Goal: Transaction & Acquisition: Purchase product/service

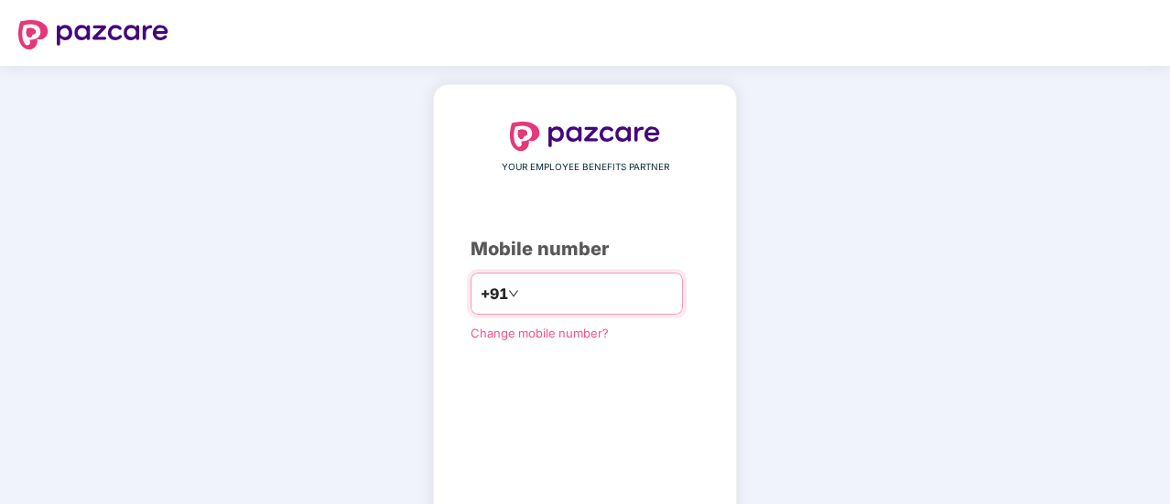
click at [568, 291] on input "number" at bounding box center [598, 293] width 150 height 29
type input "**********"
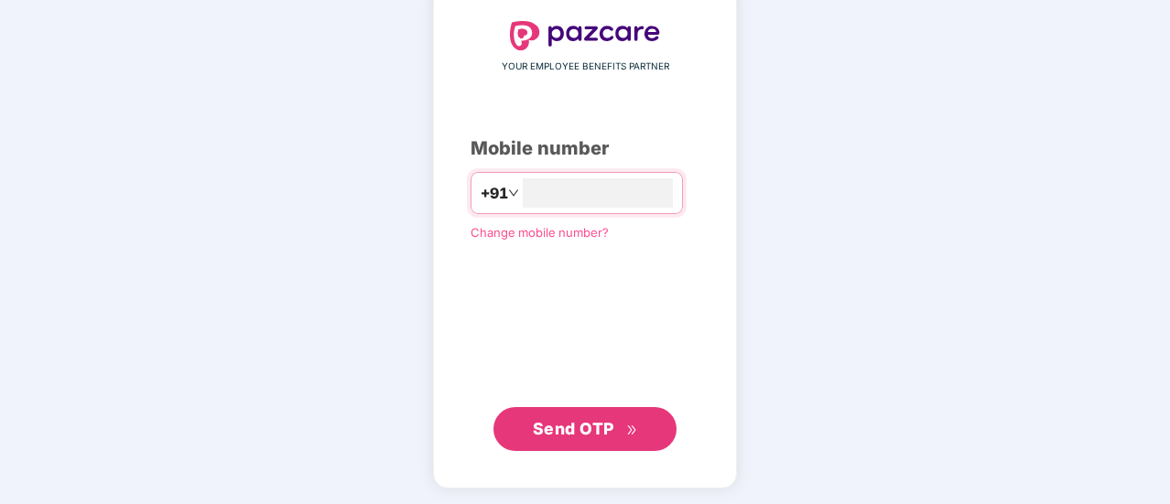
click at [623, 420] on span "Send OTP" at bounding box center [585, 430] width 105 height 26
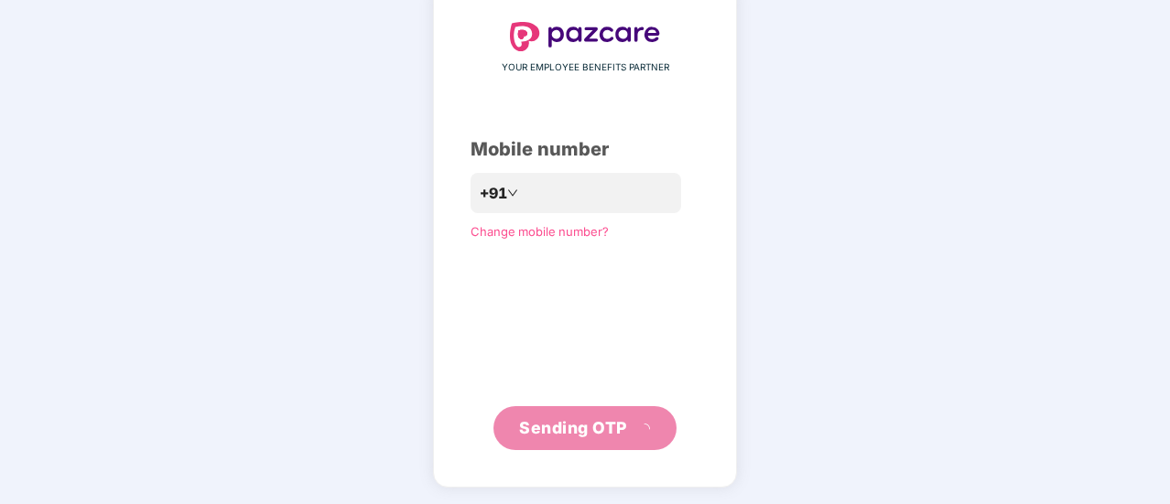
scroll to position [92, 0]
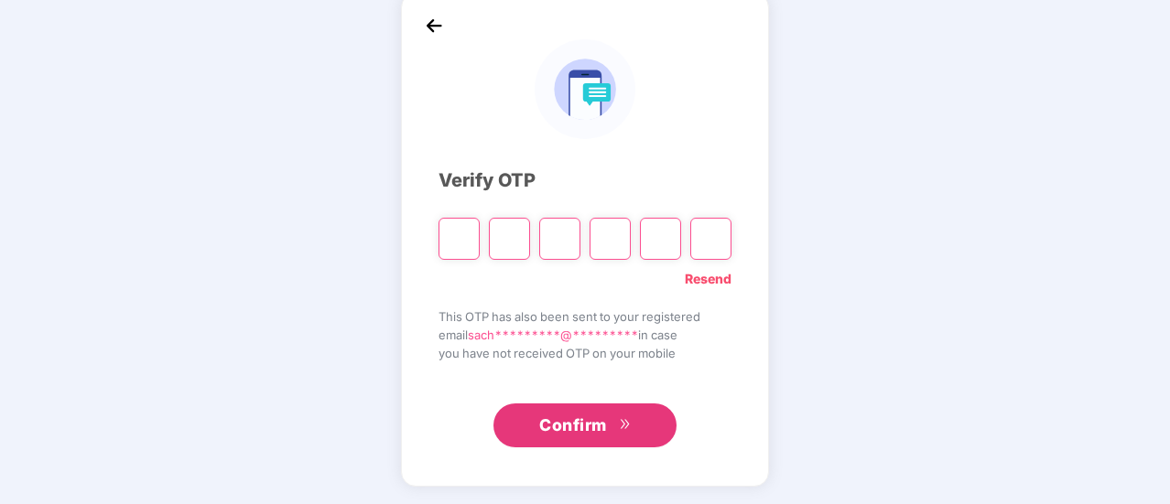
type input "*"
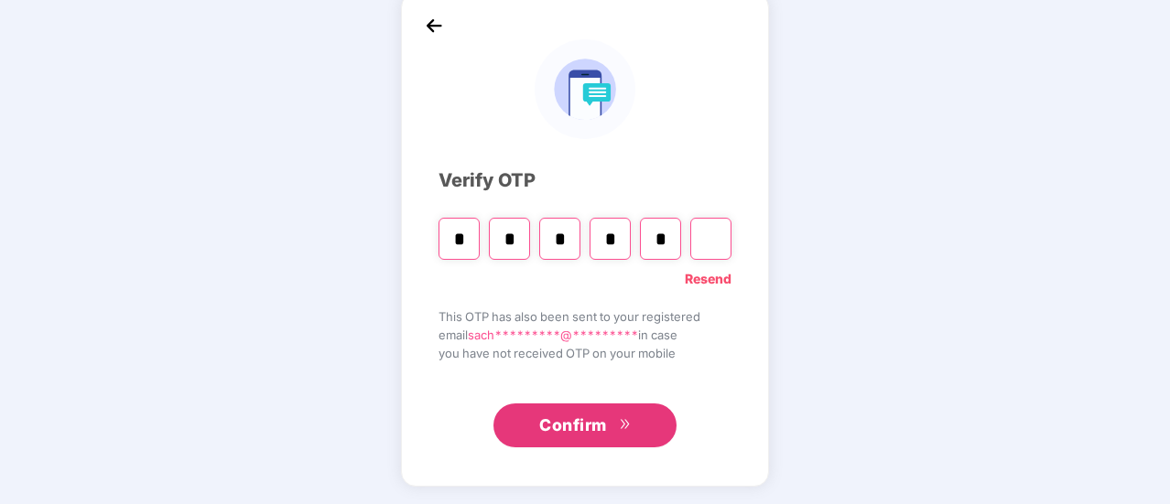
type input "*"
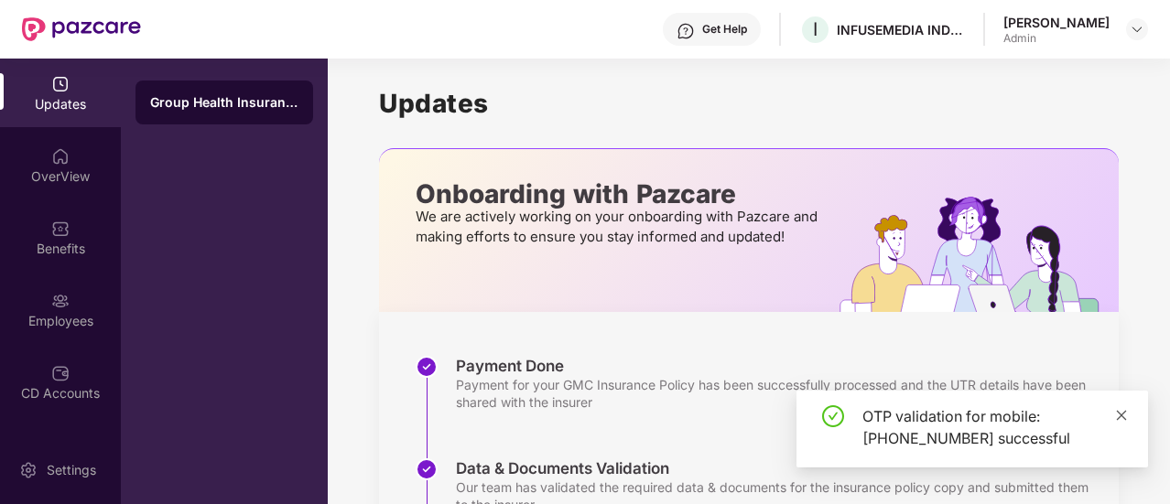
click at [1123, 413] on icon "close" at bounding box center [1122, 415] width 10 height 10
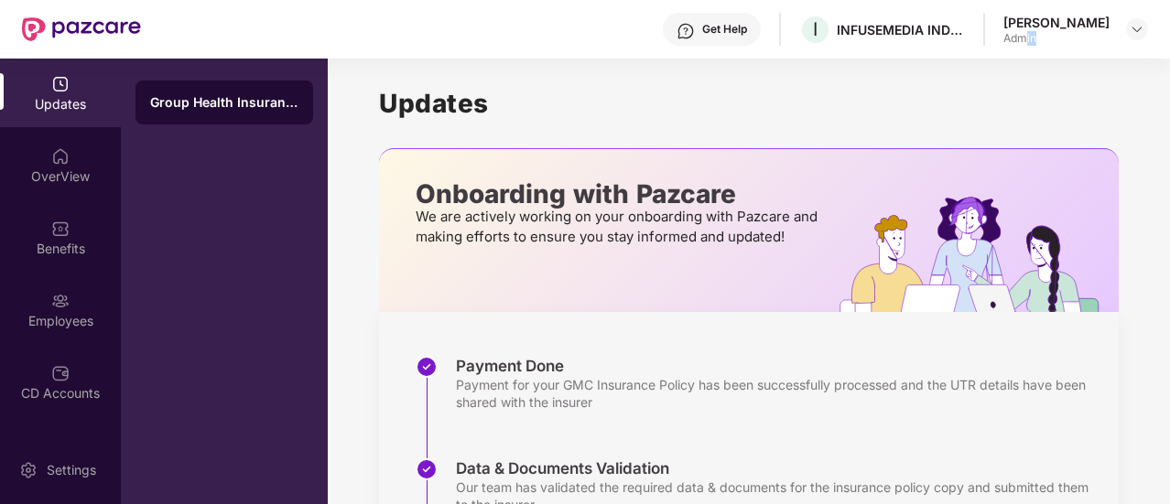
drag, startPoint x: 1035, startPoint y: 45, endPoint x: 1082, endPoint y: 47, distance: 47.6
click at [1082, 47] on div "Get Help I INFUSEMEDIA INDIA PRIVATE LIMITED [PERSON_NAME] Admin" at bounding box center [644, 29] width 1007 height 59
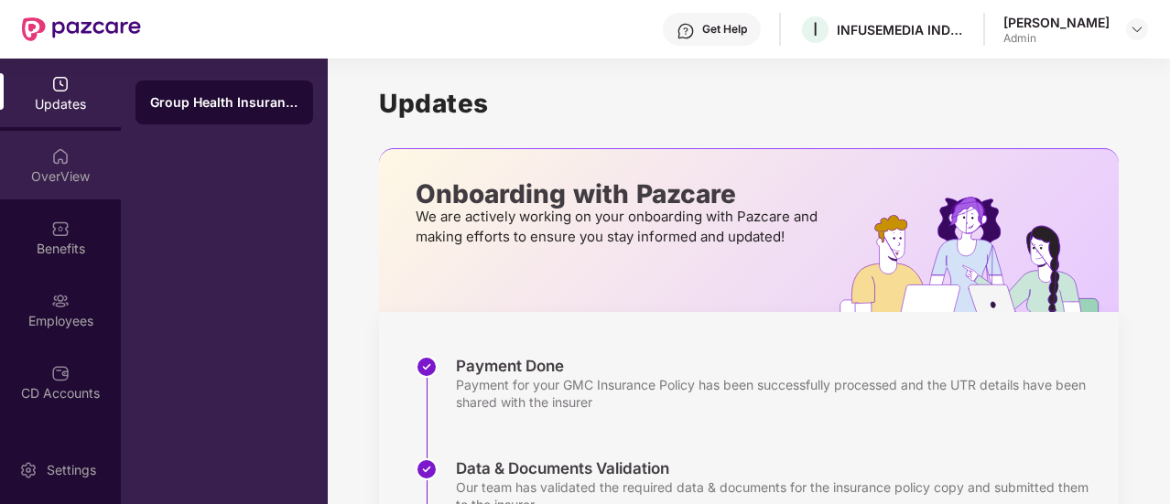
click at [68, 168] on div "OverView" at bounding box center [60, 177] width 121 height 18
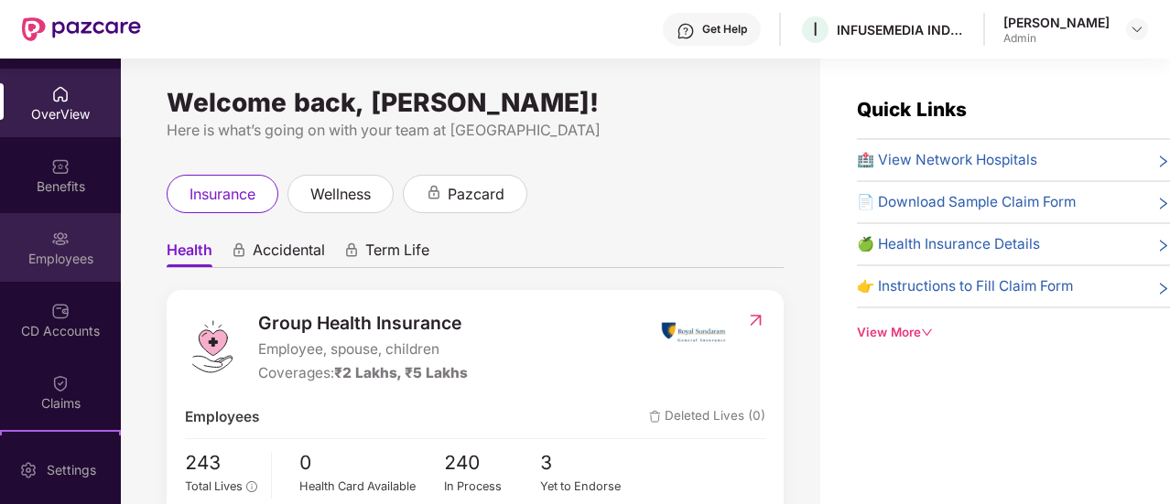
scroll to position [92, 0]
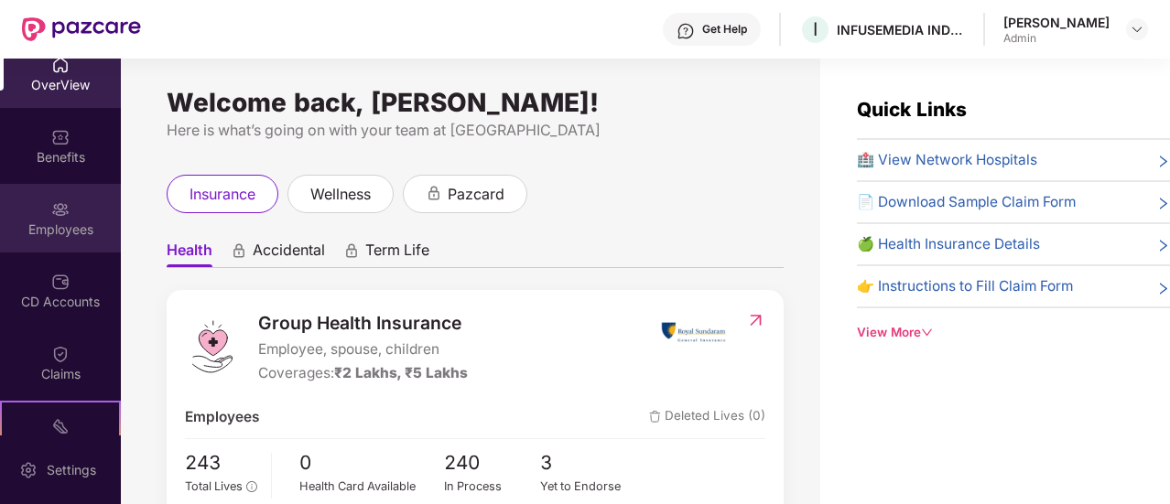
click at [81, 229] on div "Employees" at bounding box center [60, 230] width 121 height 18
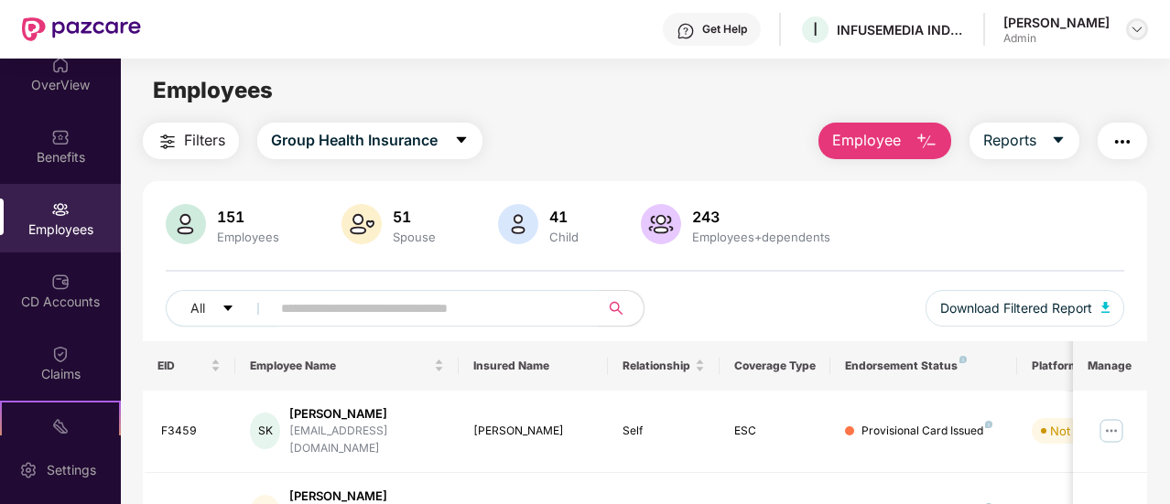
click at [1130, 32] on img at bounding box center [1137, 29] width 15 height 15
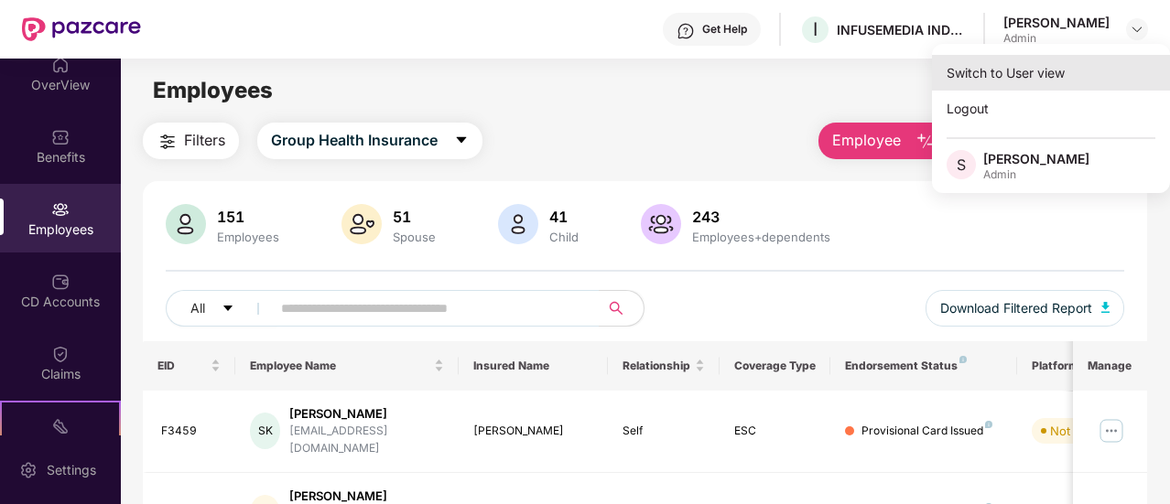
click at [1035, 72] on div "Switch to User view" at bounding box center [1051, 73] width 238 height 36
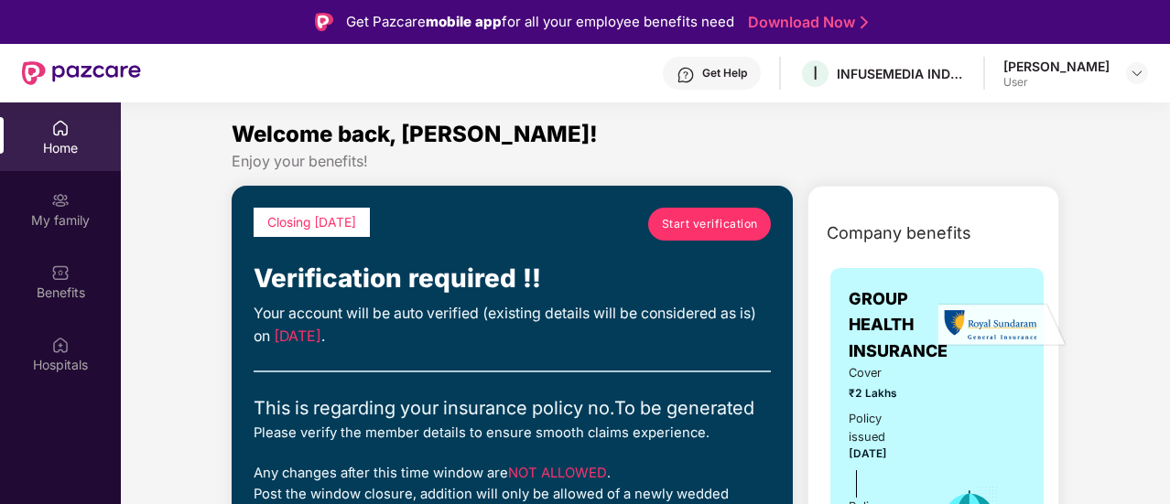
click at [754, 211] on link "Start verification" at bounding box center [709, 224] width 123 height 33
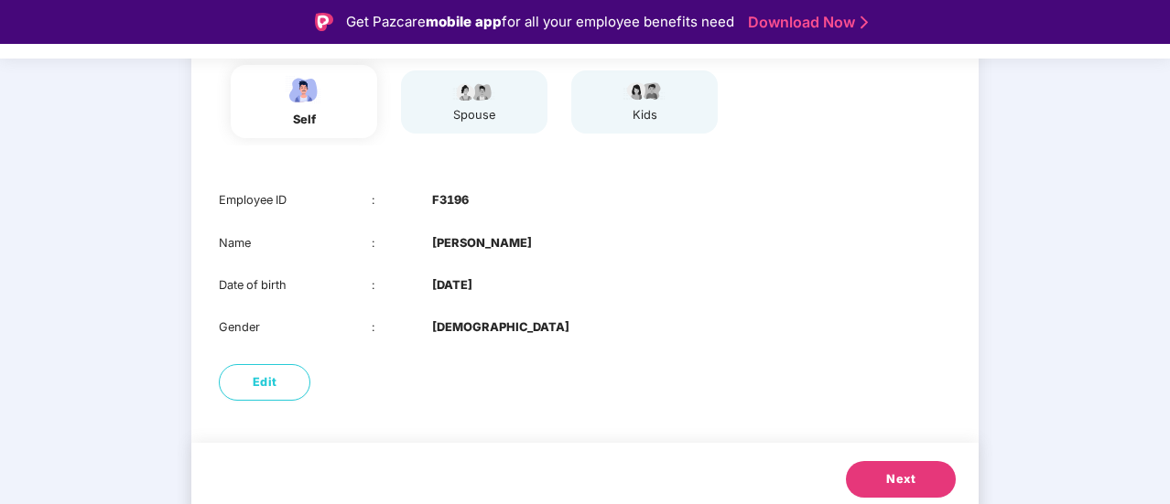
scroll to position [217, 0]
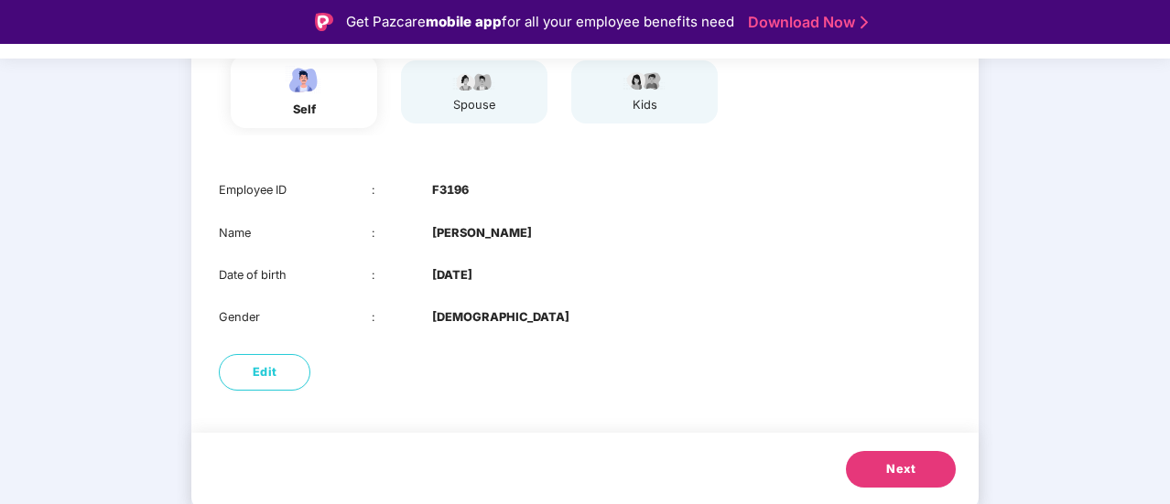
click at [892, 468] on span "Next" at bounding box center [900, 470] width 29 height 18
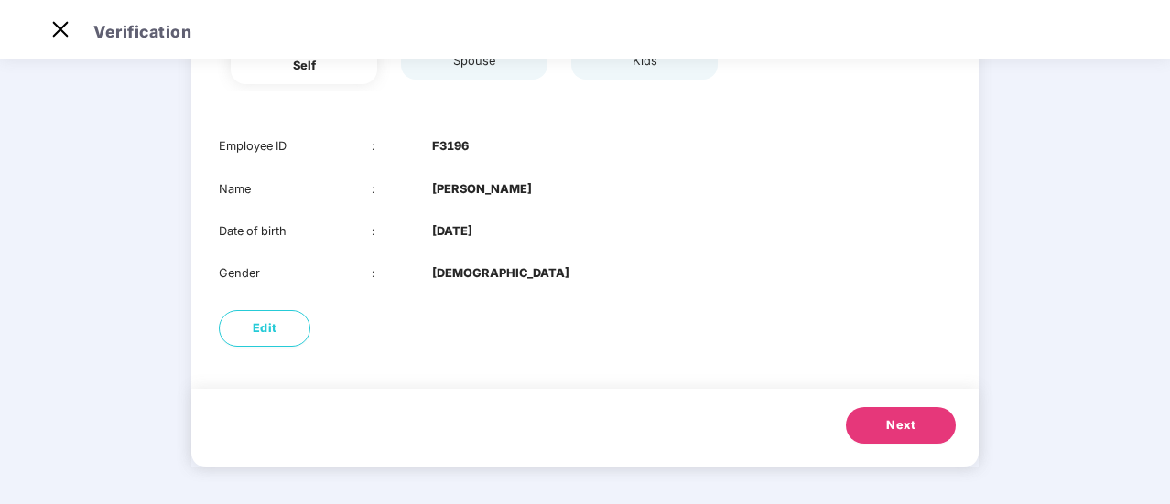
scroll to position [174, 0]
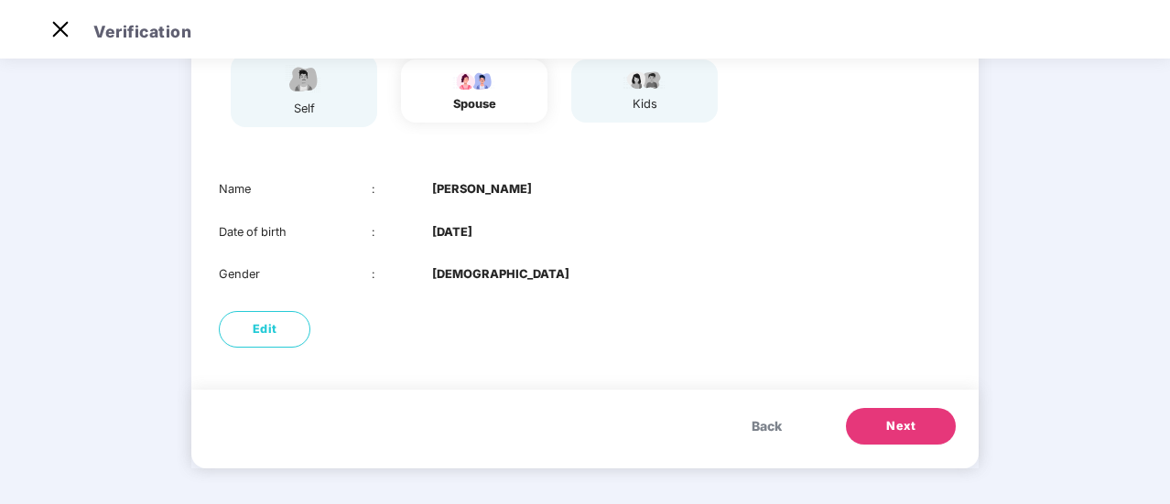
click at [758, 431] on span "Back" at bounding box center [767, 427] width 30 height 20
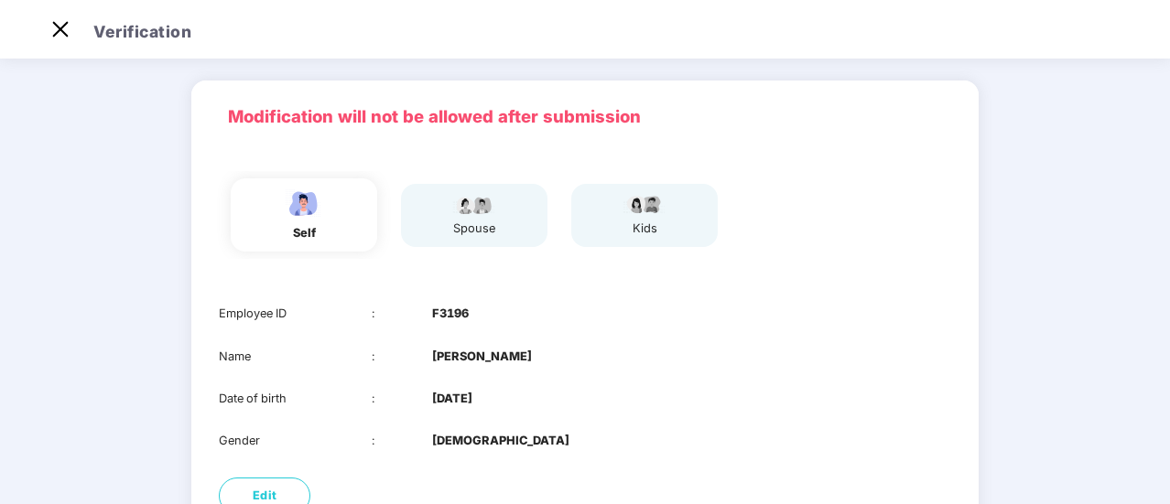
scroll to position [92, 0]
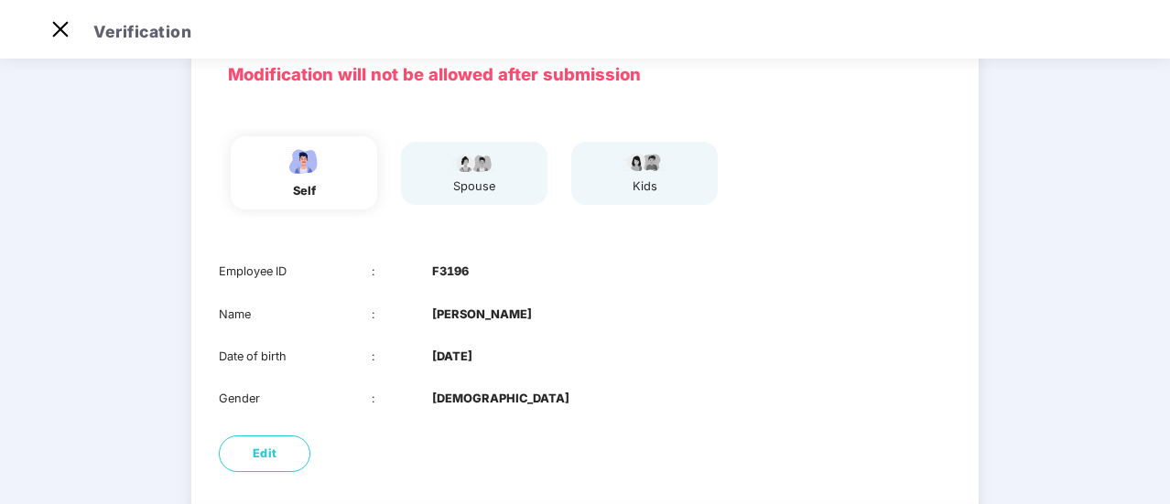
drag, startPoint x: 482, startPoint y: 359, endPoint x: 537, endPoint y: 352, distance: 56.3
click at [537, 359] on div "Date of birth : [DEMOGRAPHIC_DATA]" at bounding box center [585, 357] width 732 height 18
click at [515, 188] on div "spouse" at bounding box center [474, 173] width 146 height 63
click at [674, 175] on div "kids" at bounding box center [644, 173] width 146 height 63
click at [439, 174] on div "spouse" at bounding box center [474, 173] width 146 height 63
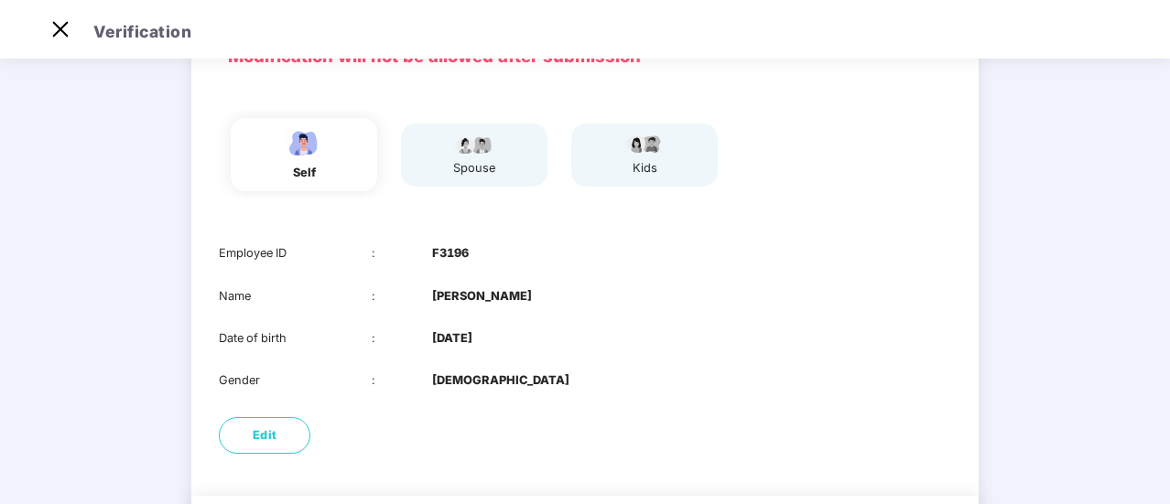
scroll to position [217, 0]
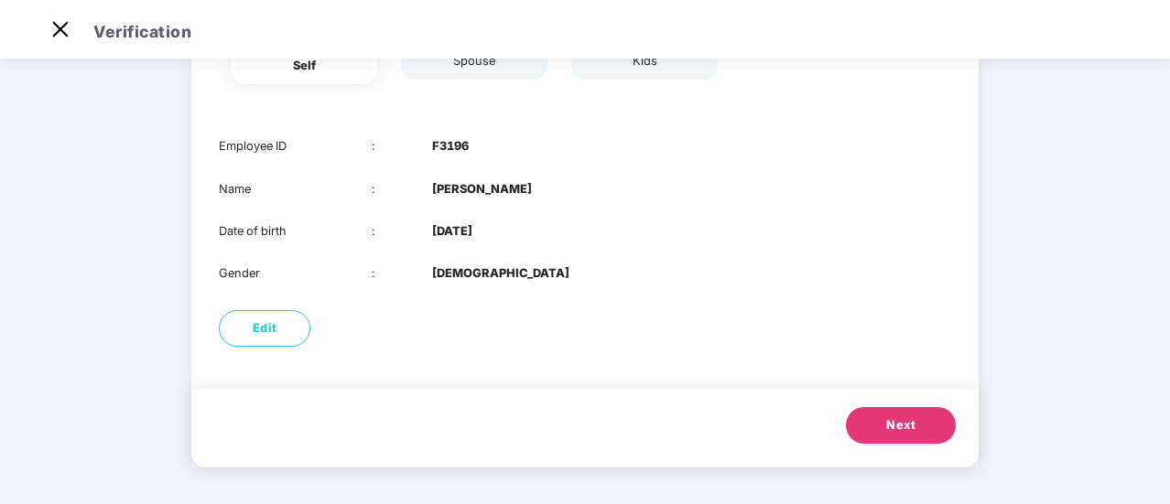
click at [925, 429] on button "Next" at bounding box center [901, 425] width 110 height 37
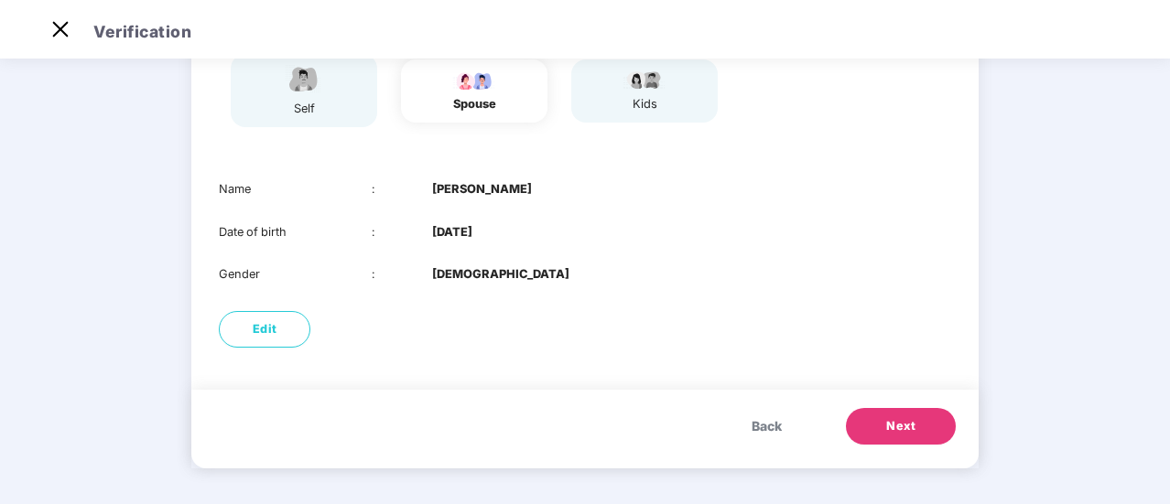
scroll to position [0, 0]
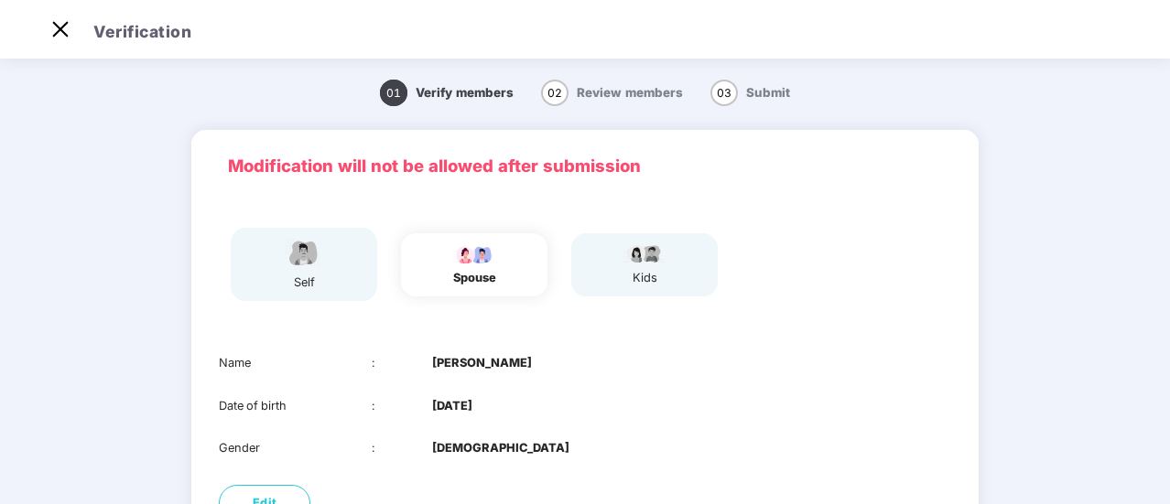
drag, startPoint x: 430, startPoint y: 407, endPoint x: 511, endPoint y: 407, distance: 80.6
click at [511, 407] on div "Date of birth : [DEMOGRAPHIC_DATA]" at bounding box center [585, 406] width 732 height 18
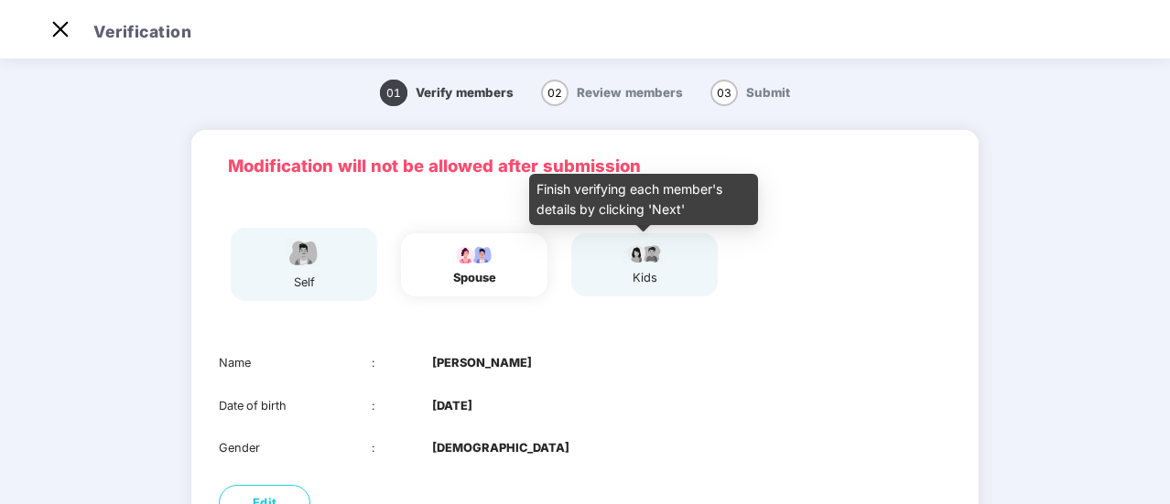
click at [668, 252] on div "kids" at bounding box center [644, 264] width 146 height 63
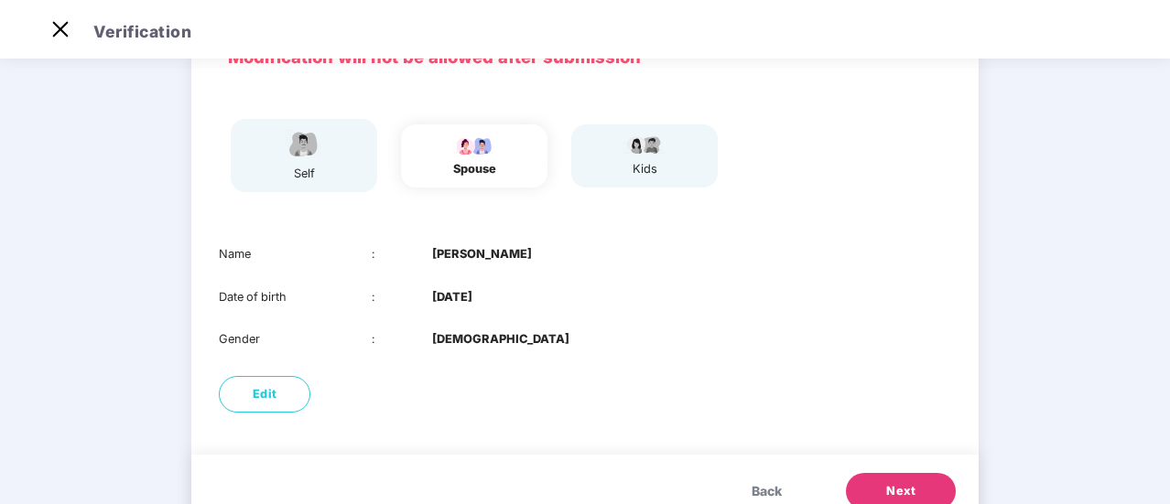
scroll to position [174, 0]
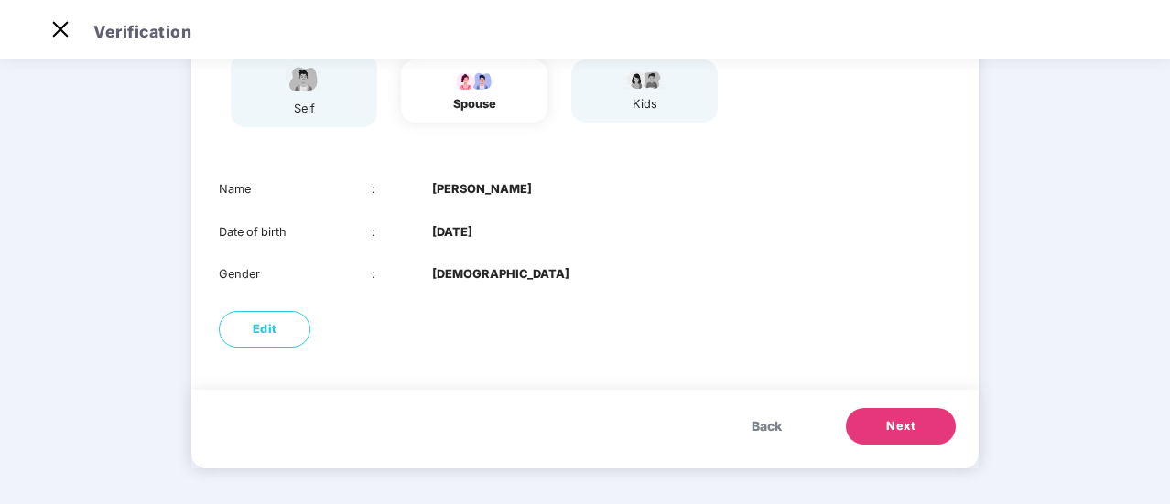
click at [877, 417] on button "Next" at bounding box center [901, 426] width 110 height 37
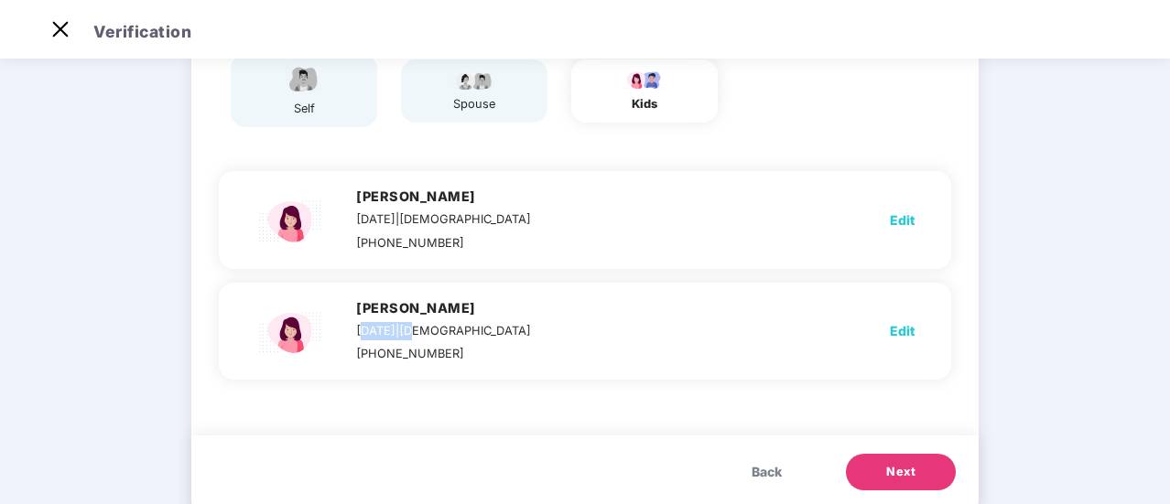
drag, startPoint x: 405, startPoint y: 332, endPoint x: 453, endPoint y: 328, distance: 48.7
click at [453, 328] on div "[DATE] | [DEMOGRAPHIC_DATA]" at bounding box center [443, 331] width 175 height 18
drag, startPoint x: 387, startPoint y: 222, endPoint x: 450, endPoint y: 221, distance: 63.2
click at [437, 223] on div "[DATE] | [DEMOGRAPHIC_DATA]" at bounding box center [443, 220] width 175 height 18
click at [909, 477] on span "Next" at bounding box center [900, 472] width 29 height 18
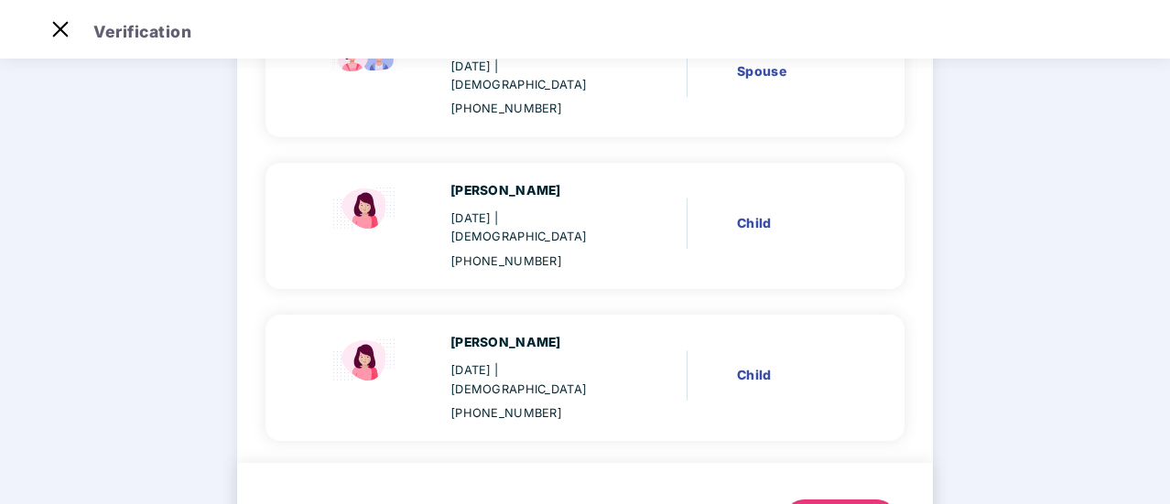
scroll to position [400, 0]
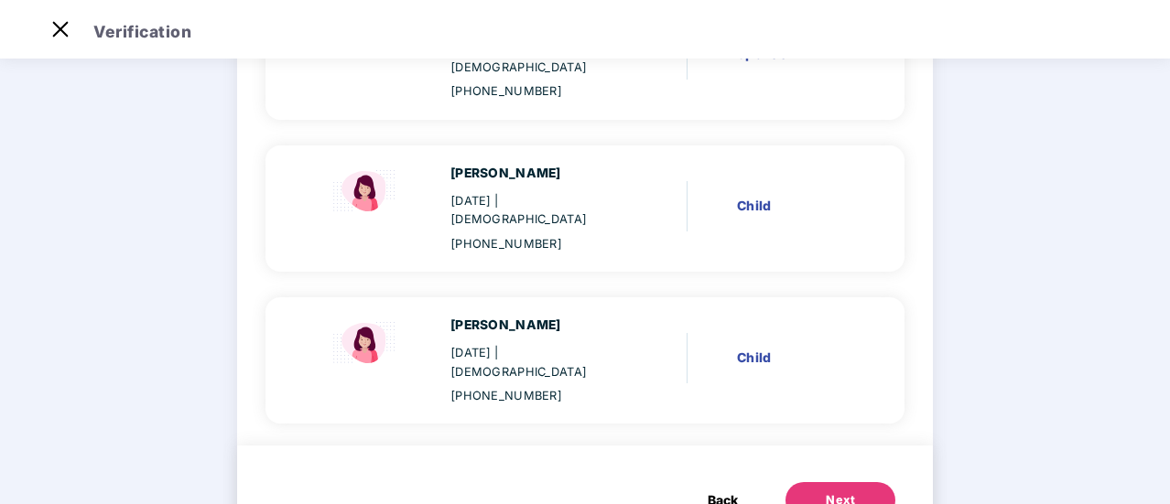
click at [860, 482] on button "Next" at bounding box center [841, 500] width 110 height 37
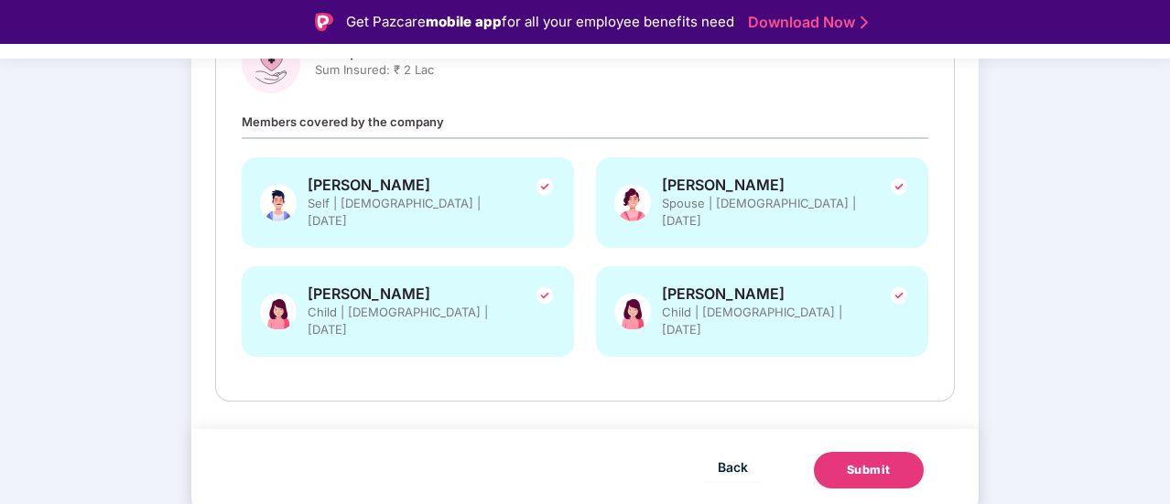
scroll to position [273, 0]
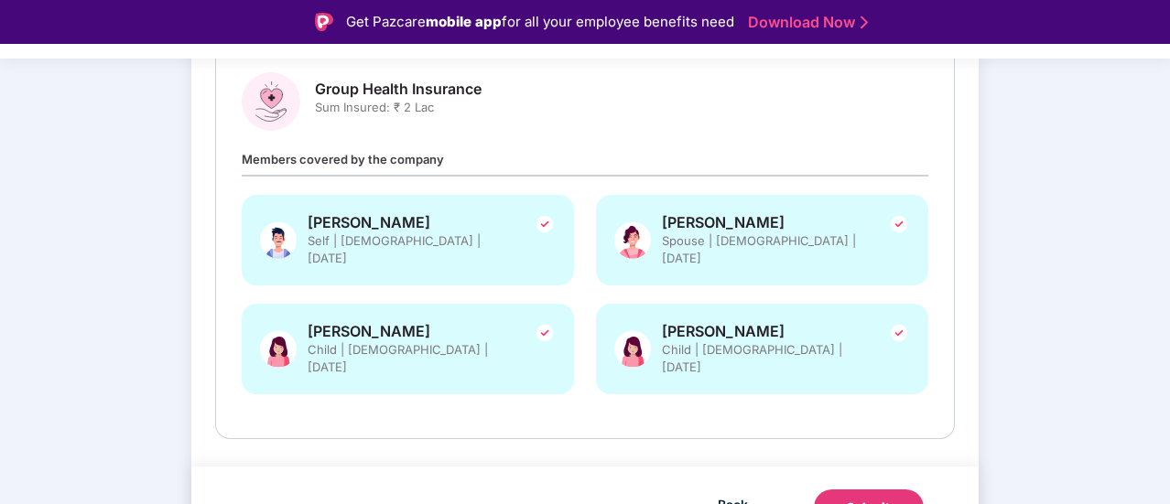
click at [882, 499] on div "Submit" at bounding box center [869, 508] width 44 height 18
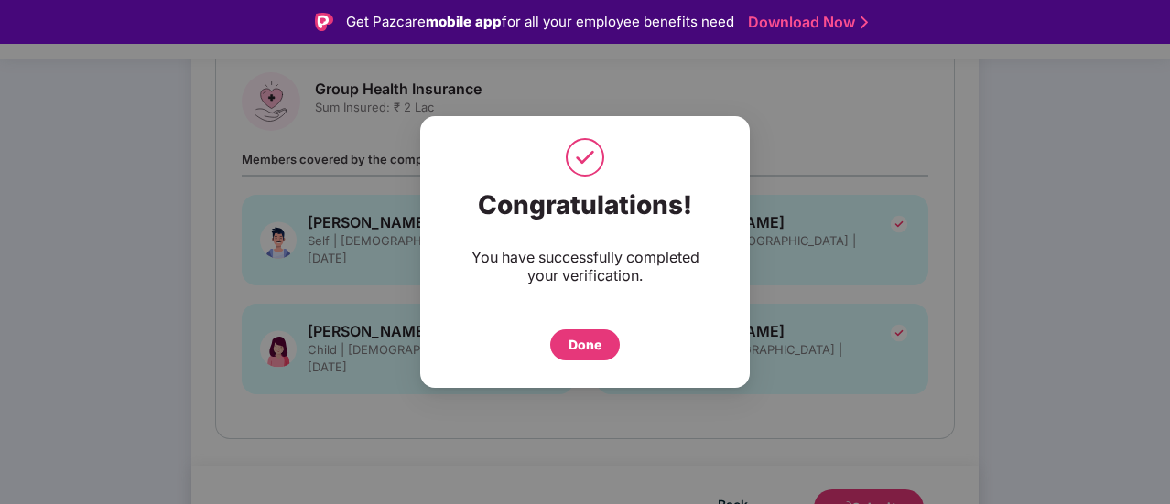
click at [591, 347] on div "Done" at bounding box center [585, 345] width 33 height 20
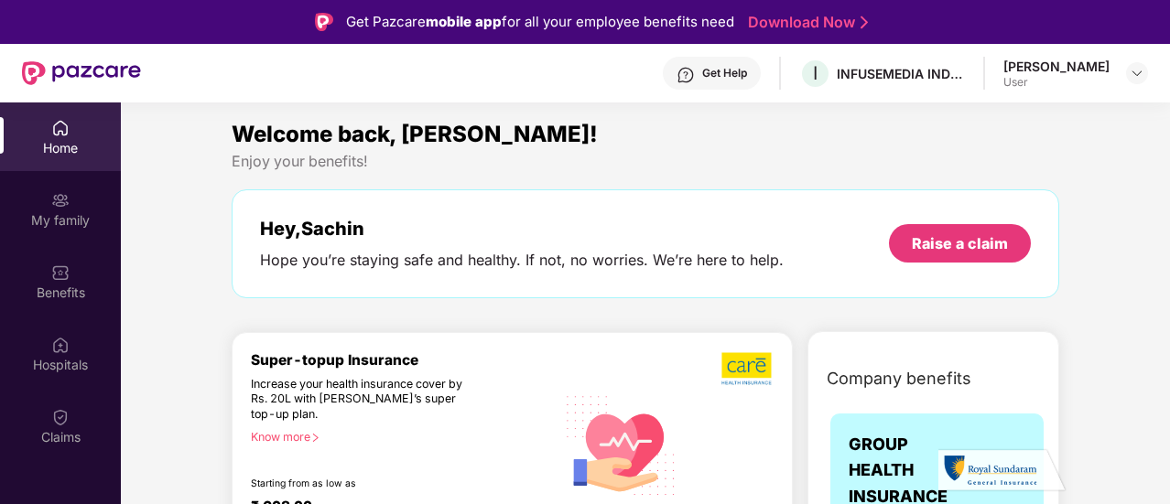
click at [1109, 81] on div "User" at bounding box center [1056, 82] width 106 height 15
click at [1133, 67] on img at bounding box center [1137, 73] width 15 height 15
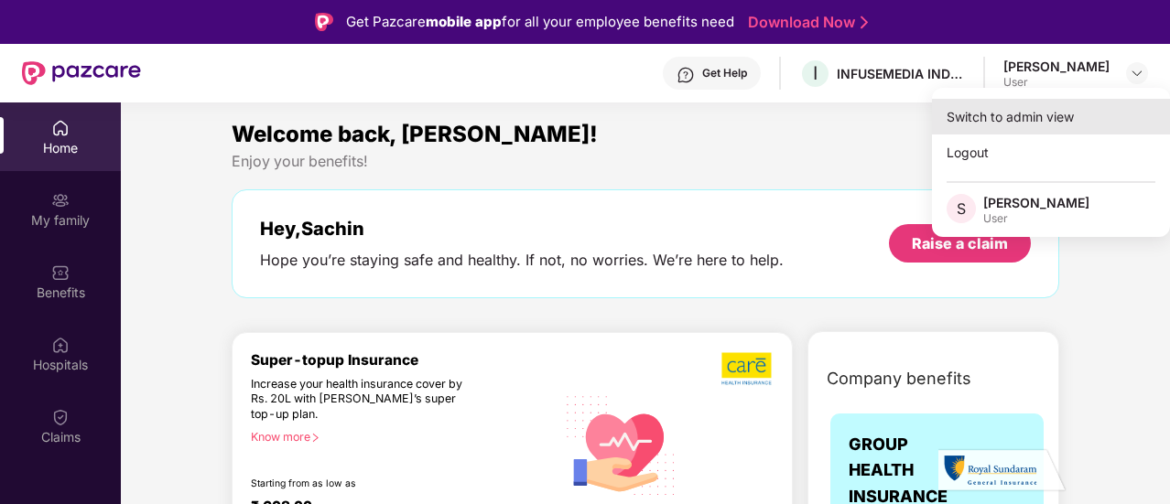
click at [1021, 122] on div "Switch to admin view" at bounding box center [1051, 117] width 238 height 36
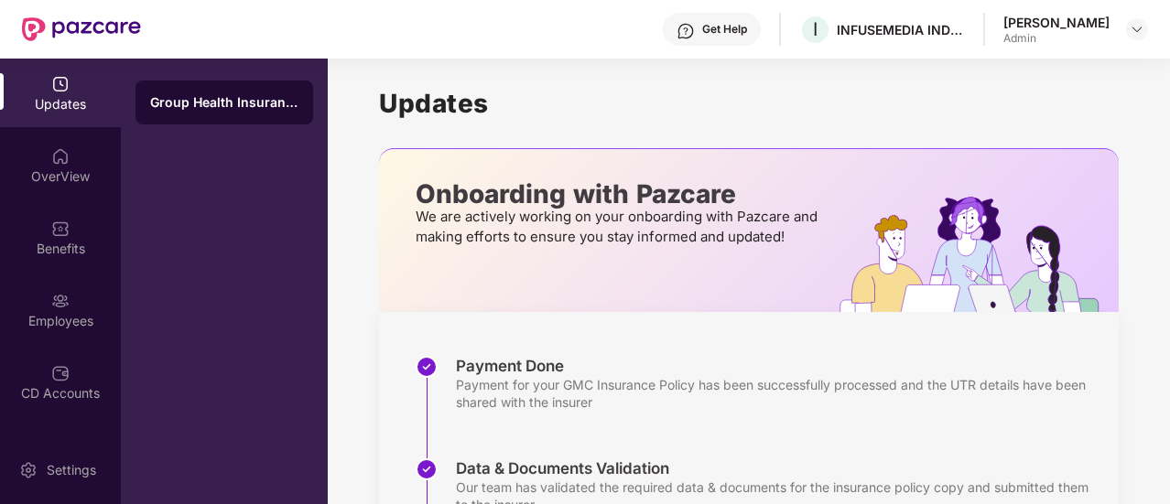
click at [1120, 25] on div "Sachin Shejwal Admin" at bounding box center [1075, 30] width 145 height 32
click at [1133, 27] on img at bounding box center [1137, 29] width 15 height 15
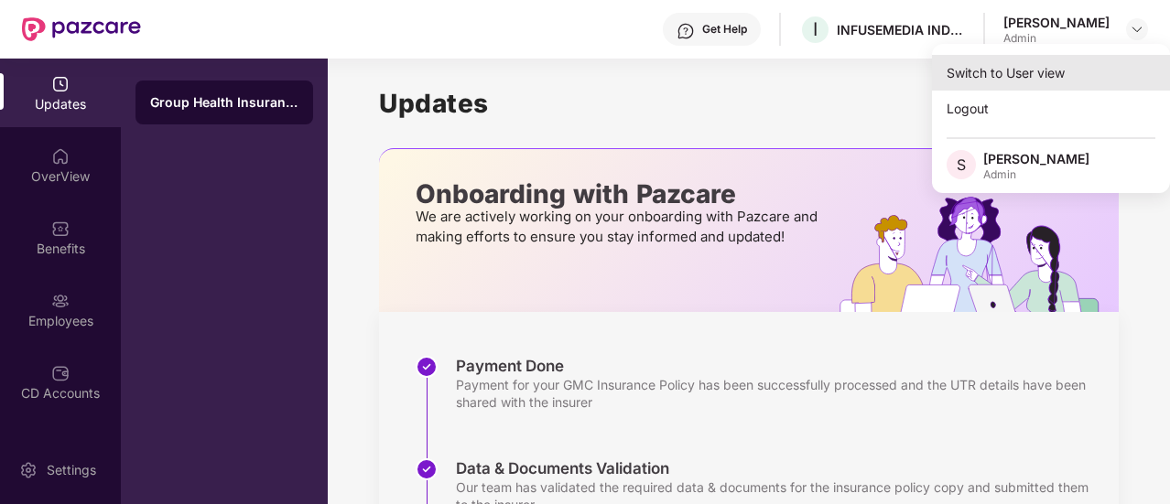
click at [1041, 70] on div "Switch to User view" at bounding box center [1051, 73] width 238 height 36
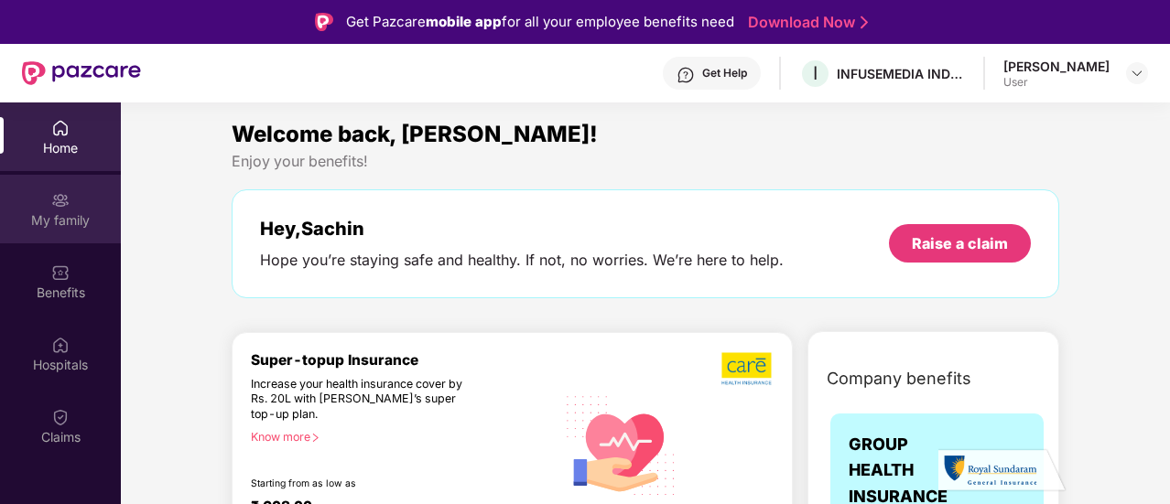
click at [54, 219] on div "My family" at bounding box center [60, 220] width 121 height 18
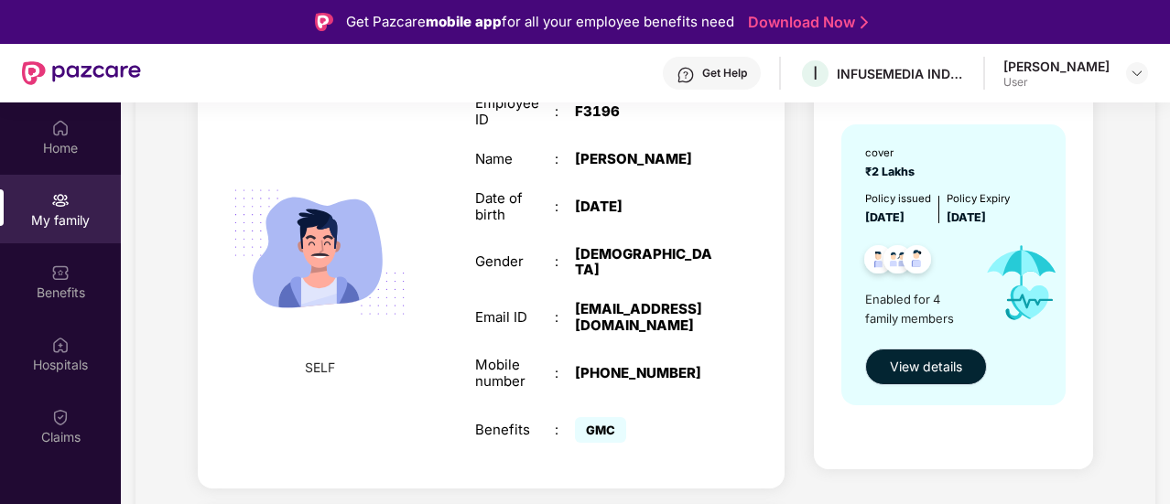
scroll to position [183, 0]
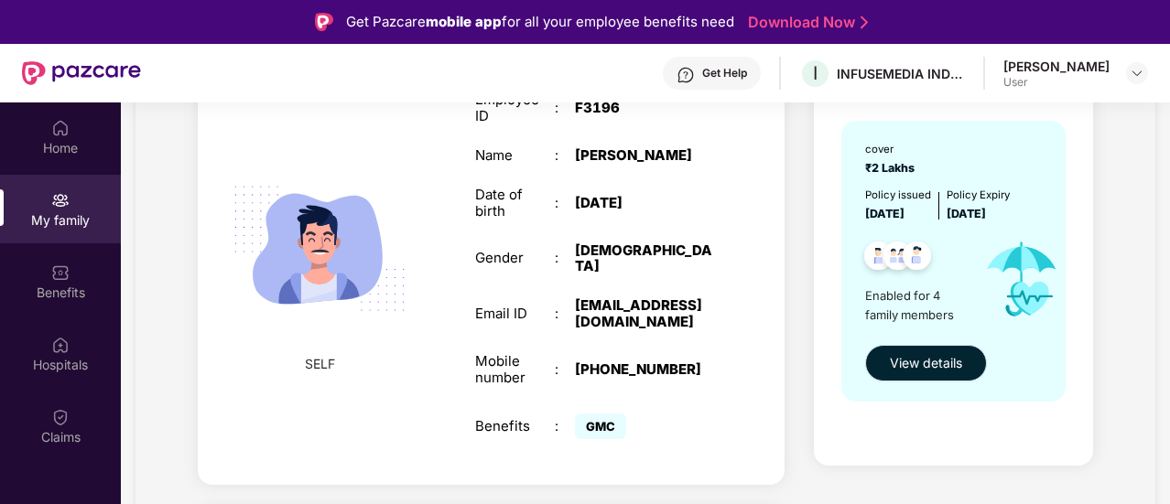
click at [944, 376] on button "View details" at bounding box center [926, 363] width 122 height 37
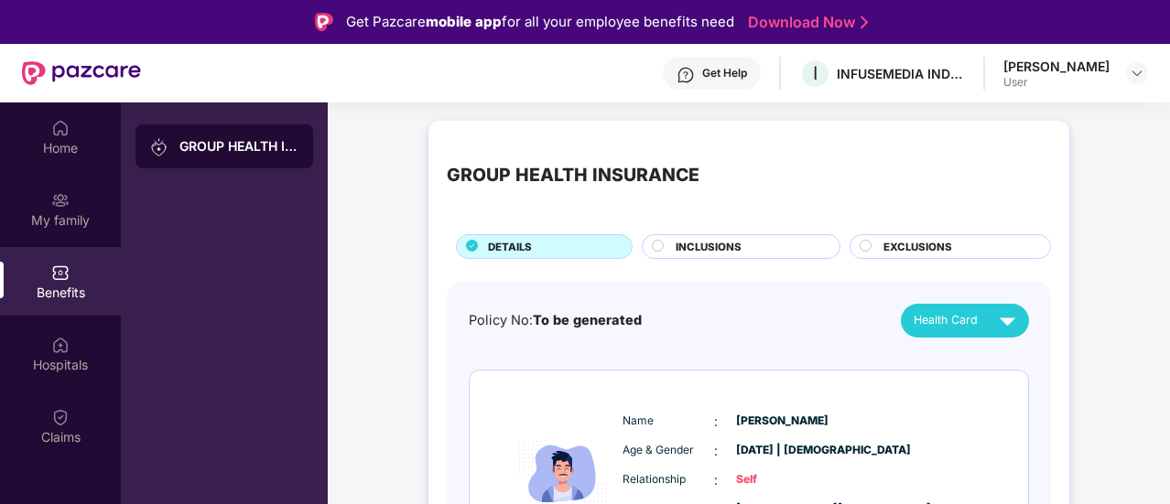
click at [767, 239] on div "INCLUSIONS" at bounding box center [749, 248] width 164 height 19
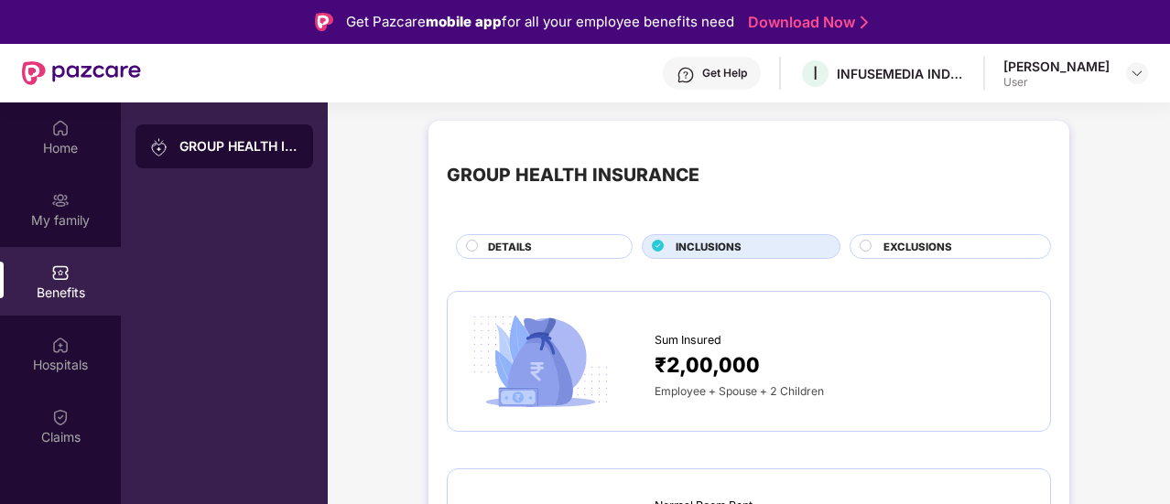
click at [923, 244] on span "EXCLUSIONS" at bounding box center [917, 247] width 69 height 16
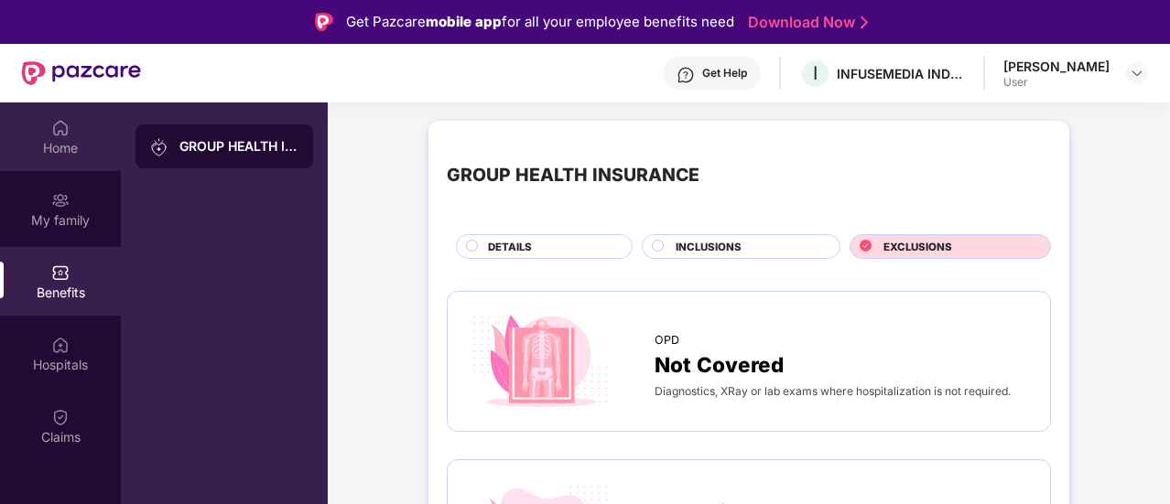
click at [72, 145] on div "Home" at bounding box center [60, 148] width 121 height 18
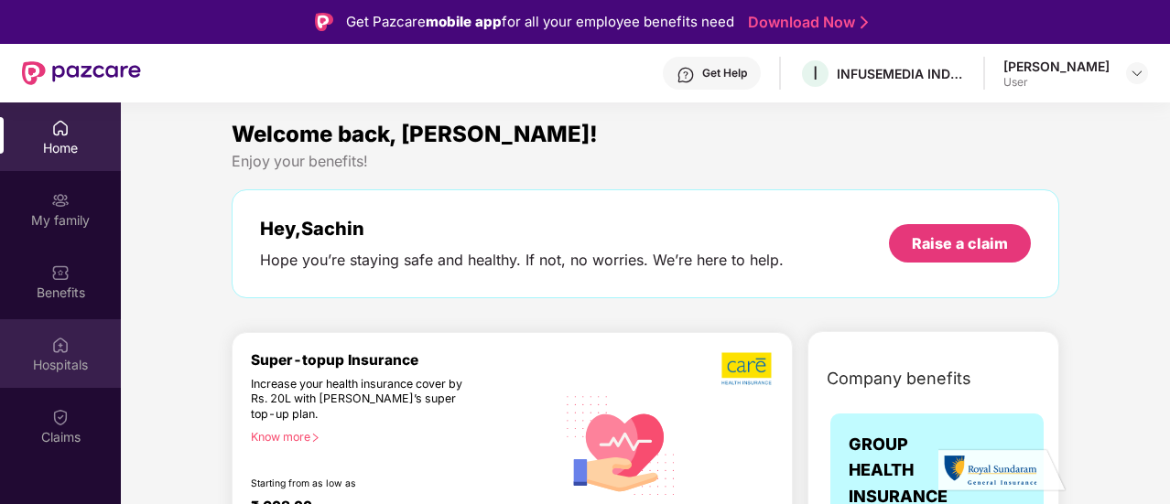
click at [61, 363] on div "Hospitals" at bounding box center [60, 365] width 121 height 18
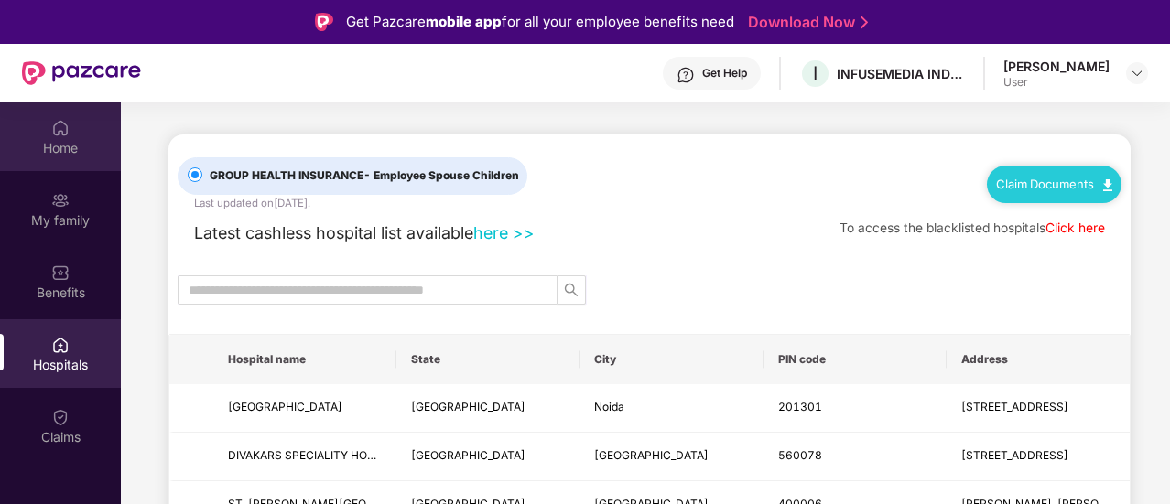
click at [51, 166] on div "Home" at bounding box center [60, 137] width 121 height 69
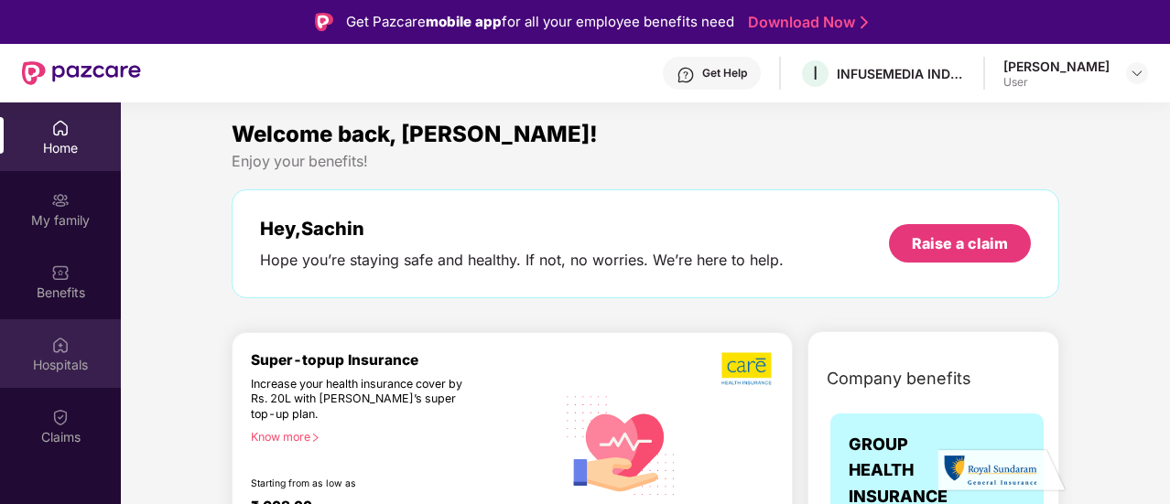
click at [55, 358] on div "Hospitals" at bounding box center [60, 365] width 121 height 18
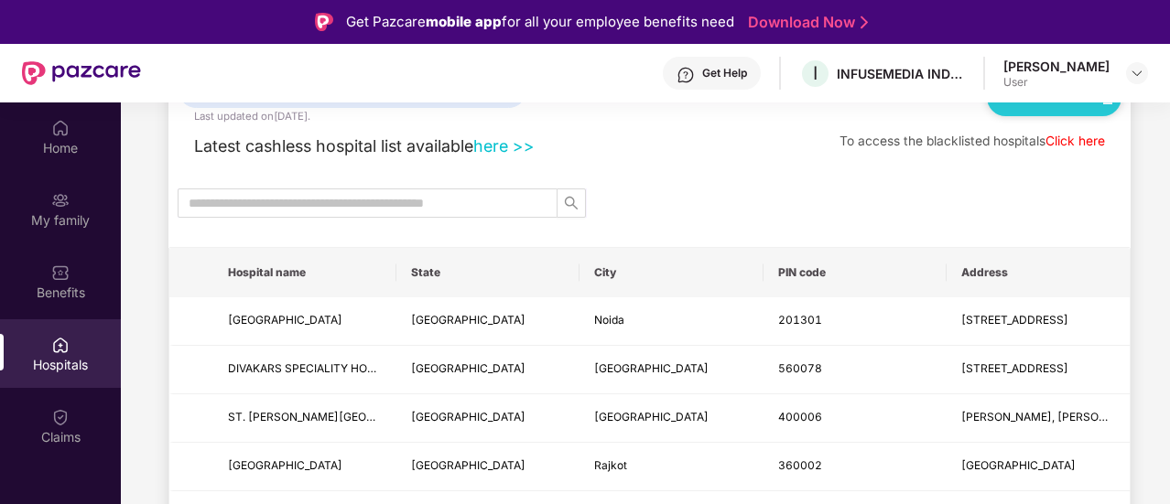
scroll to position [183, 0]
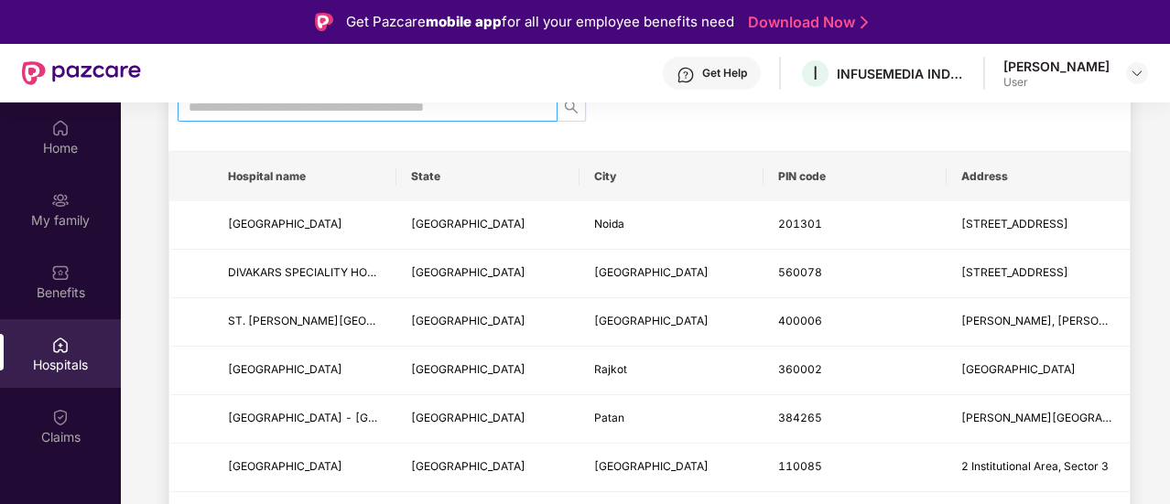
click at [392, 114] on input "text" at bounding box center [360, 107] width 343 height 20
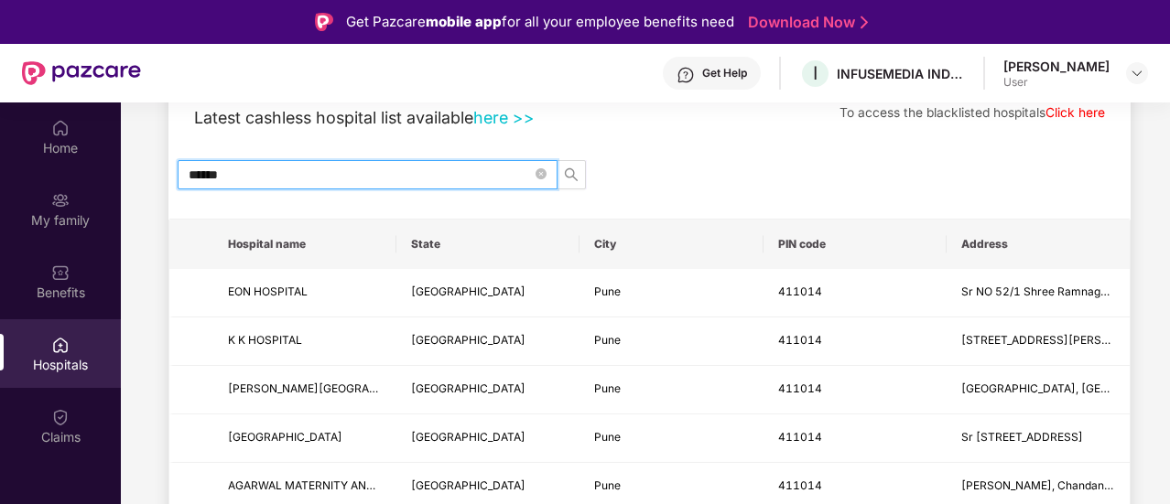
scroll to position [86, 0]
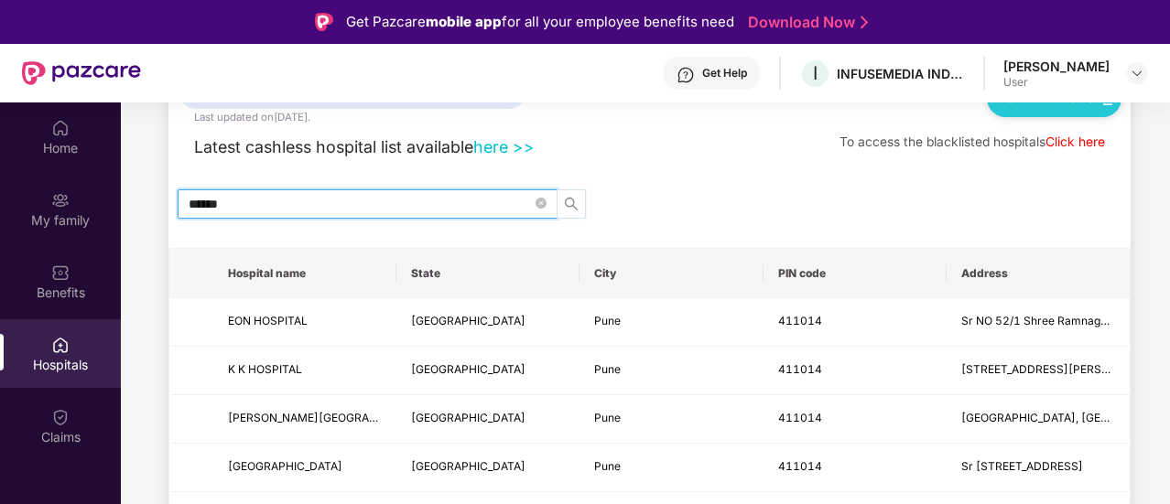
click at [579, 206] on span "search" at bounding box center [571, 204] width 27 height 15
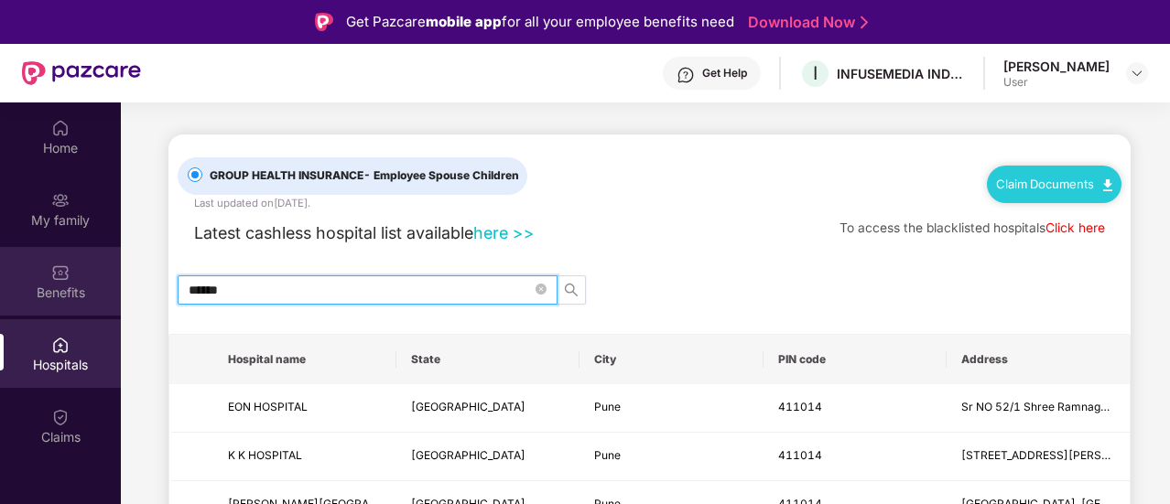
type input "******"
click at [63, 294] on div "Benefits" at bounding box center [60, 293] width 121 height 18
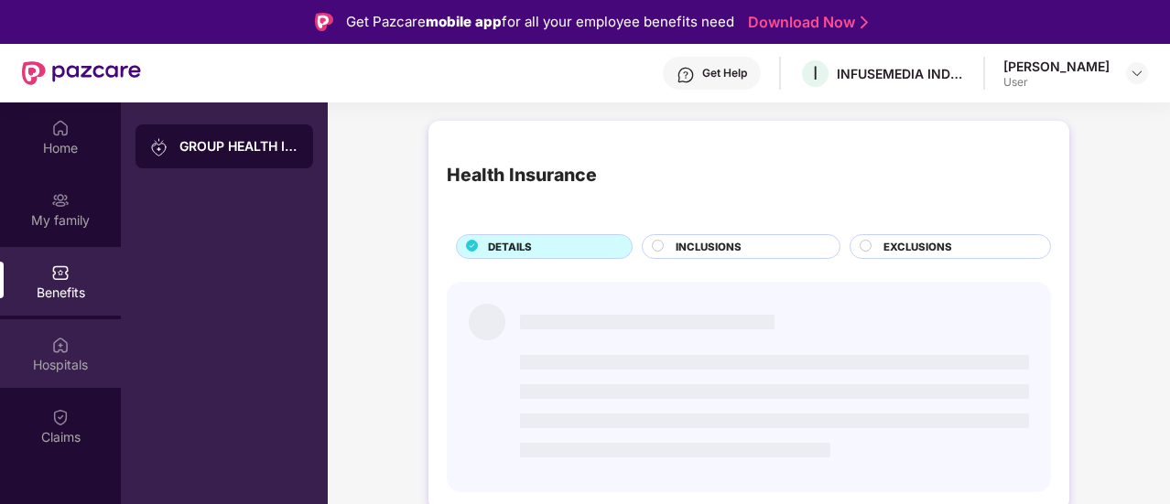
click at [64, 351] on img at bounding box center [60, 345] width 18 height 18
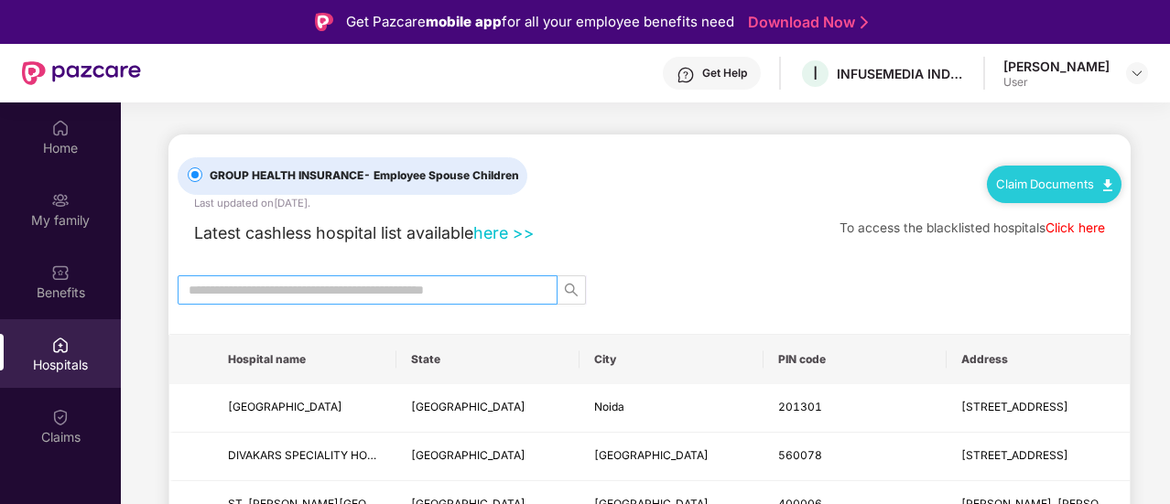
click at [450, 287] on input "text" at bounding box center [360, 290] width 343 height 20
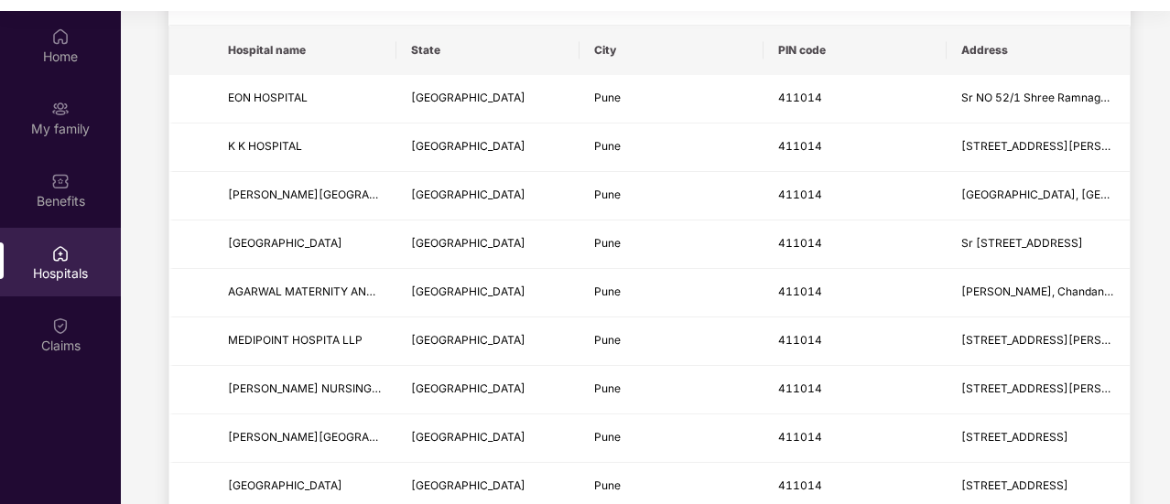
scroll to position [190, 0]
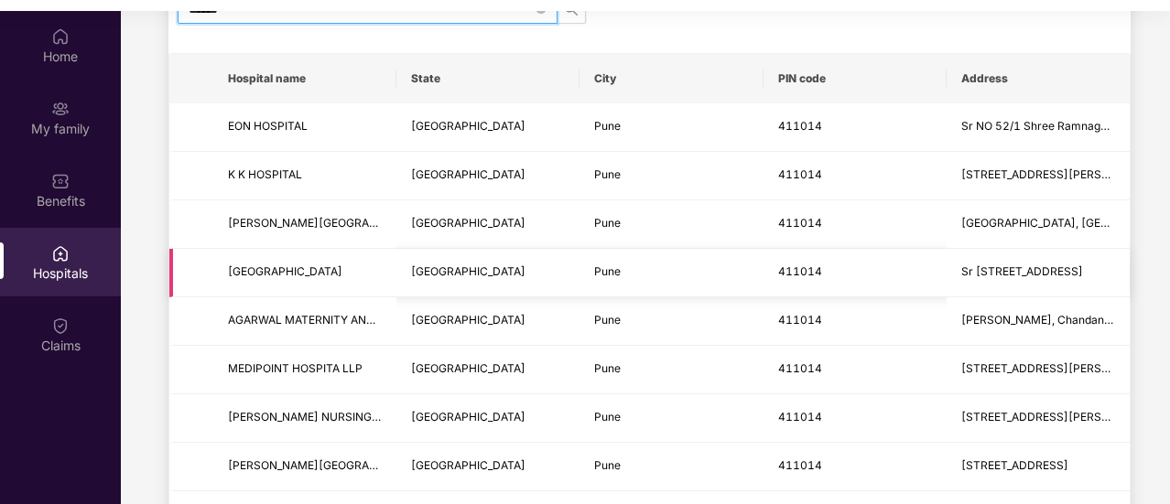
type input "******"
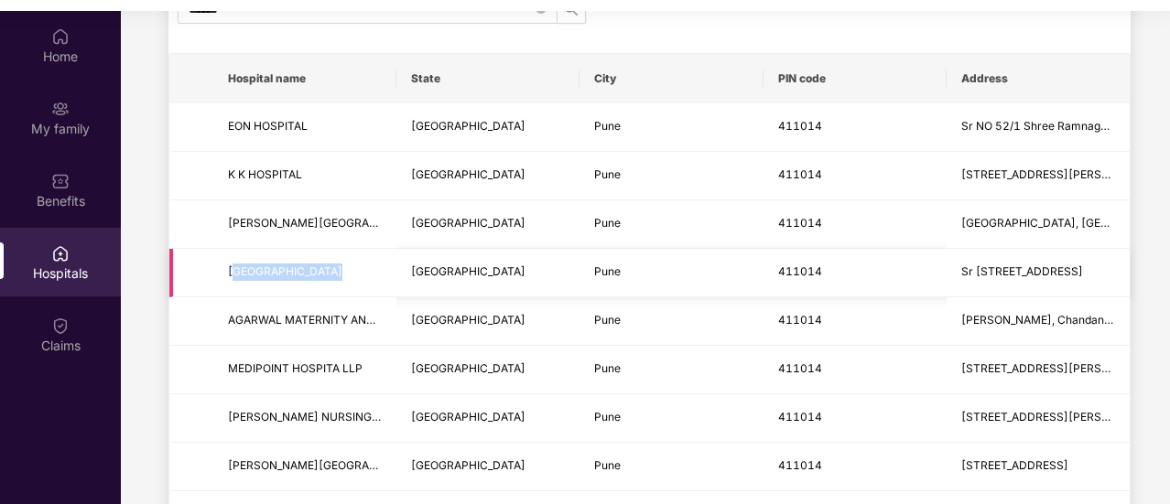
drag, startPoint x: 242, startPoint y: 273, endPoint x: 403, endPoint y: 256, distance: 162.0
click at [403, 256] on tr "GOLD RUSH HOSPITAL Maharashtra Pune 411014 Sr No 11/9, Hadapsar Bypass Road" at bounding box center [649, 273] width 960 height 49
drag, startPoint x: 220, startPoint y: 129, endPoint x: 337, endPoint y: 129, distance: 117.2
click at [330, 127] on td "EON HOSPITAL" at bounding box center [304, 127] width 183 height 49
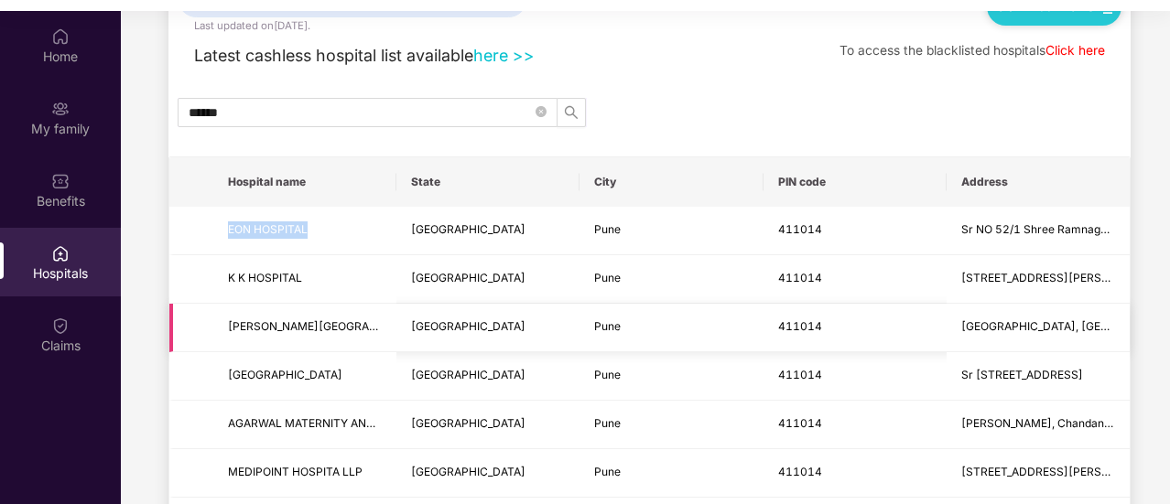
scroll to position [0, 0]
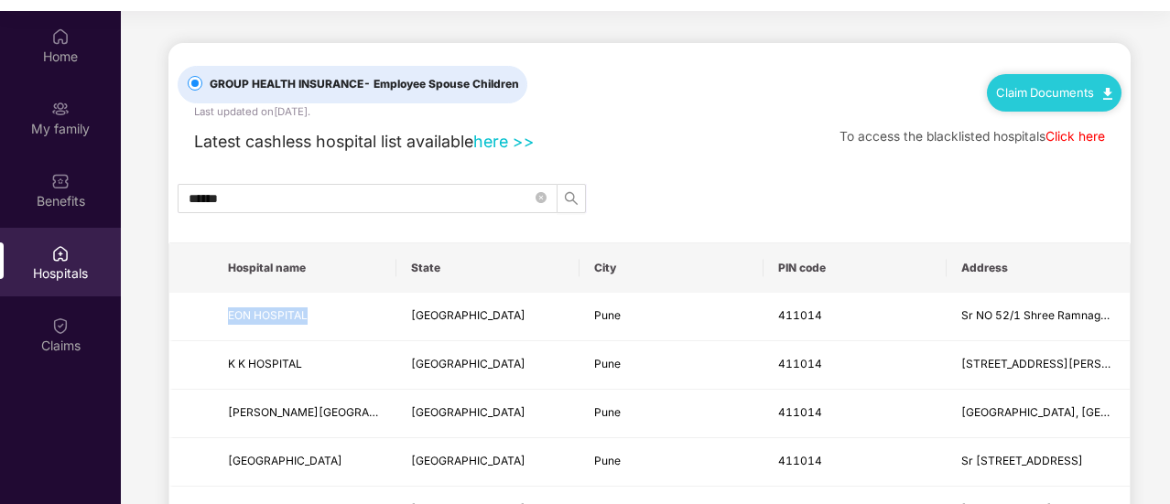
click at [526, 140] on link "here >>" at bounding box center [503, 141] width 61 height 19
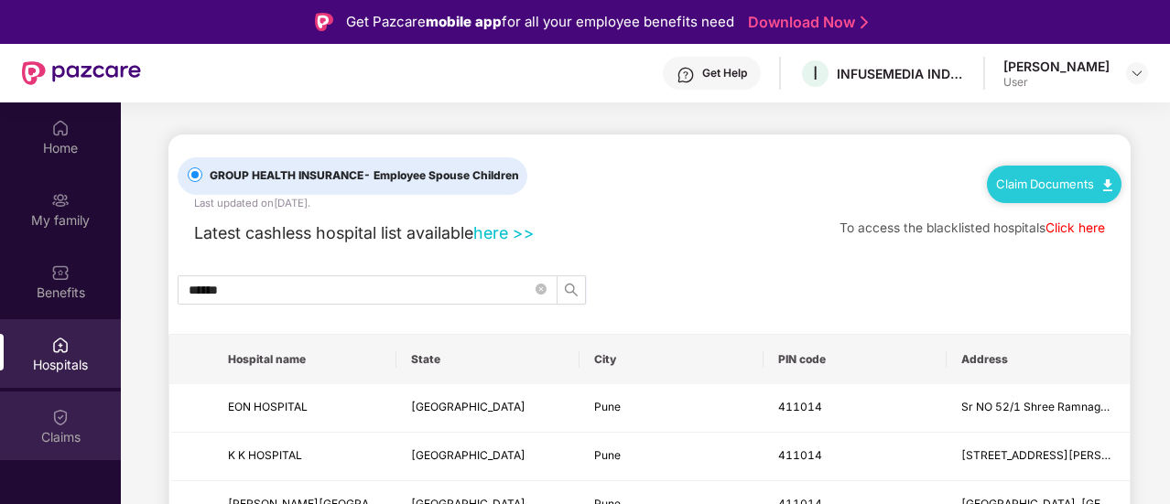
click at [71, 418] on div "Claims" at bounding box center [60, 426] width 121 height 69
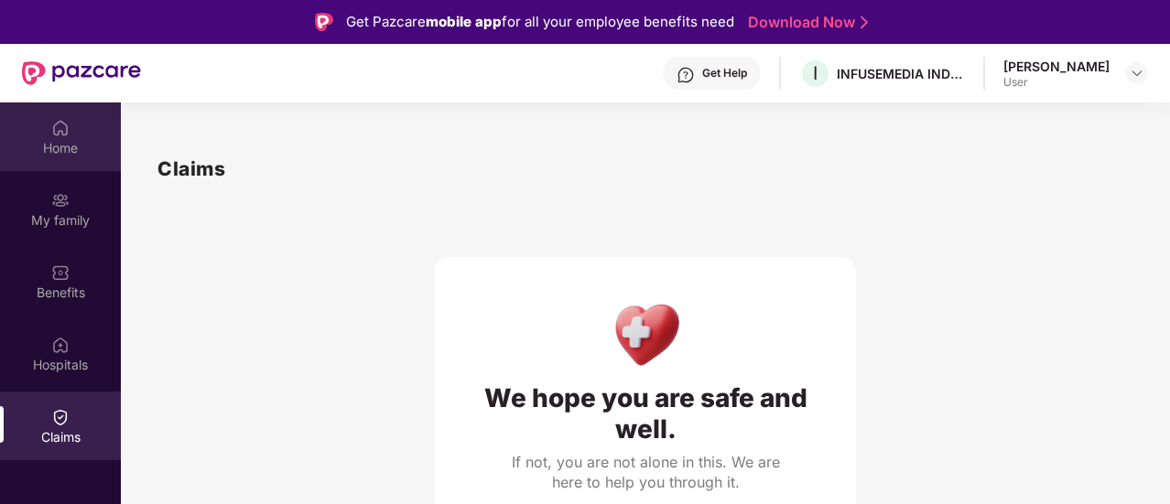
click at [77, 130] on div "Home" at bounding box center [60, 137] width 121 height 69
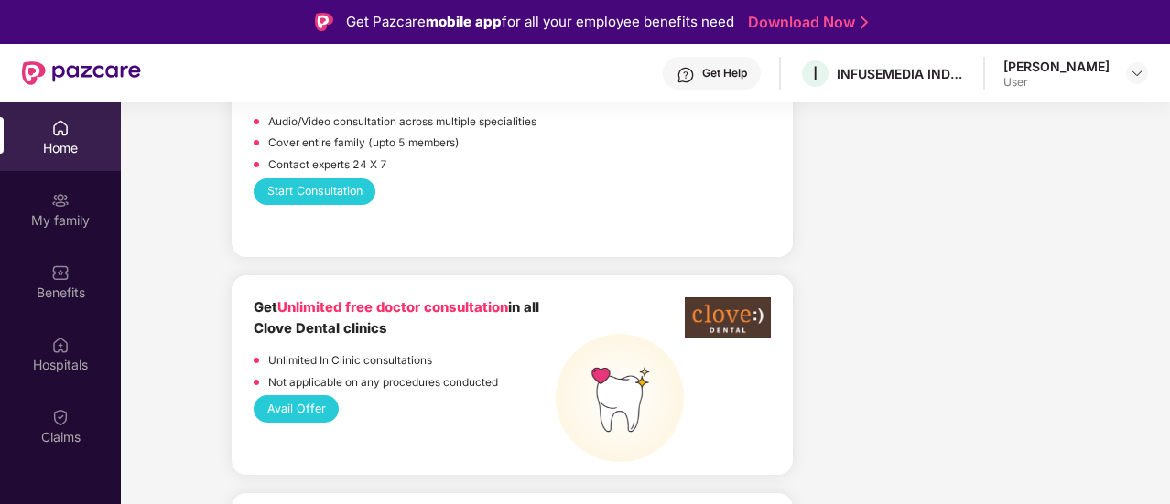
scroll to position [1099, 0]
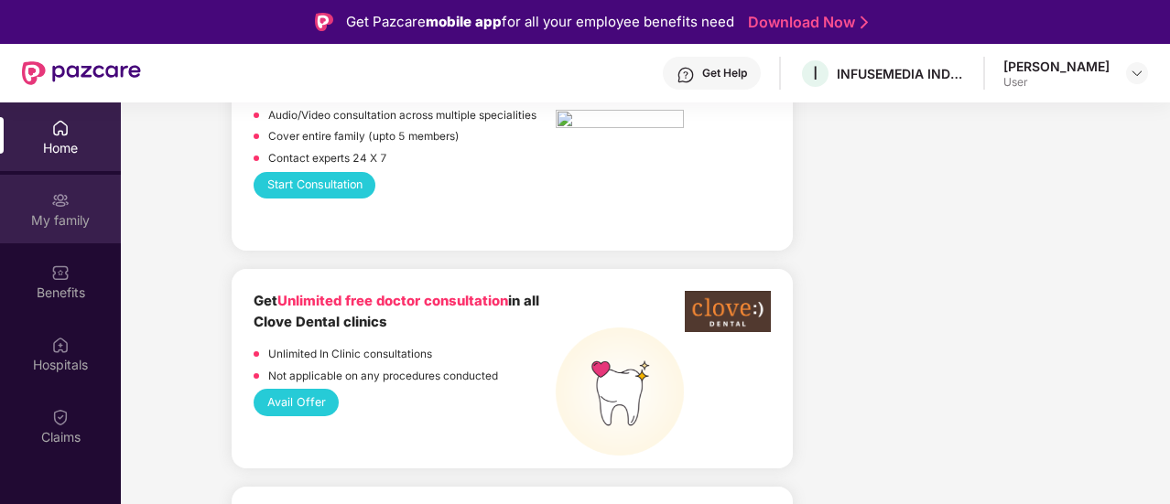
click at [61, 219] on div "My family" at bounding box center [60, 220] width 121 height 18
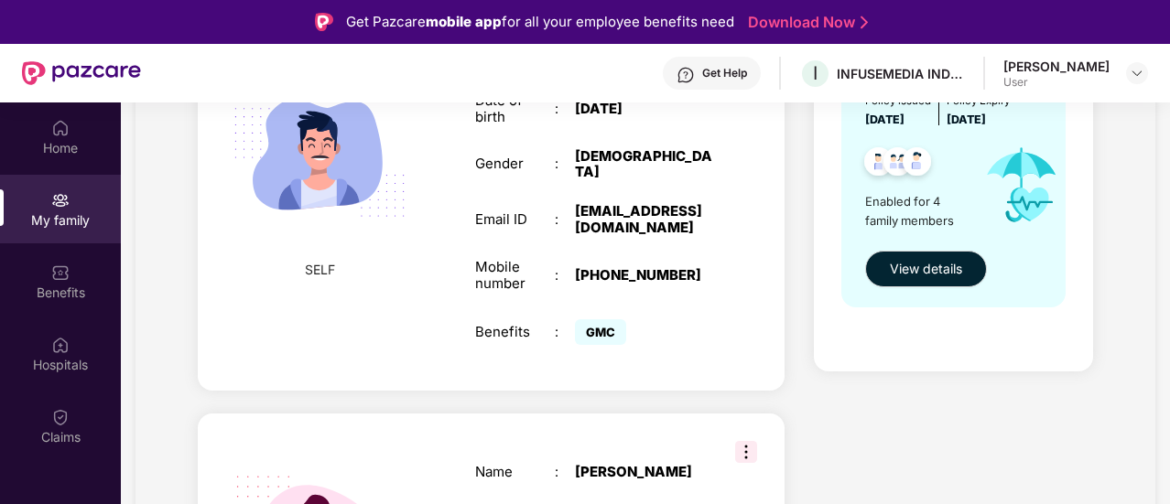
scroll to position [275, 0]
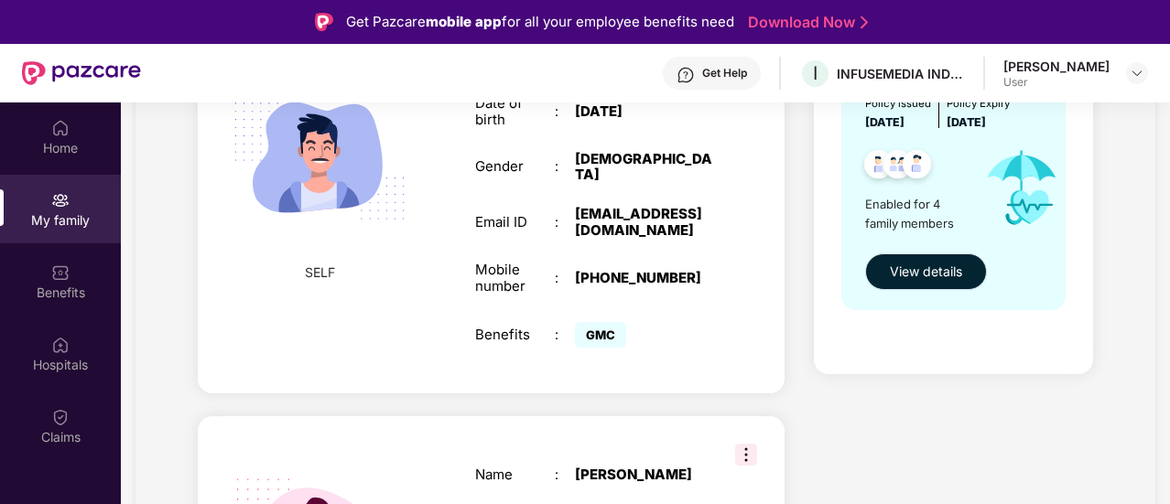
click at [951, 276] on span "View details" at bounding box center [926, 272] width 72 height 20
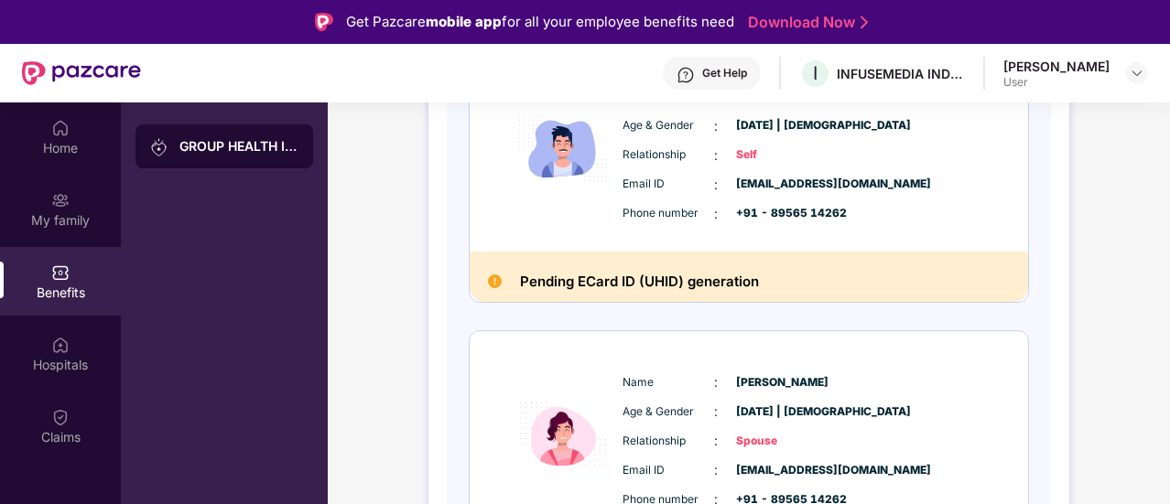
scroll to position [183, 0]
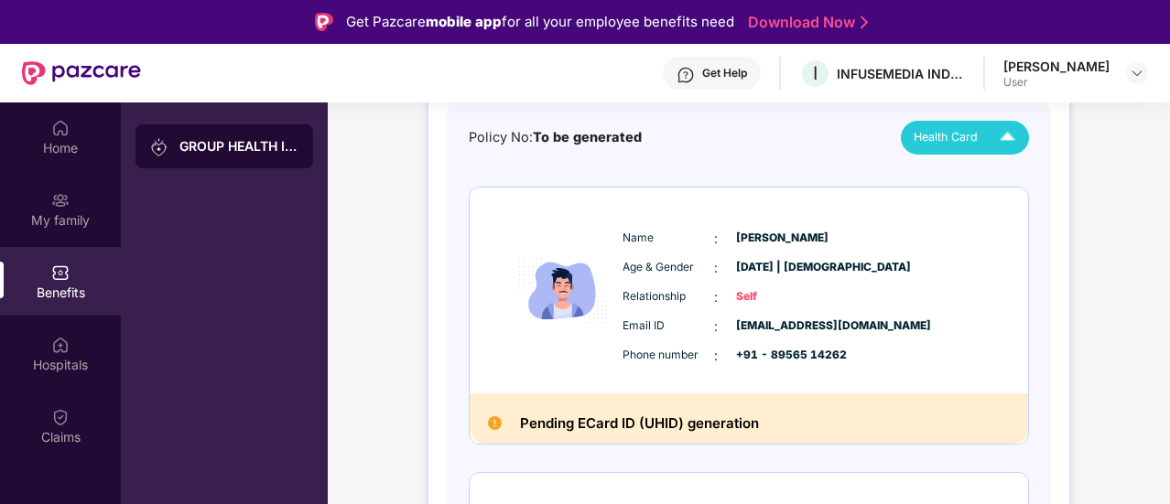
click at [971, 140] on span "Health Card" at bounding box center [946, 137] width 64 height 18
click at [1014, 179] on img at bounding box center [1019, 179] width 14 height 14
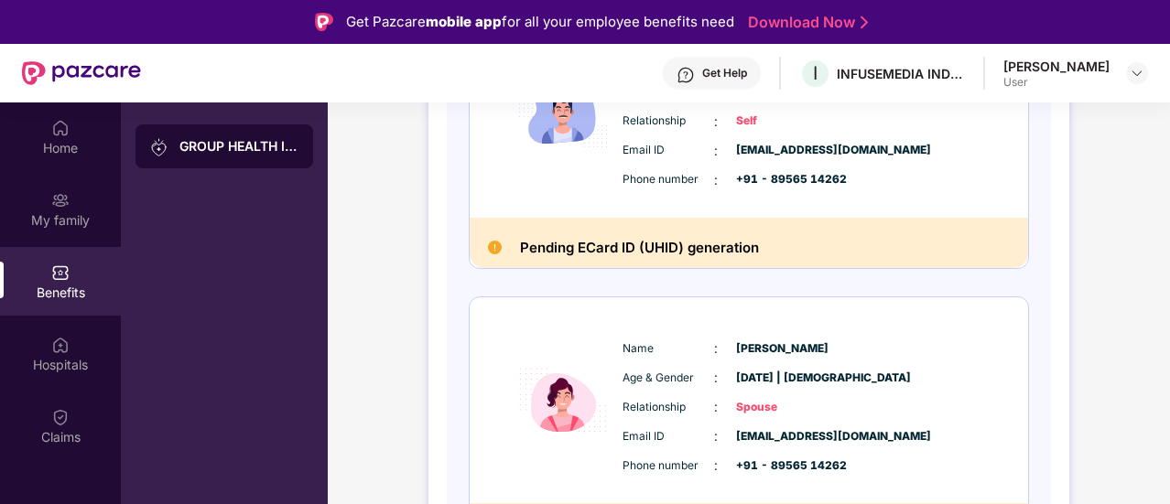
scroll to position [366, 0]
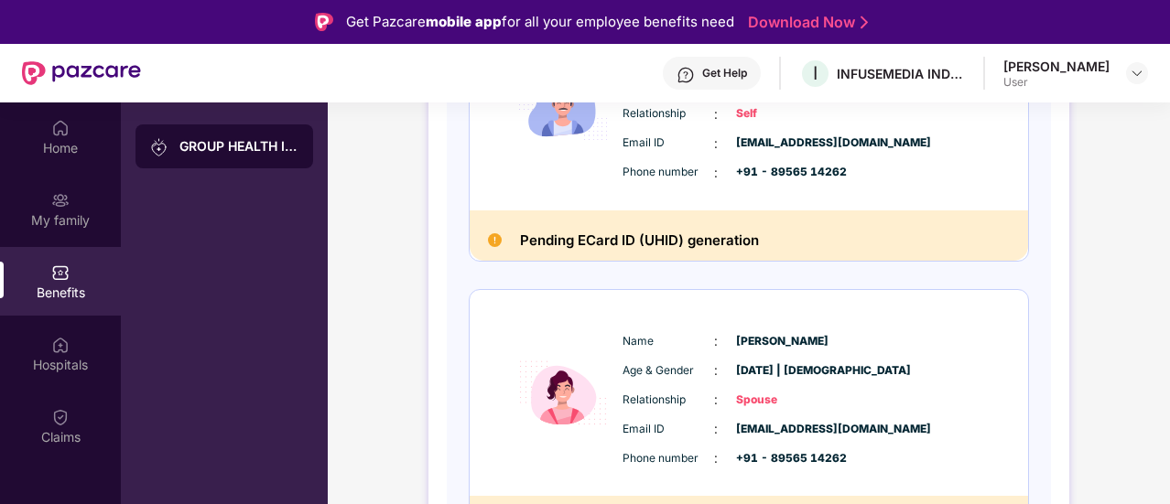
click at [1100, 77] on div "User" at bounding box center [1056, 82] width 106 height 15
click at [1135, 71] on img at bounding box center [1137, 73] width 15 height 15
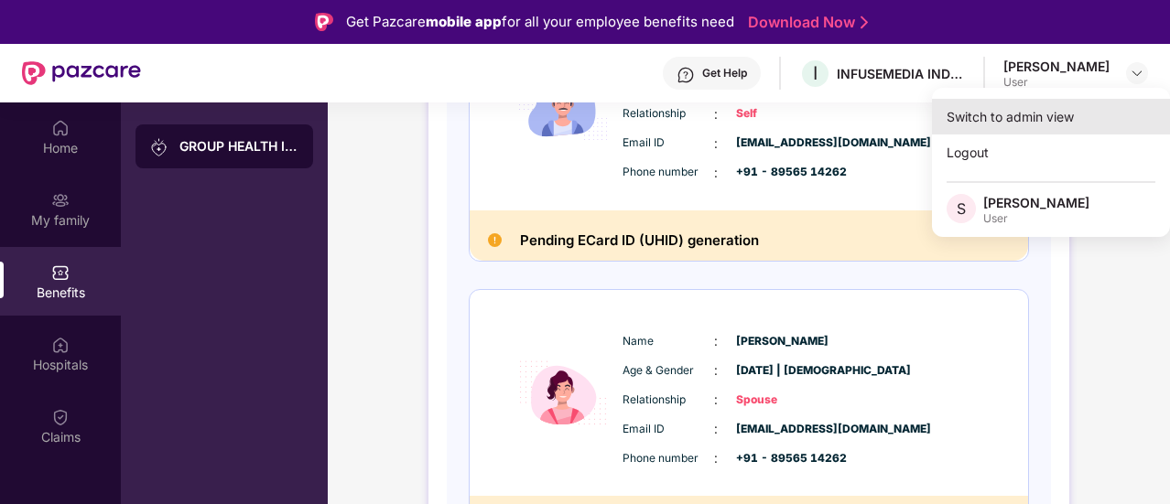
click at [1073, 112] on div "Switch to admin view" at bounding box center [1051, 117] width 238 height 36
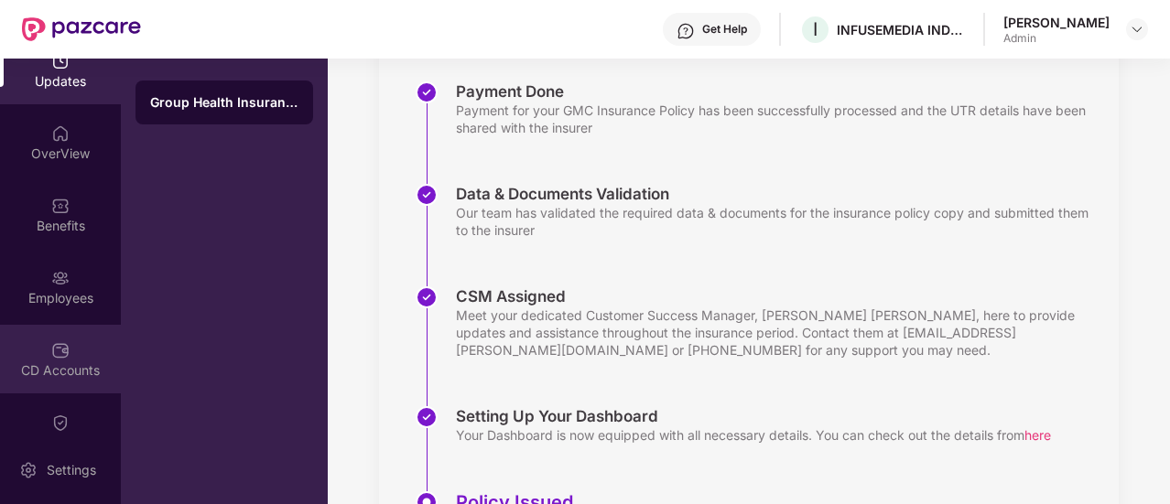
scroll to position [0, 0]
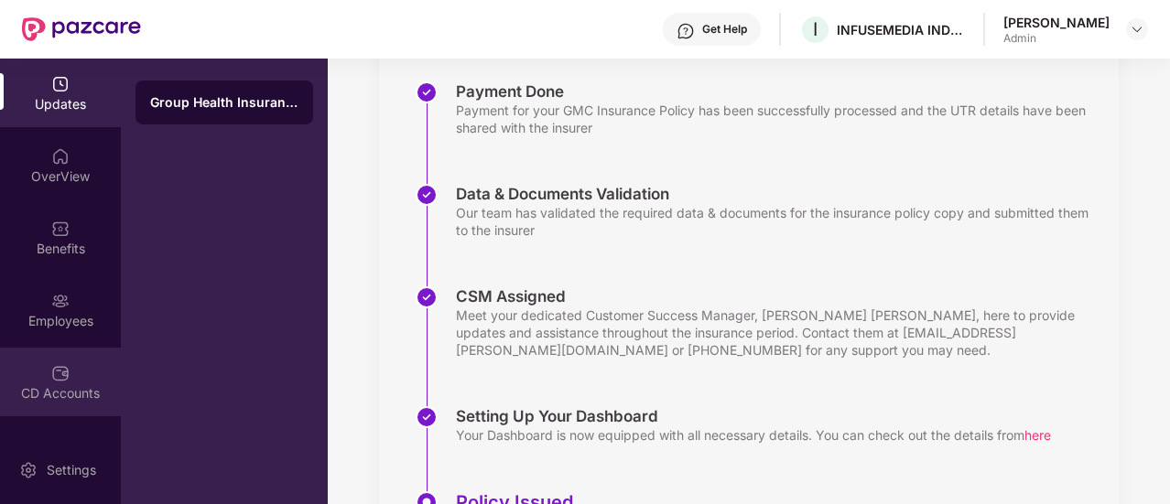
click at [68, 385] on div "CD Accounts" at bounding box center [60, 394] width 121 height 18
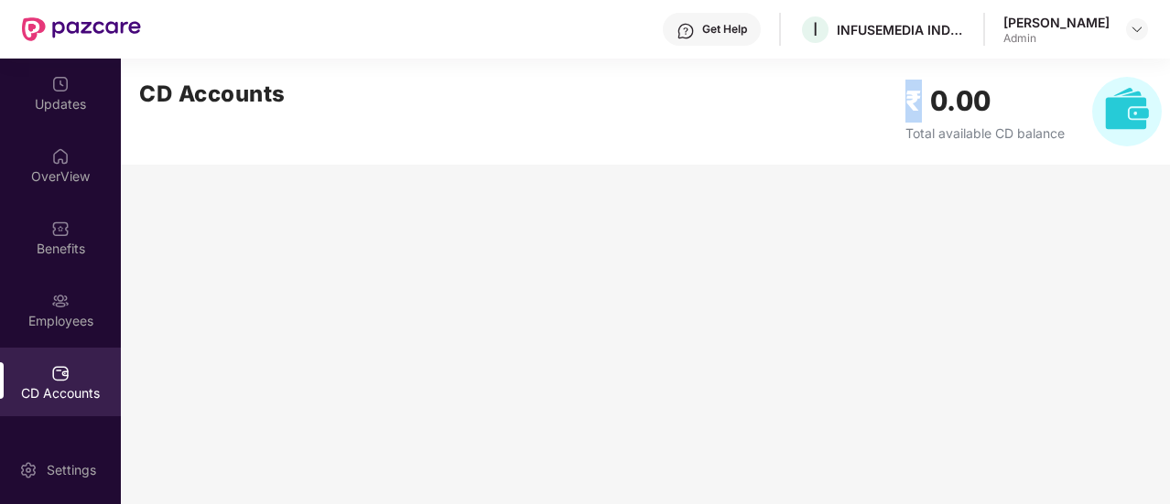
drag, startPoint x: 921, startPoint y: 92, endPoint x: 1089, endPoint y: 120, distance: 169.8
click at [1089, 120] on div "₹ 0.00 Total available CD balance" at bounding box center [1033, 112] width 256 height 70
click at [990, 218] on main "CD Accounts ₹ 0.00 Total available CD balance" at bounding box center [645, 282] width 1049 height 446
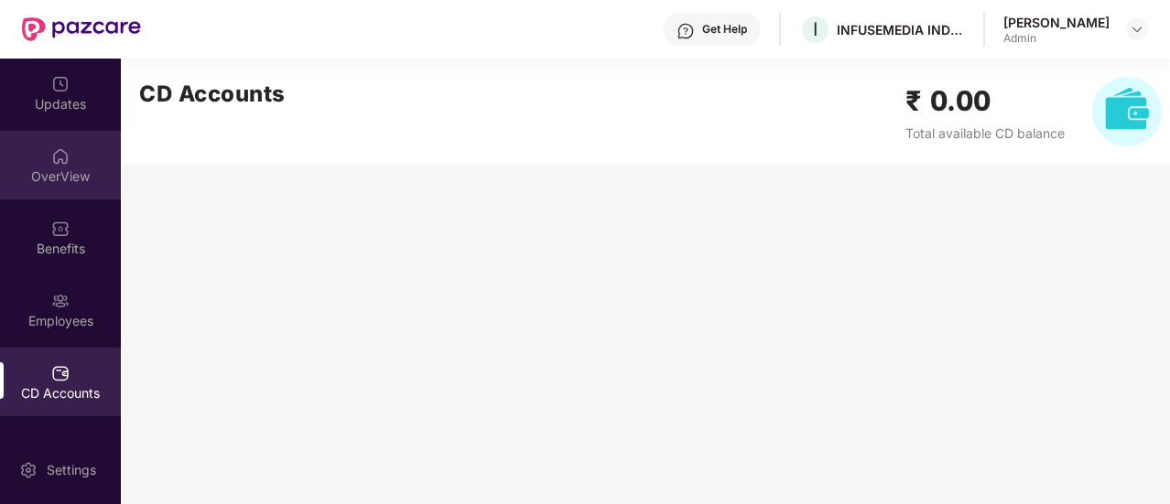
click at [64, 168] on div "OverView" at bounding box center [60, 177] width 121 height 18
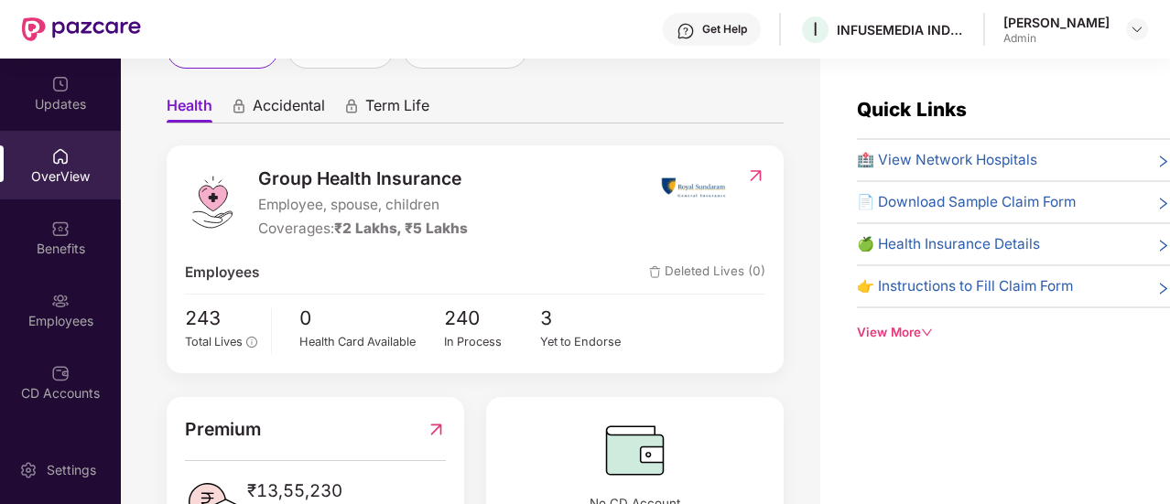
scroll to position [183, 0]
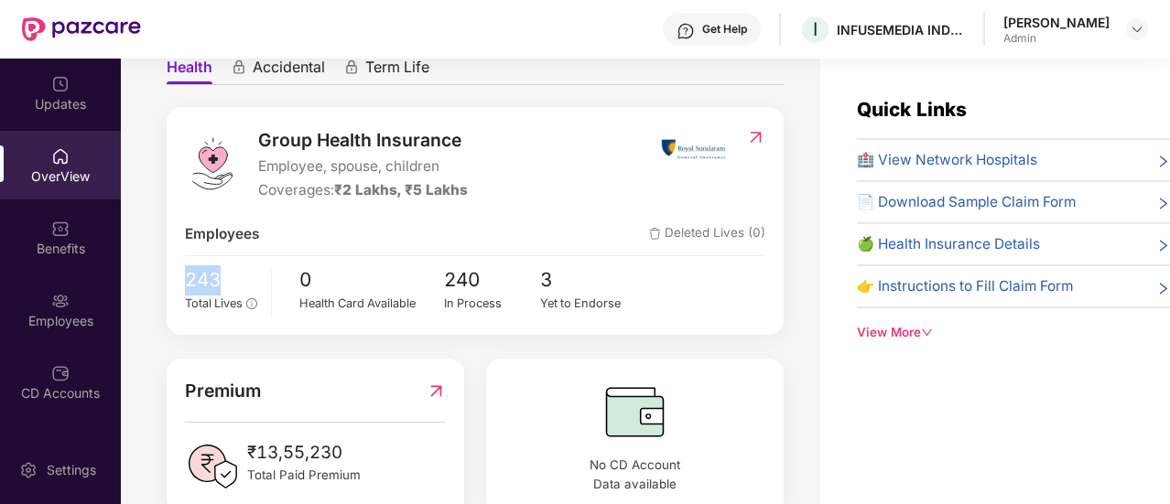
drag, startPoint x: 183, startPoint y: 272, endPoint x: 263, endPoint y: 285, distance: 80.7
click at [262, 285] on div "Group Health Insurance Employee, spouse, children Coverages: ₹2 Lakhs, ₹5 Lakhs…" at bounding box center [475, 221] width 617 height 228
drag, startPoint x: 441, startPoint y: 282, endPoint x: 485, endPoint y: 286, distance: 44.1
click at [485, 286] on div "243 Total Lives 0 Health Card Available 240 In Process 3 Yet to Endorse" at bounding box center [475, 291] width 580 height 51
click at [558, 334] on div "Group Health Insurance Employee, spouse, children Coverages: ₹2 Lakhs, ₹5 Lakhs…" at bounding box center [475, 221] width 617 height 228
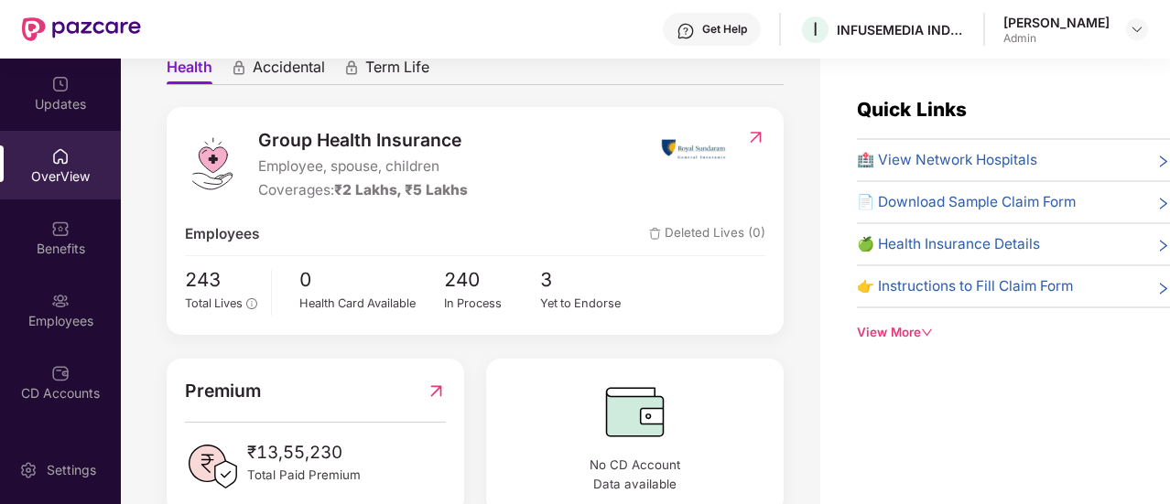
scroll to position [240, 0]
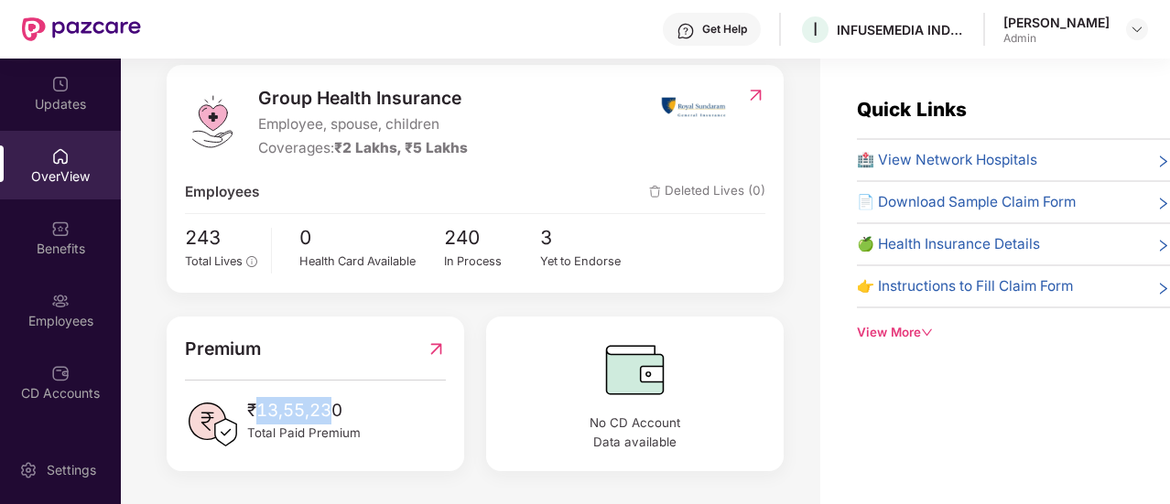
drag, startPoint x: 255, startPoint y: 409, endPoint x: 330, endPoint y: 422, distance: 76.2
click at [330, 422] on span "₹13,55,230" at bounding box center [304, 410] width 114 height 27
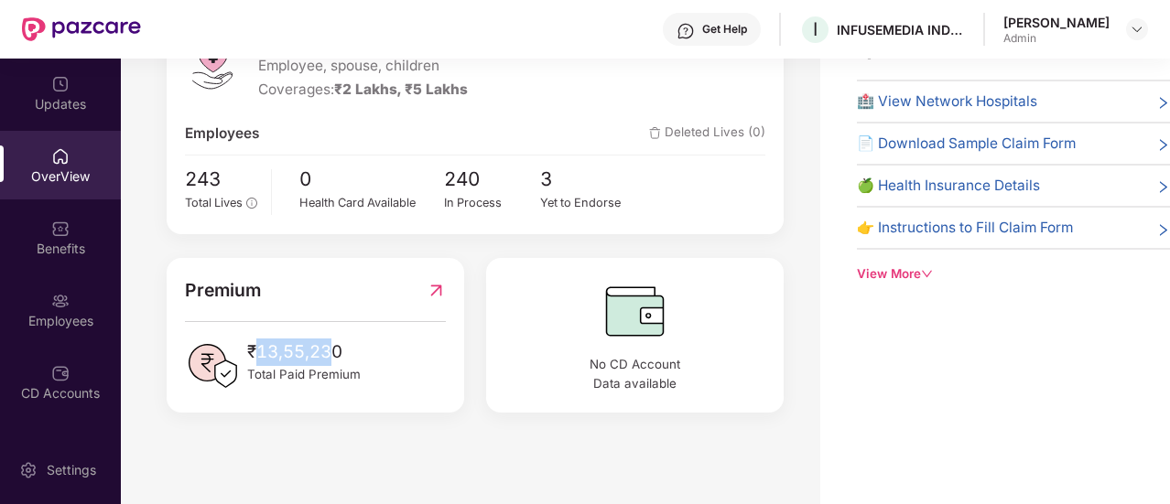
scroll to position [57, 0]
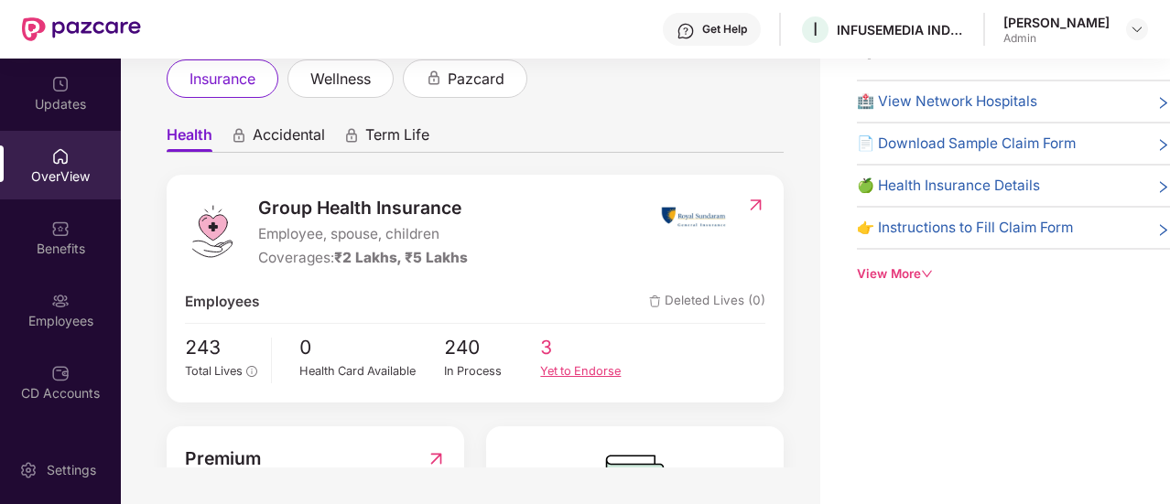
click at [560, 363] on div "Yet to Endorse" at bounding box center [588, 372] width 97 height 18
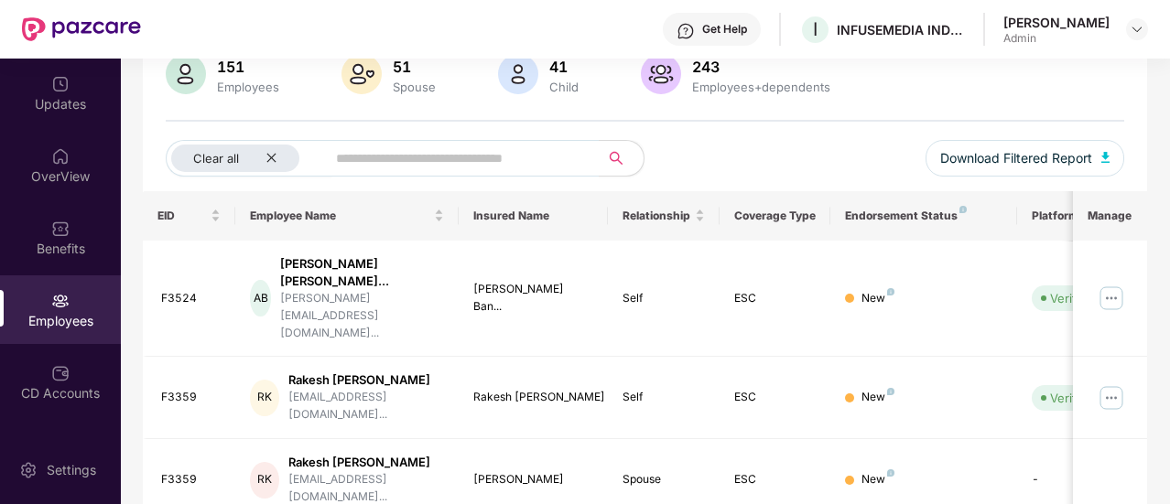
scroll to position [150, 0]
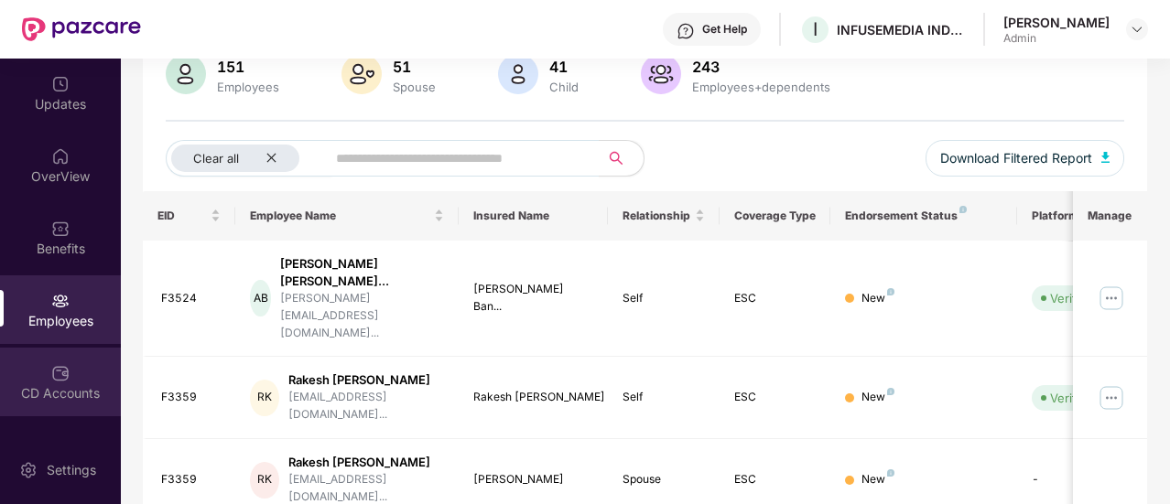
click at [72, 381] on div "CD Accounts" at bounding box center [60, 382] width 121 height 69
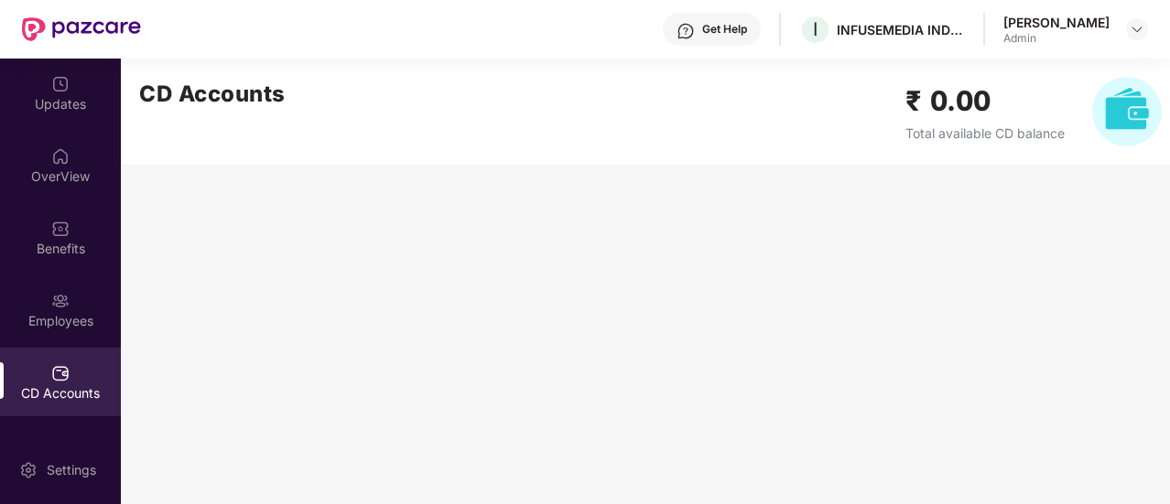
scroll to position [0, 0]
drag, startPoint x: 927, startPoint y: 104, endPoint x: 1003, endPoint y: 115, distance: 77.7
click at [1003, 115] on h2 "₹ 0.00" at bounding box center [984, 101] width 159 height 43
click at [63, 168] on div "OverView" at bounding box center [60, 177] width 121 height 18
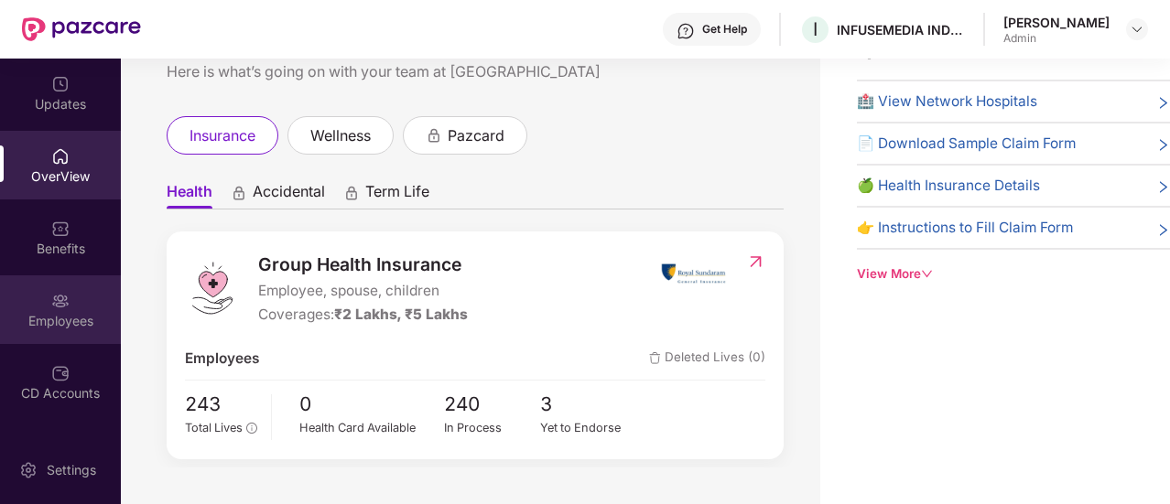
click at [57, 320] on div "Employees" at bounding box center [60, 321] width 121 height 18
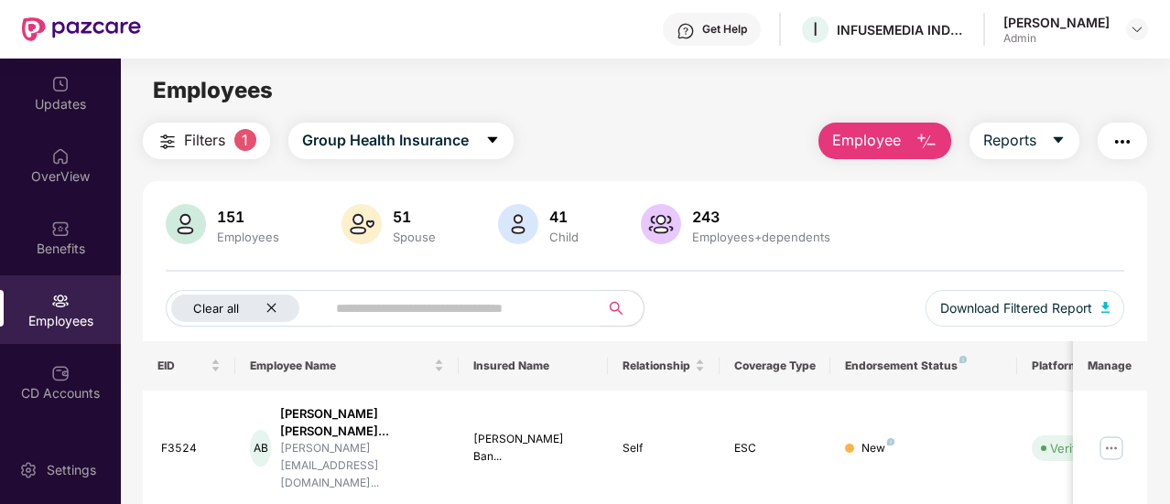
click at [276, 307] on icon "close" at bounding box center [272, 308] width 12 height 12
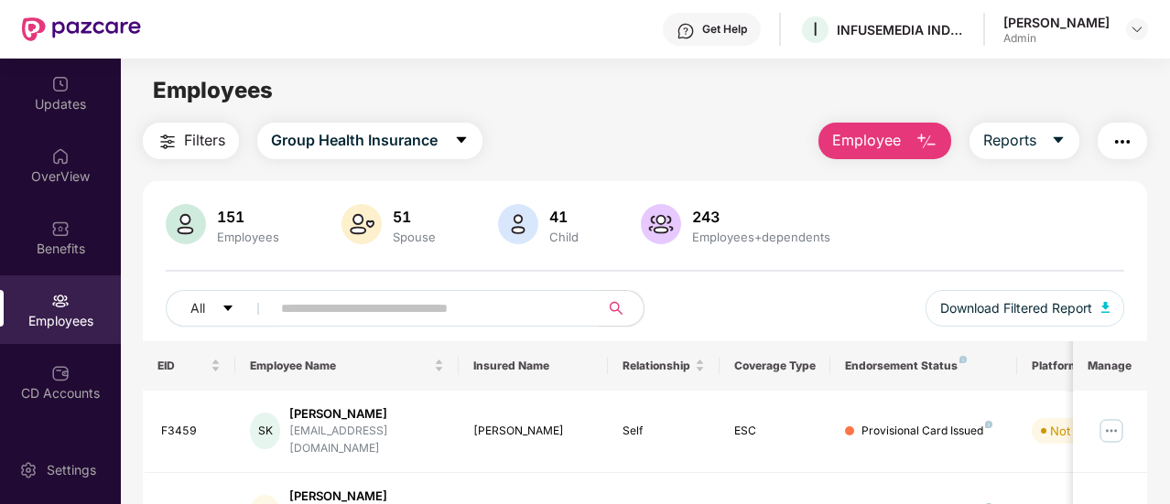
click at [189, 218] on img at bounding box center [186, 224] width 40 height 40
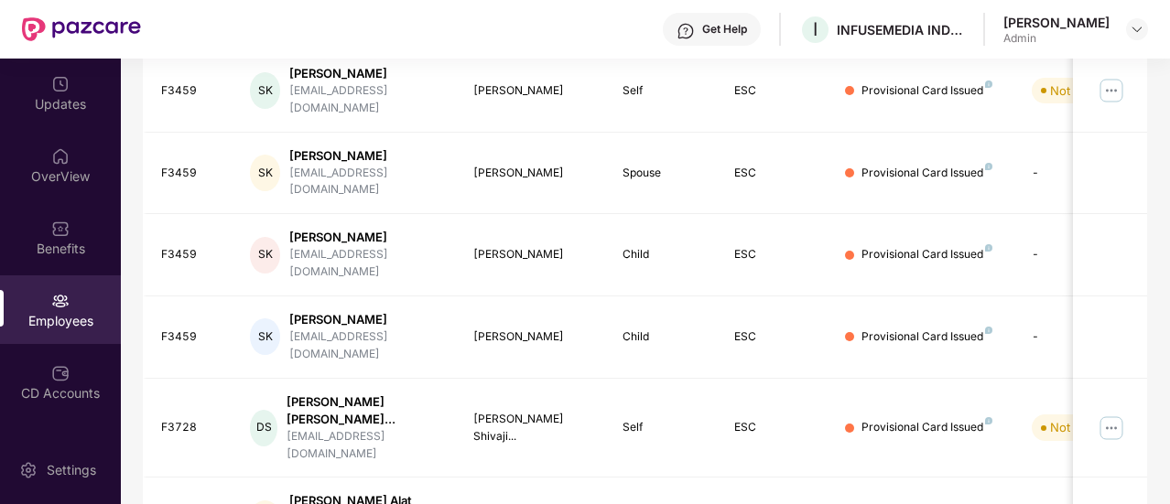
scroll to position [632, 0]
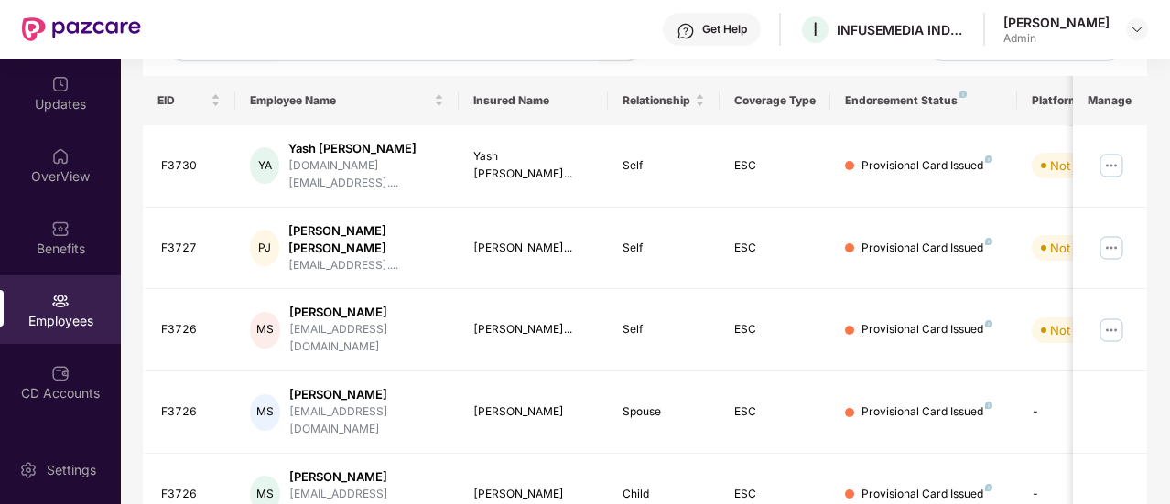
scroll to position [0, 0]
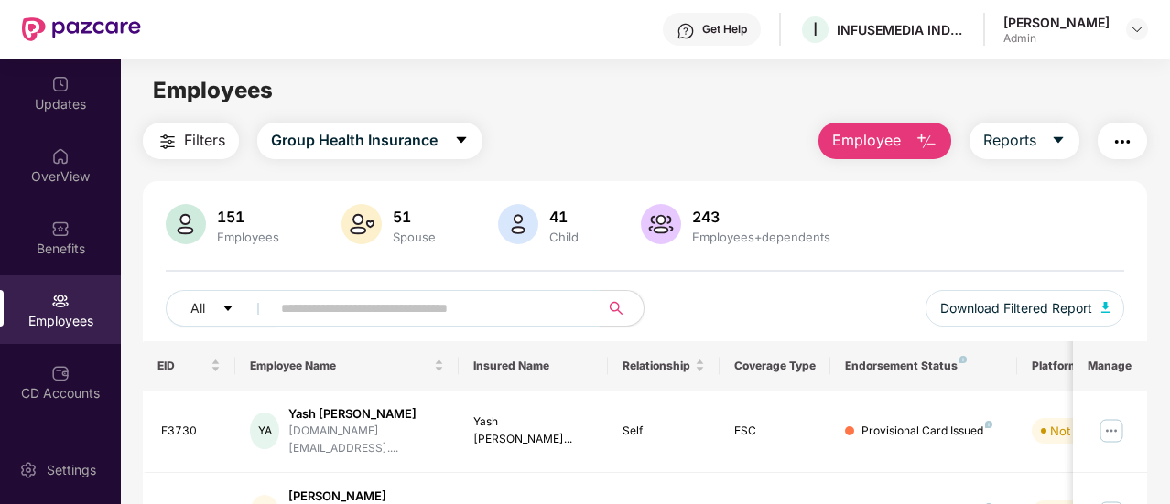
click at [423, 298] on input "text" at bounding box center [428, 308] width 294 height 27
click at [783, 290] on div "All Download Filtered Report" at bounding box center [645, 315] width 959 height 51
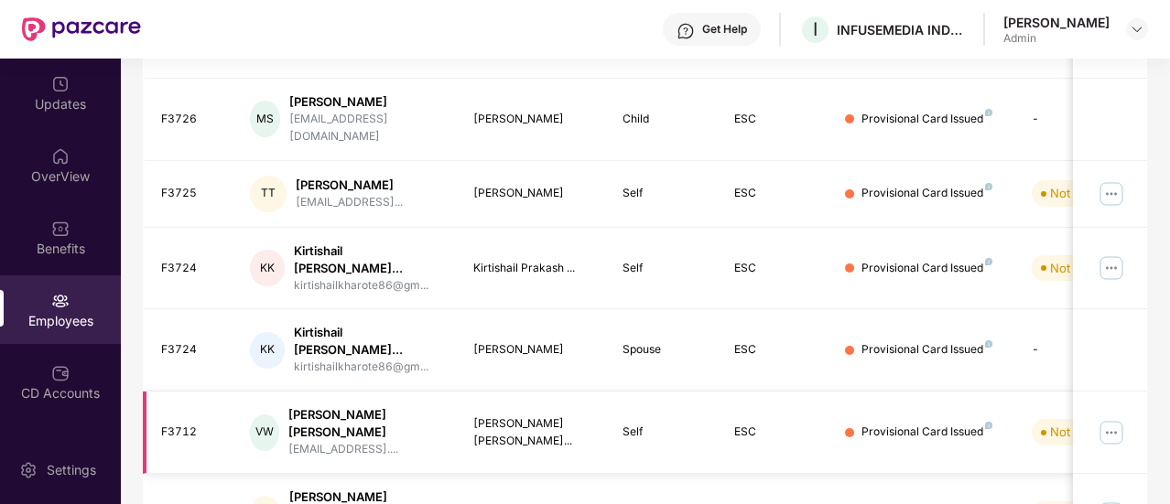
scroll to position [663, 0]
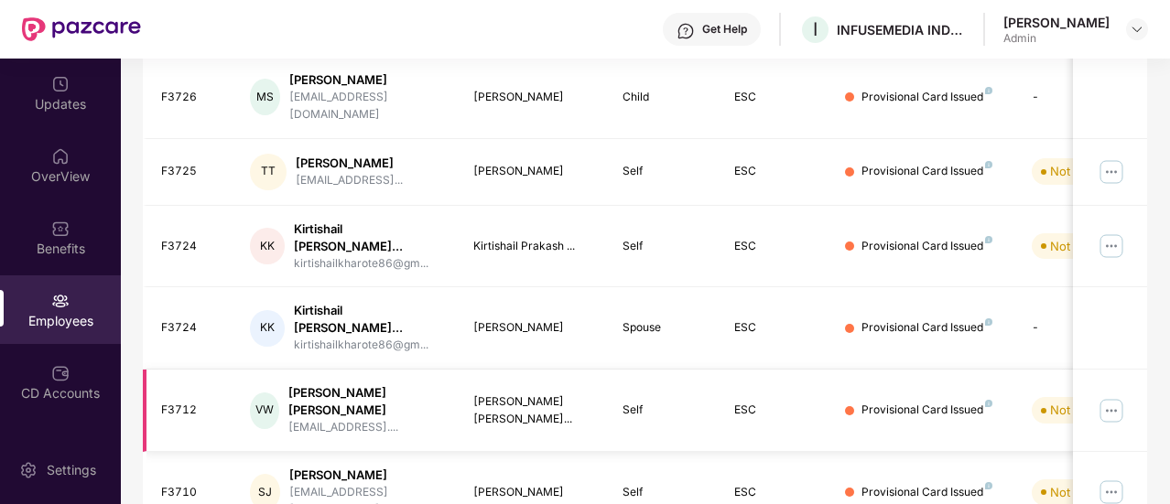
click at [820, 370] on td "ESC" at bounding box center [776, 411] width 112 height 82
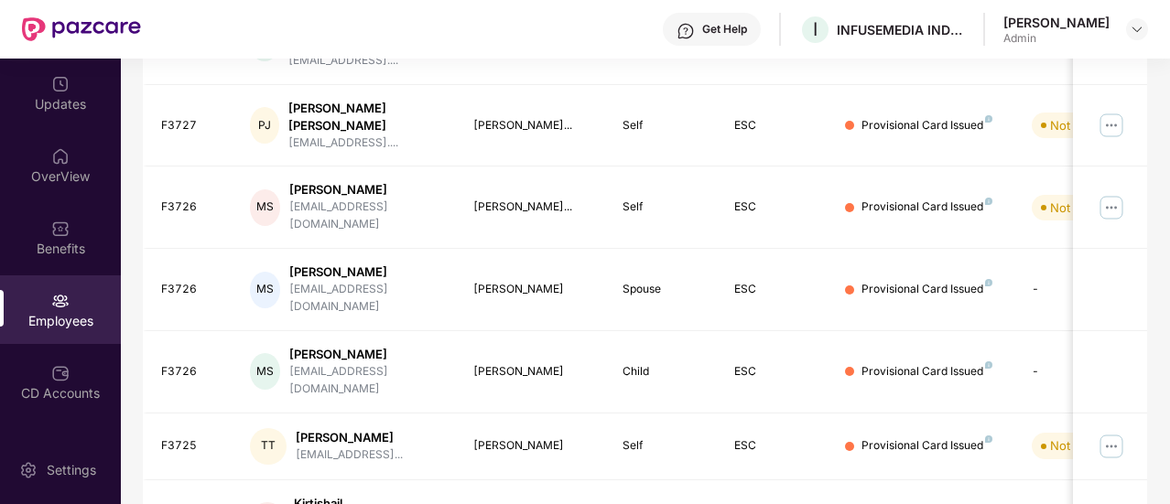
scroll to position [22, 0]
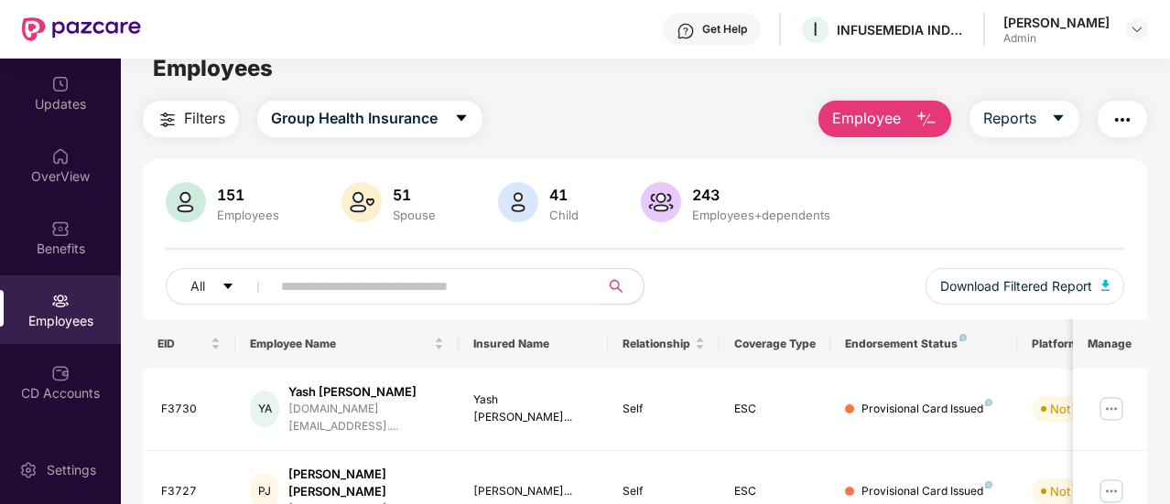
click at [580, 292] on span at bounding box center [584, 286] width 11 height 27
click at [747, 287] on div "All Download Filtered Report" at bounding box center [645, 293] width 959 height 51
click at [533, 289] on input "text" at bounding box center [428, 286] width 294 height 27
click at [236, 215] on div "Employees" at bounding box center [248, 215] width 70 height 15
click at [382, 204] on div at bounding box center [362, 204] width 48 height 44
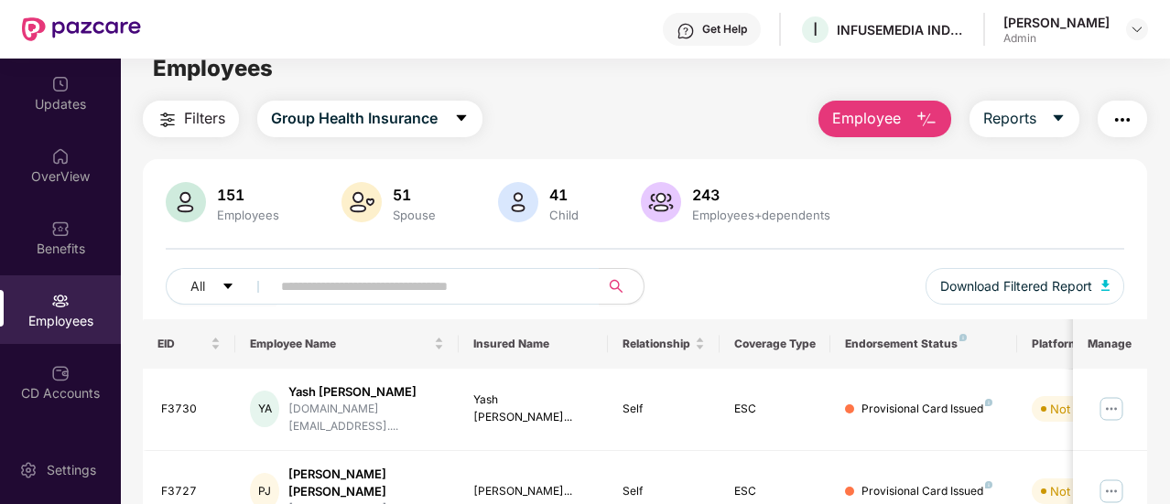
click at [559, 192] on div "41" at bounding box center [564, 195] width 37 height 18
click at [709, 194] on div "243" at bounding box center [761, 195] width 146 height 18
click at [758, 201] on div "243" at bounding box center [761, 195] width 146 height 18
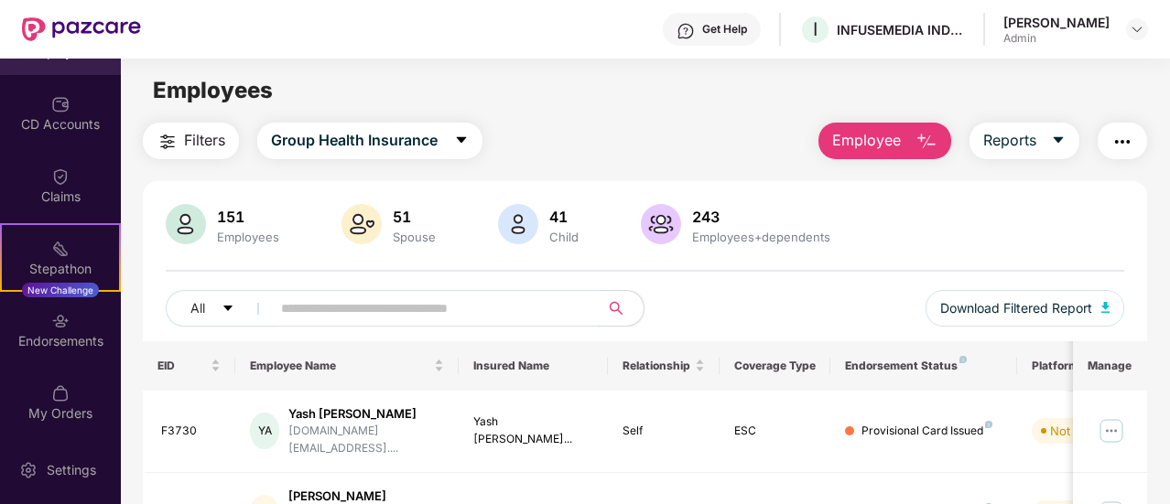
scroll to position [273, 0]
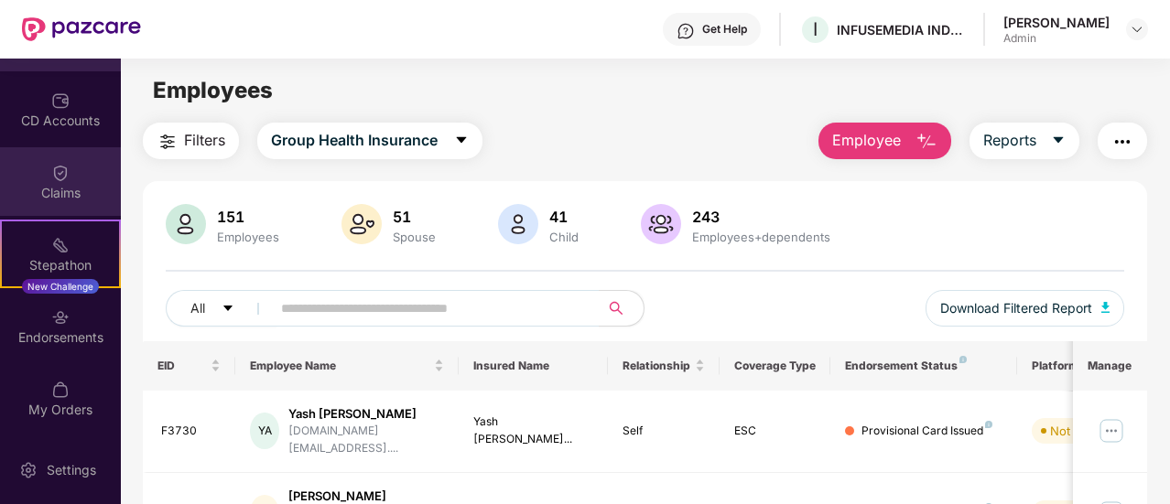
click at [83, 196] on div "Claims" at bounding box center [60, 193] width 121 height 18
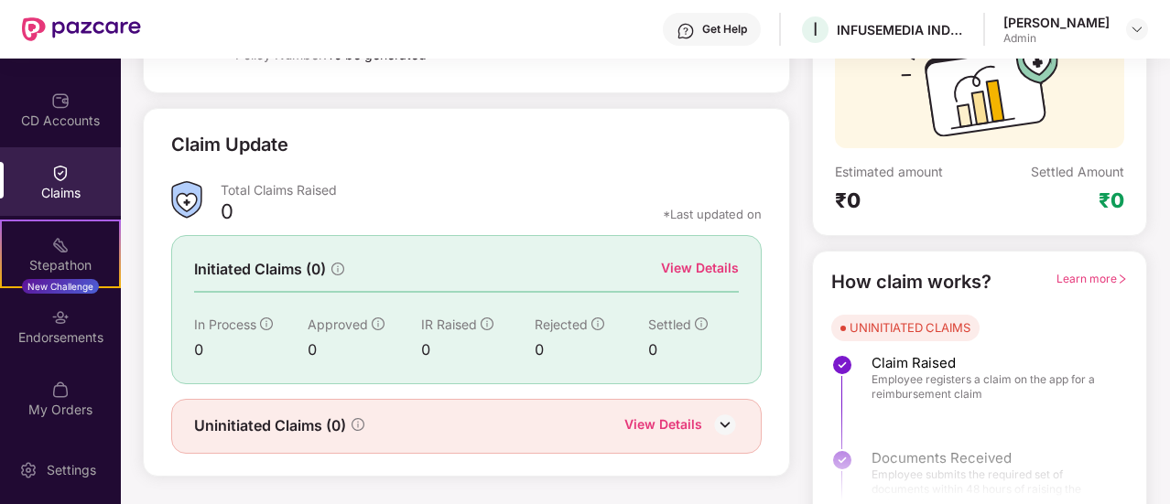
scroll to position [211, 0]
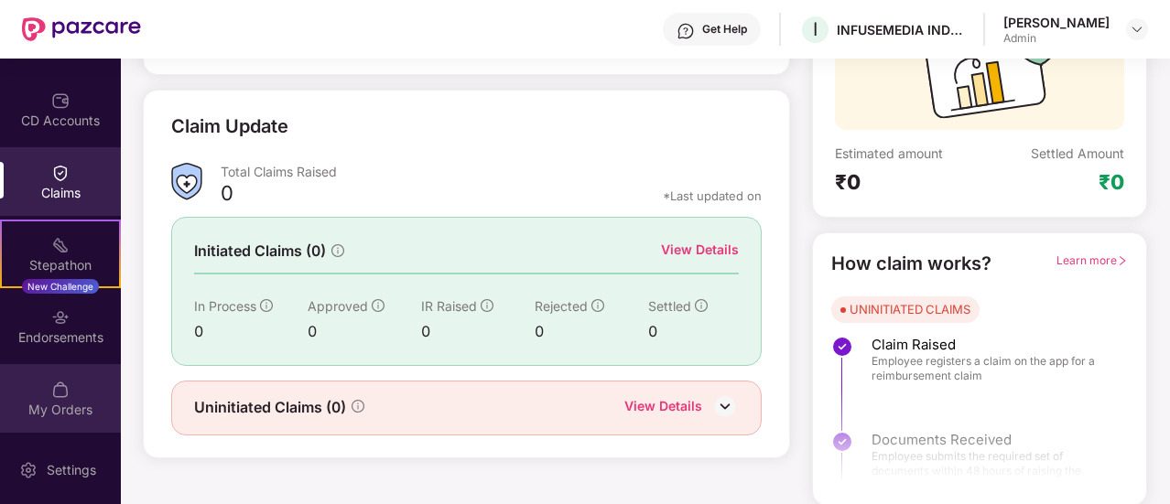
click at [82, 420] on div "My Orders" at bounding box center [60, 398] width 121 height 69
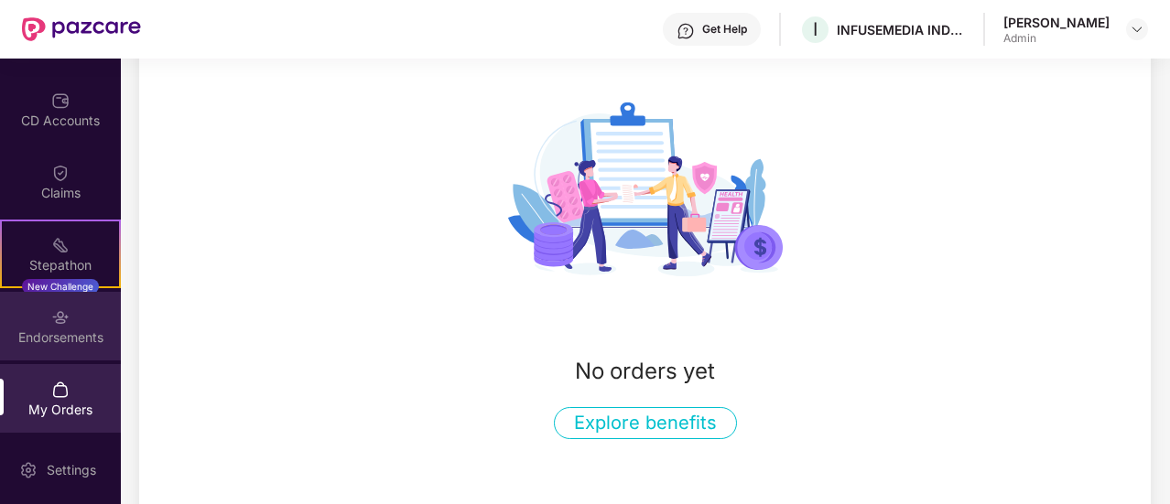
click at [77, 348] on div "Endorsements" at bounding box center [60, 326] width 121 height 69
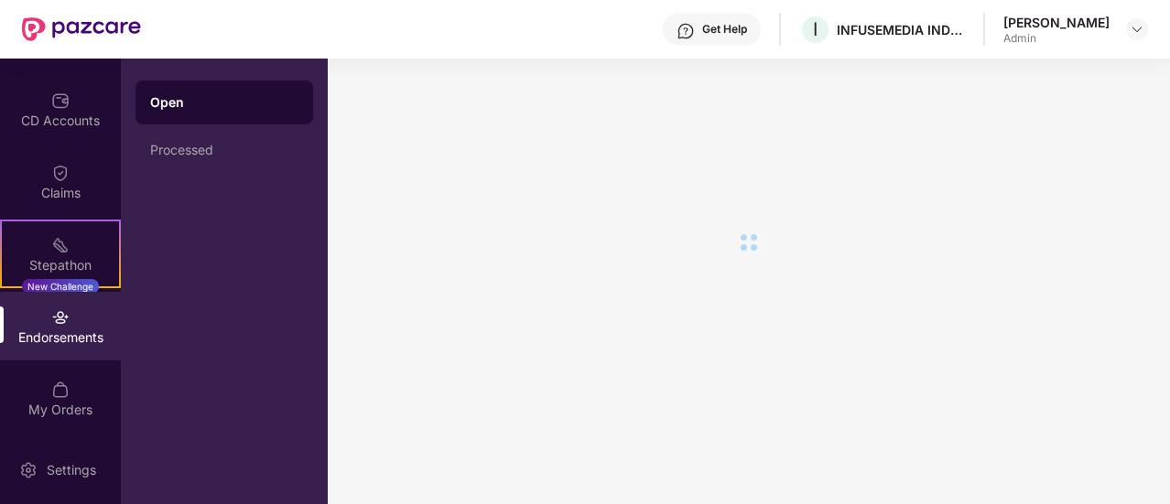
scroll to position [0, 0]
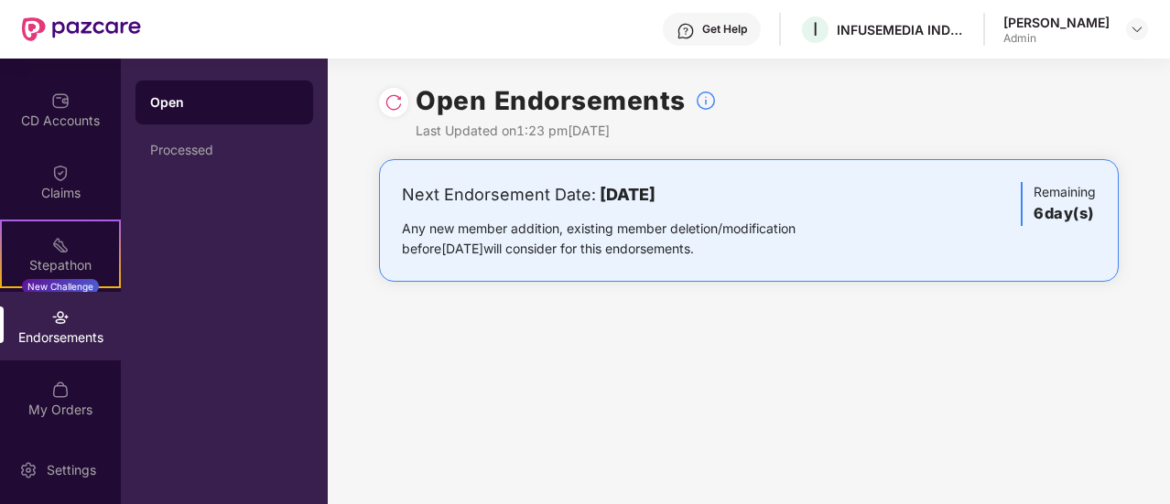
drag, startPoint x: 551, startPoint y: 206, endPoint x: 747, endPoint y: 190, distance: 196.6
click at [747, 190] on div "Next Endorsement Date: 16 October 2025" at bounding box center [627, 195] width 451 height 26
click at [428, 237] on div "Any new member addition, existing member deletion/modification before 16 Octobe…" at bounding box center [627, 239] width 451 height 40
drag, startPoint x: 597, startPoint y: 221, endPoint x: 874, endPoint y: 221, distance: 277.4
click at [874, 221] on div "Next Endorsement Date: 16 October 2025 Any new member addition, existing member…" at bounding box center [749, 220] width 694 height 77
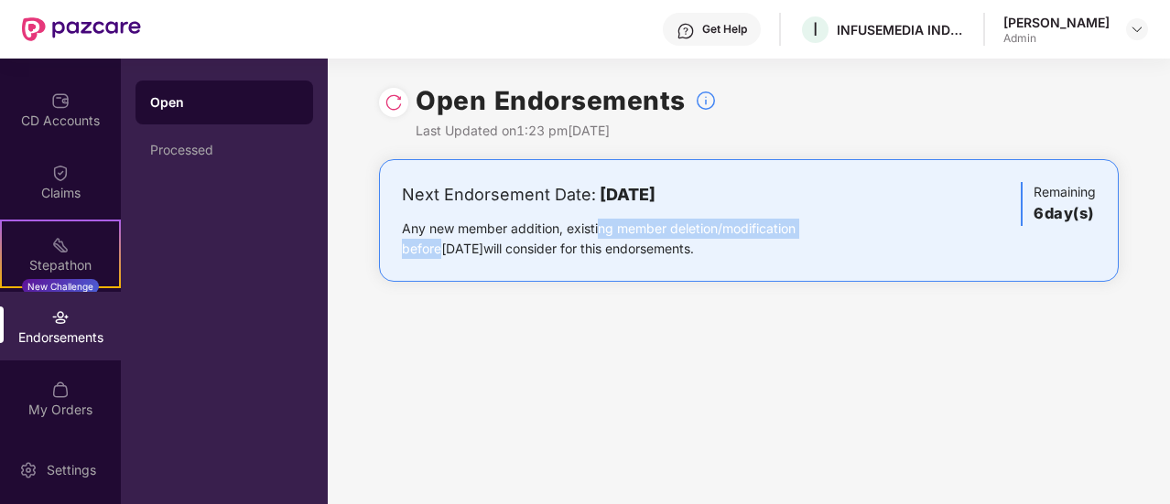
drag, startPoint x: 461, startPoint y: 257, endPoint x: 745, endPoint y: 248, distance: 284.0
click at [745, 248] on div "Any new member addition, existing member deletion/modification before 16 Octobe…" at bounding box center [627, 239] width 451 height 40
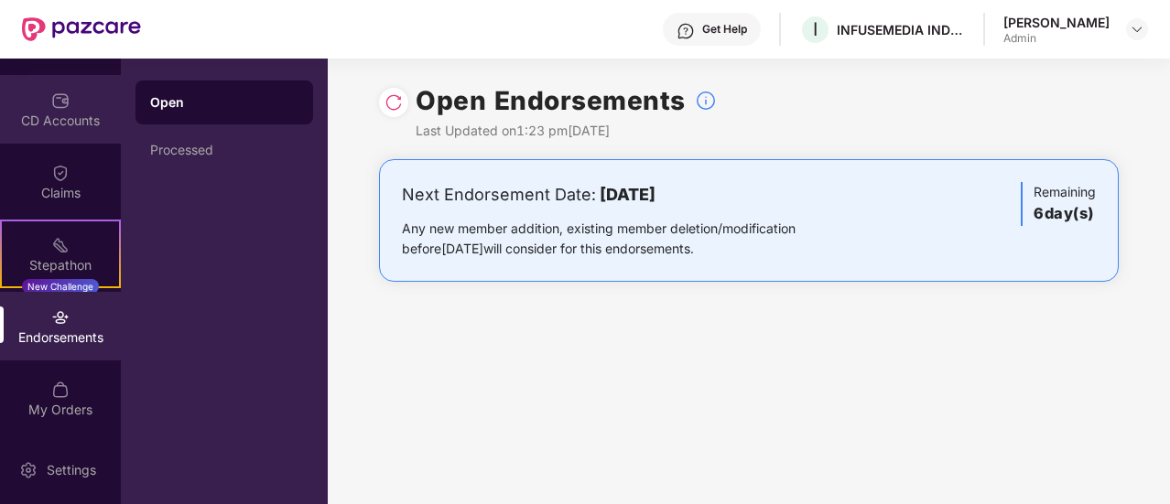
click at [73, 124] on div "CD Accounts" at bounding box center [60, 121] width 121 height 18
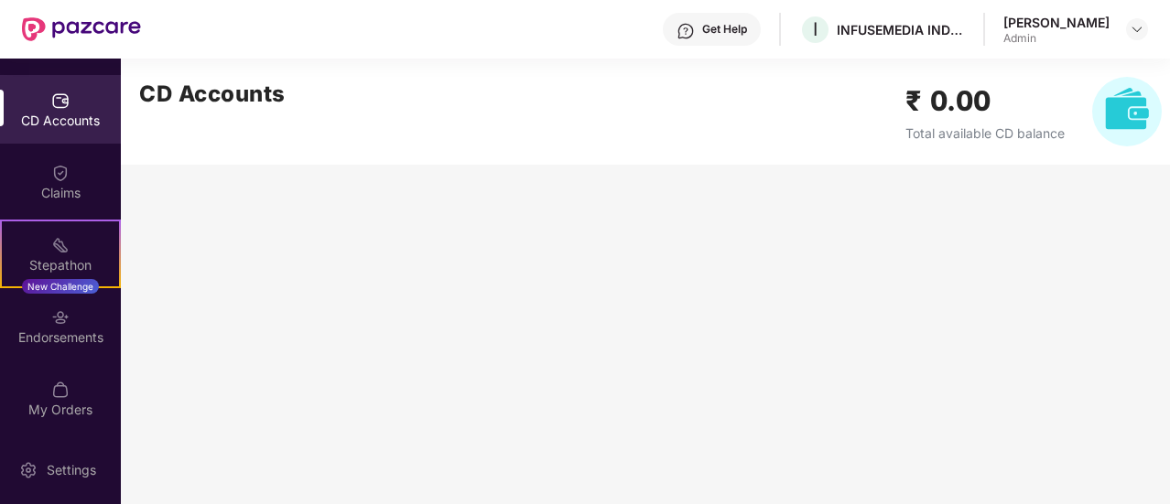
click at [1, 112] on div "CD Accounts" at bounding box center [60, 109] width 121 height 69
click at [1122, 34] on div "Sachin Shejwal Admin" at bounding box center [1075, 30] width 145 height 32
click at [1139, 32] on img at bounding box center [1137, 29] width 15 height 15
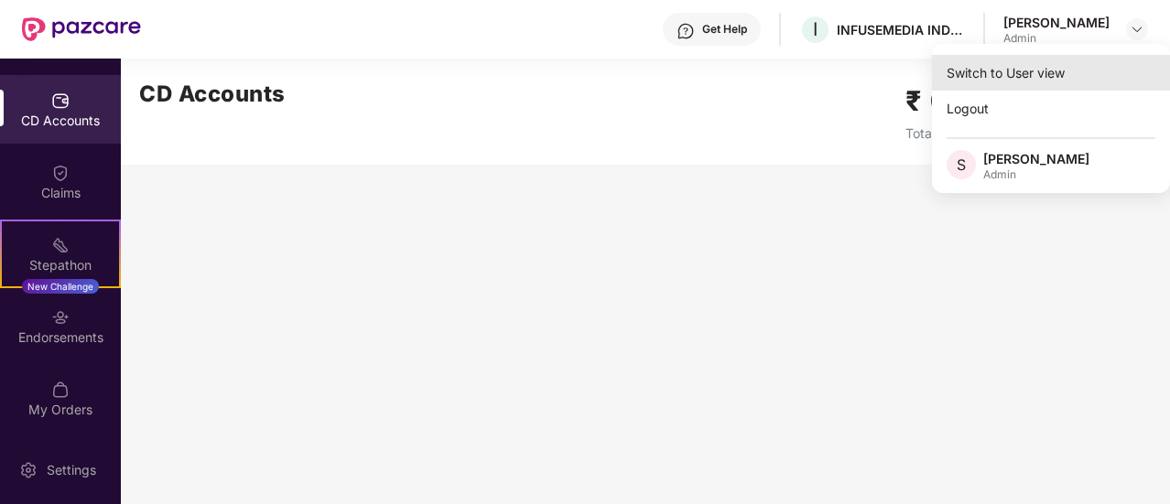
click at [1027, 72] on div "Switch to User view" at bounding box center [1051, 73] width 238 height 36
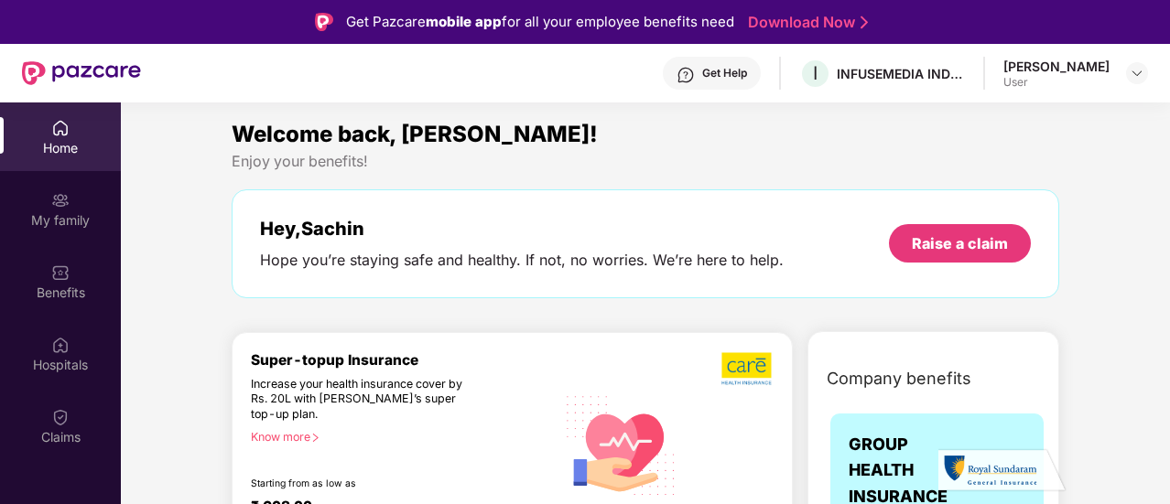
click at [67, 144] on div "Home" at bounding box center [60, 148] width 121 height 18
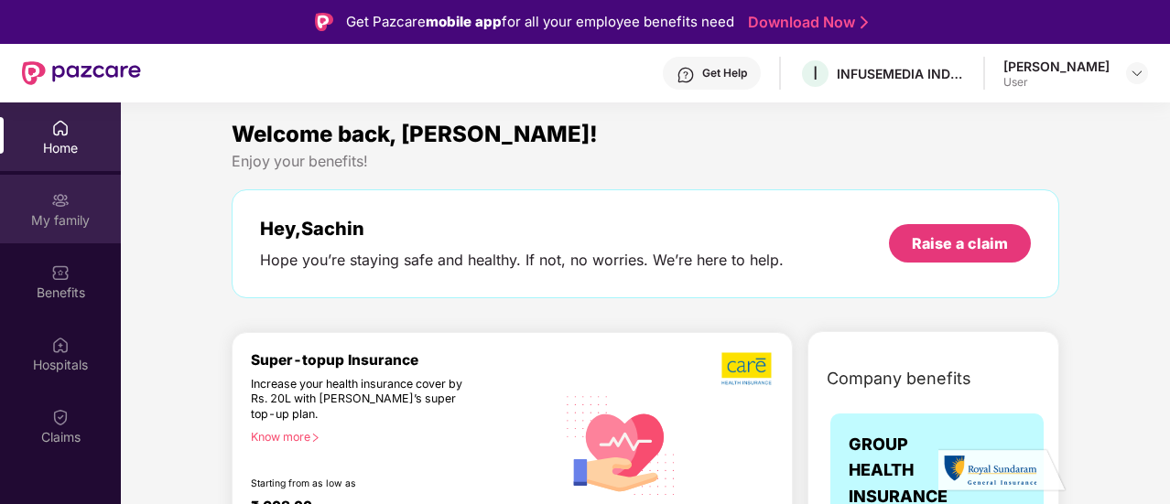
click at [67, 208] on img at bounding box center [60, 200] width 18 height 18
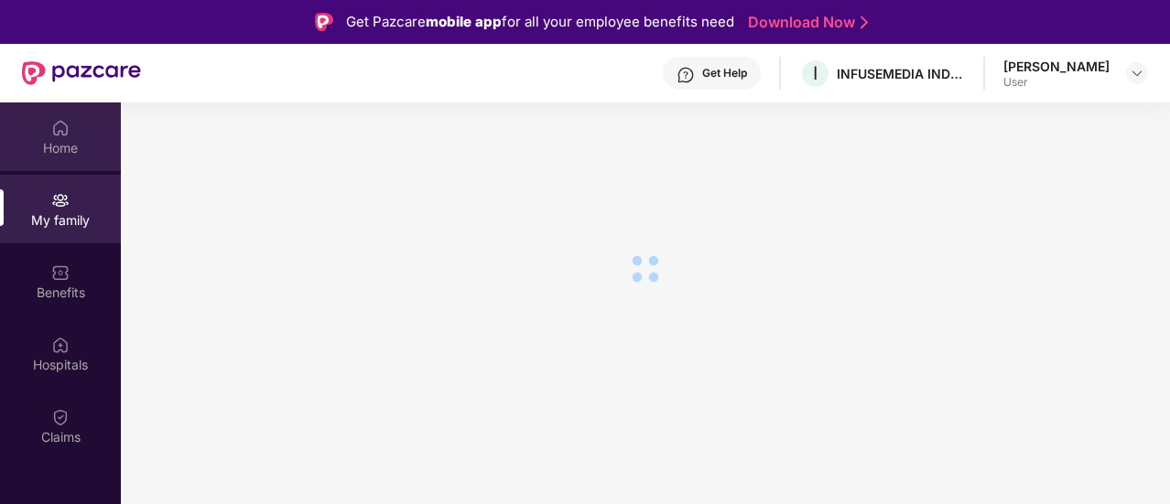
click at [73, 139] on div "Home" at bounding box center [60, 148] width 121 height 18
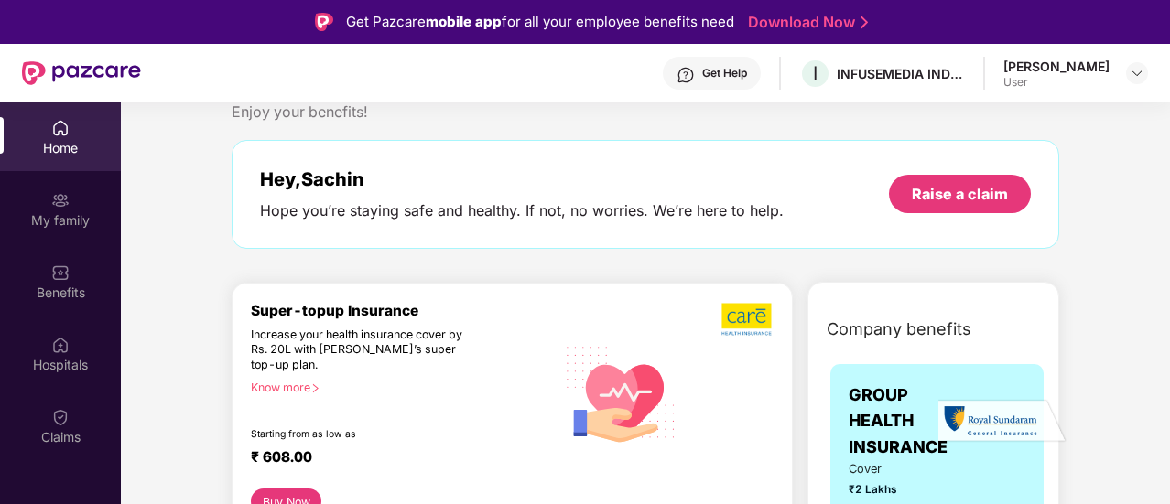
scroll to position [92, 0]
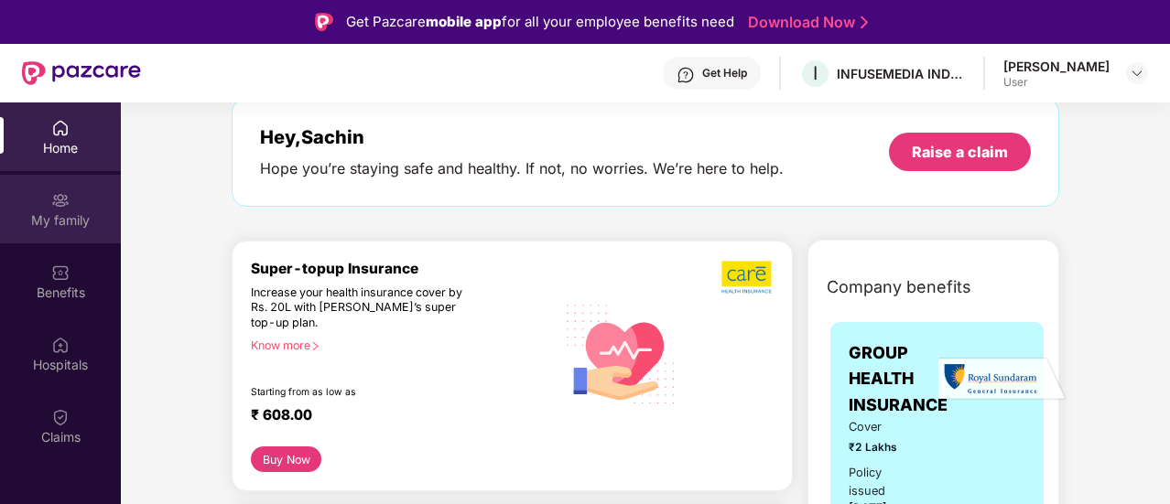
click at [67, 229] on div "My family" at bounding box center [60, 220] width 121 height 18
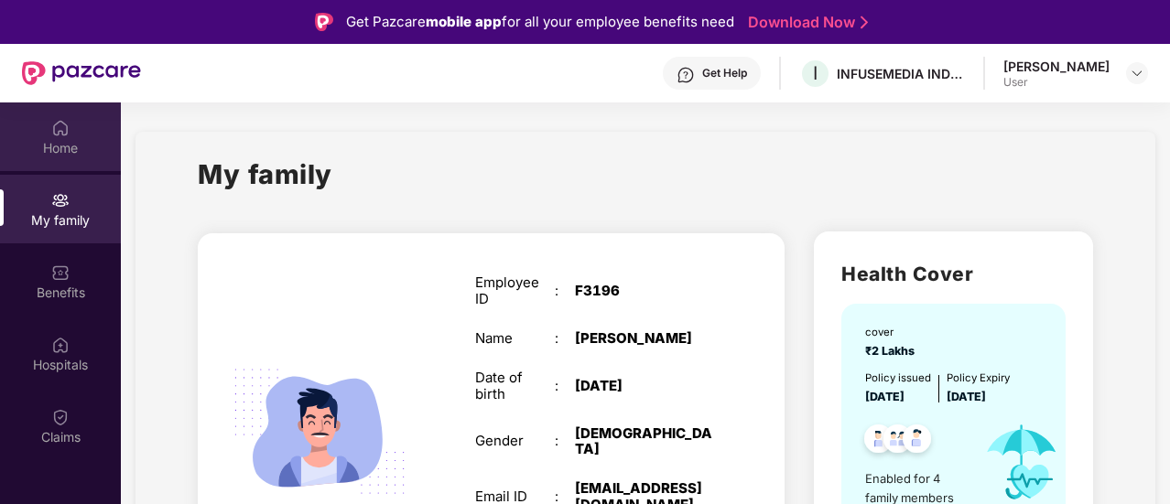
click at [75, 147] on div "Home" at bounding box center [60, 148] width 121 height 18
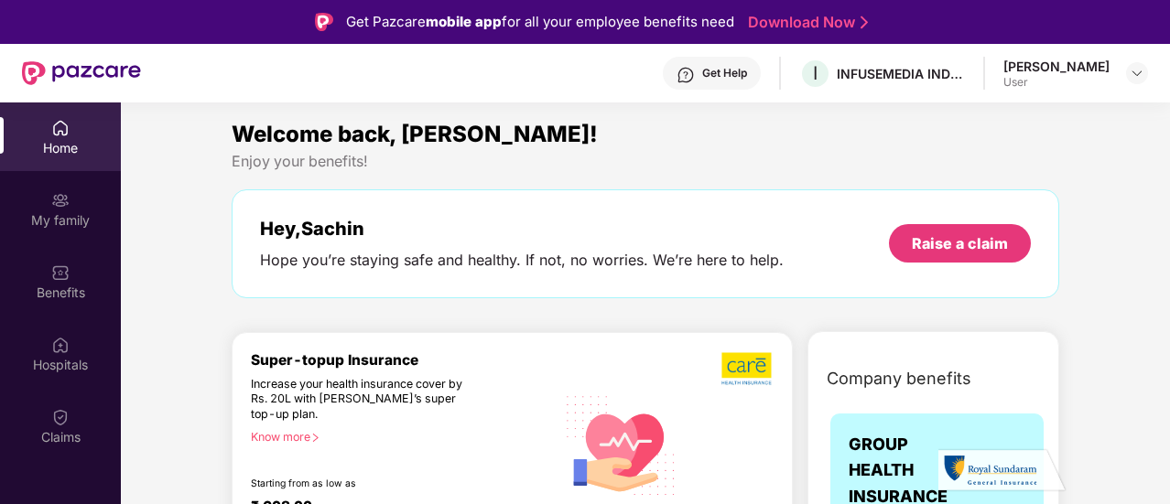
scroll to position [92, 0]
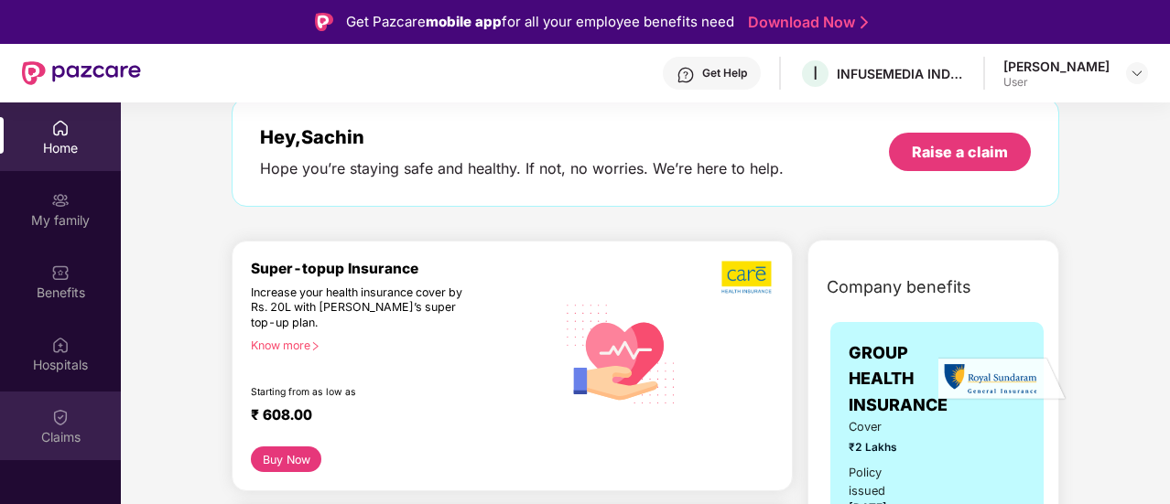
click at [54, 432] on div "Claims" at bounding box center [60, 437] width 121 height 18
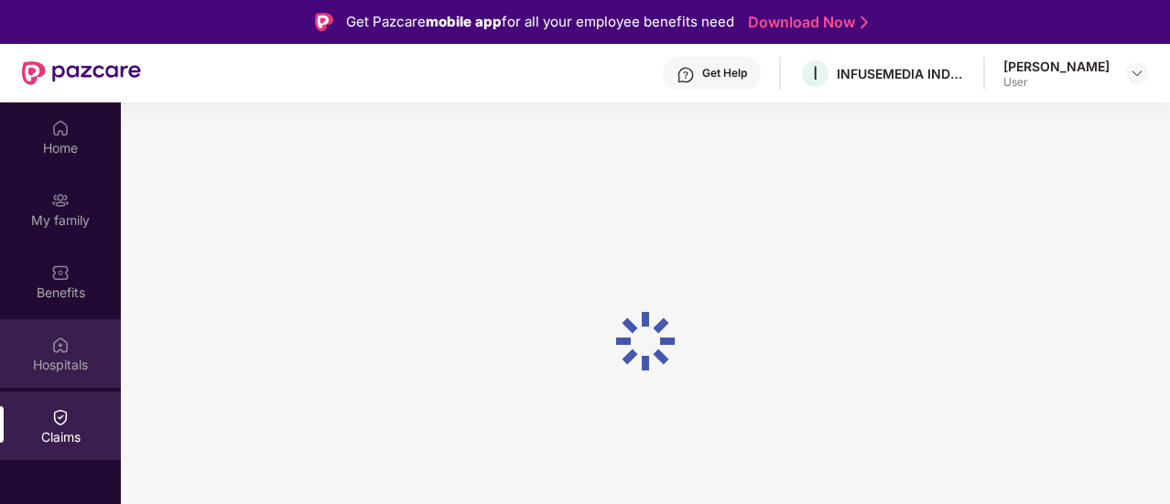
scroll to position [0, 0]
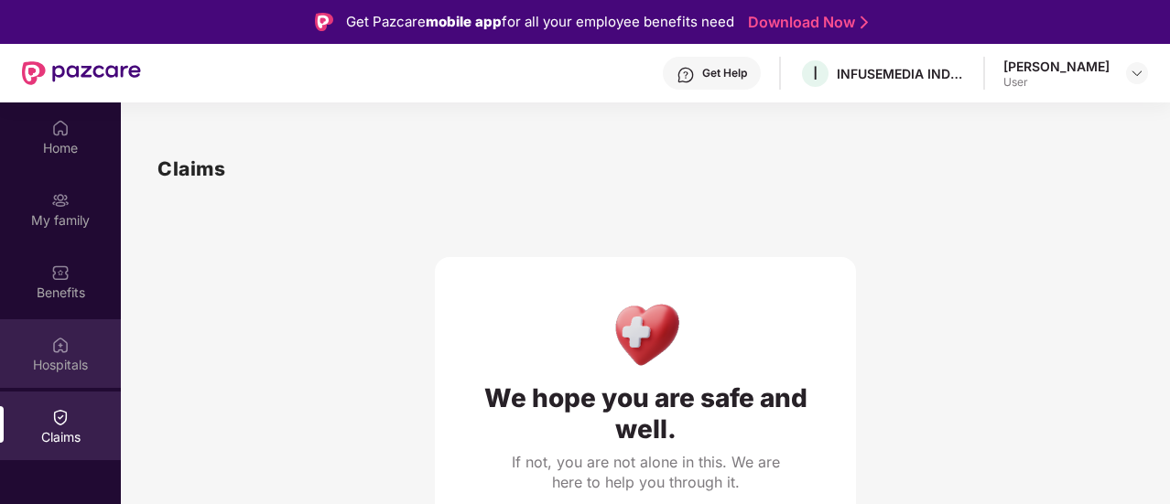
click at [66, 353] on img at bounding box center [60, 345] width 18 height 18
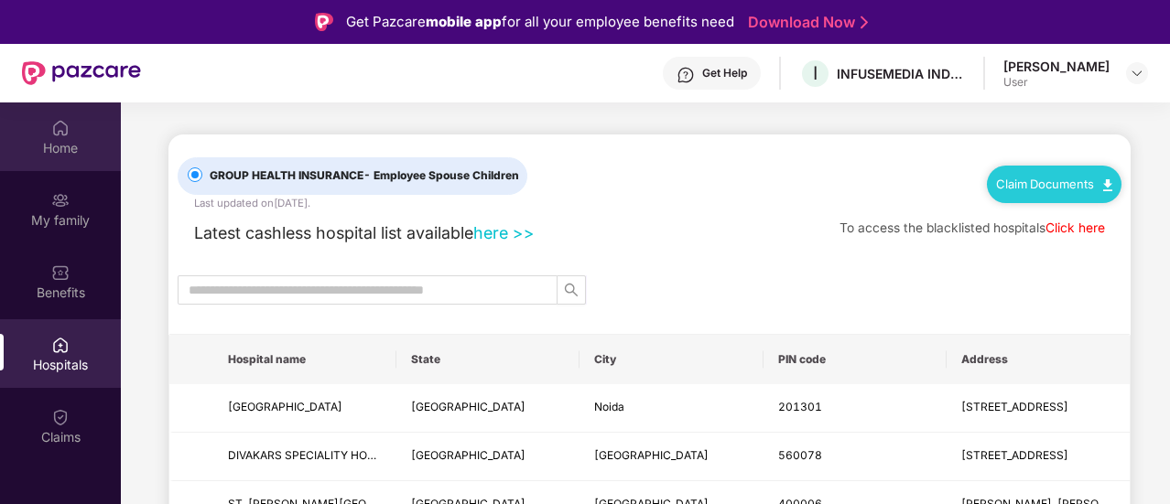
click at [101, 134] on div "Home" at bounding box center [60, 137] width 121 height 69
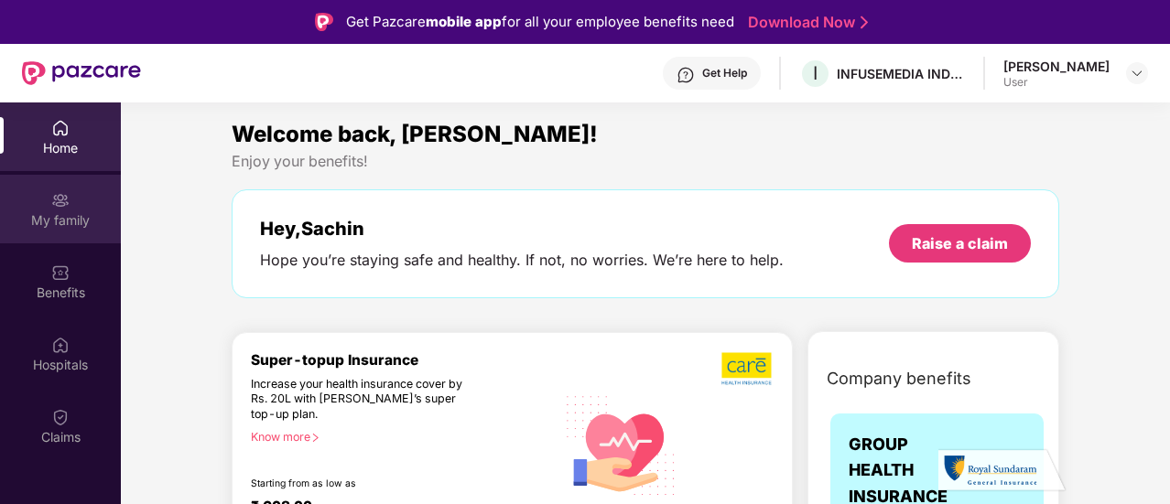
click at [65, 217] on div "My family" at bounding box center [60, 220] width 121 height 18
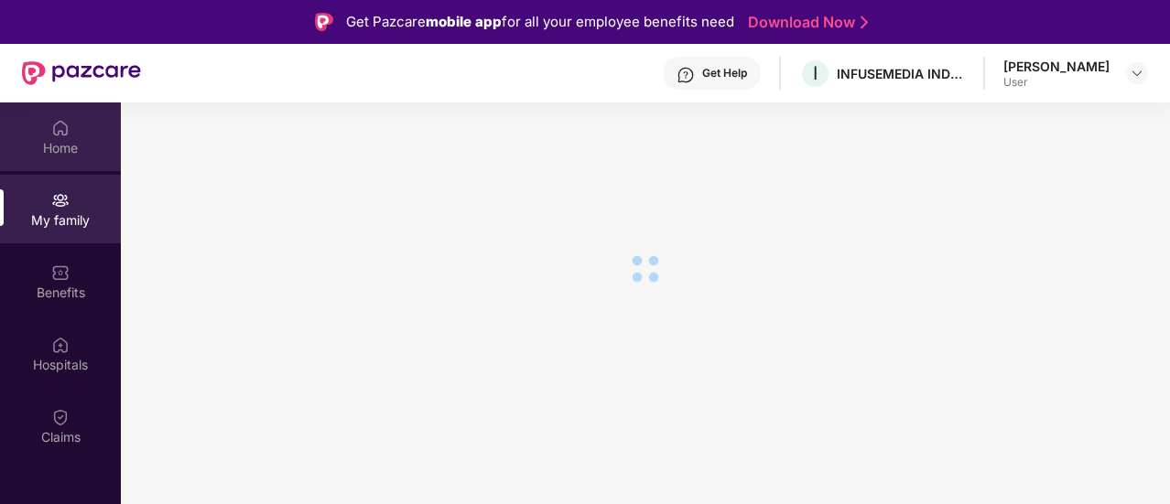
click at [68, 140] on div "Home" at bounding box center [60, 148] width 121 height 18
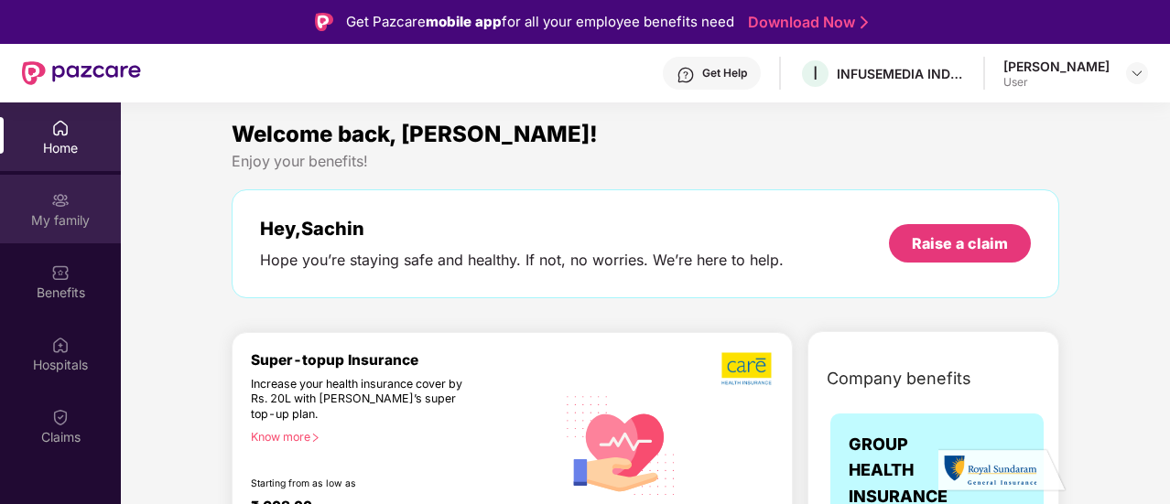
click at [70, 197] on div "My family" at bounding box center [60, 209] width 121 height 69
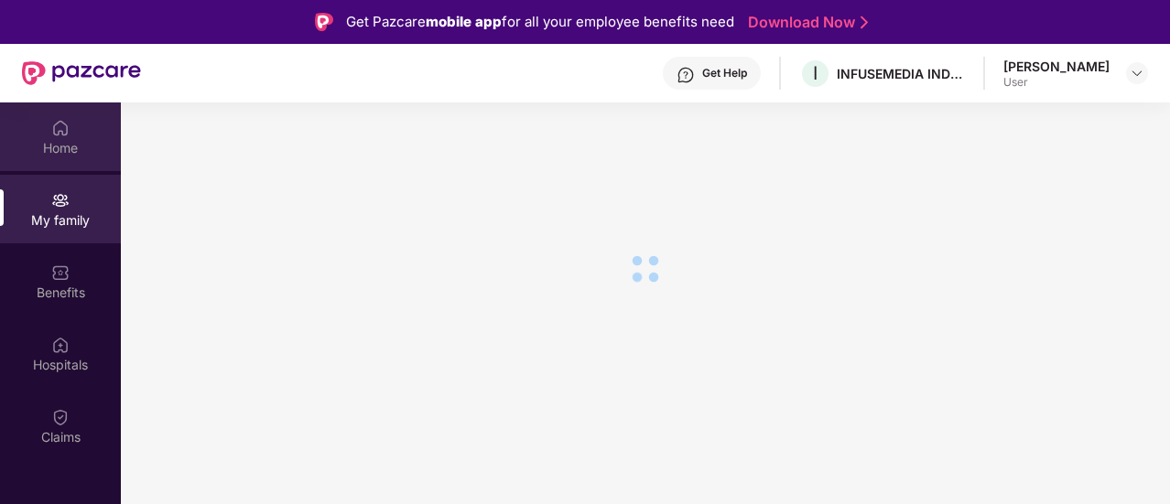
click at [70, 142] on div "Home" at bounding box center [60, 148] width 121 height 18
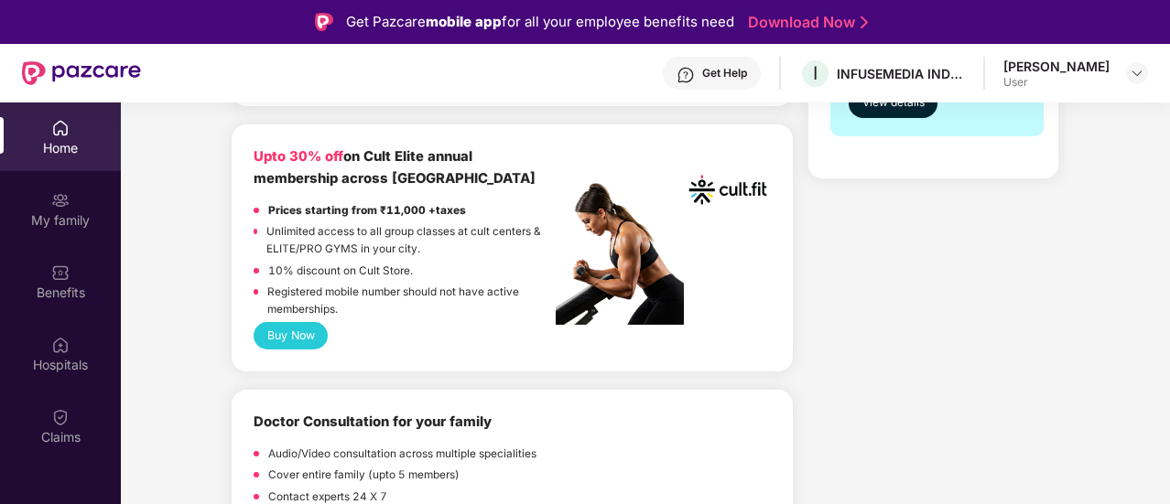
scroll to position [732, 0]
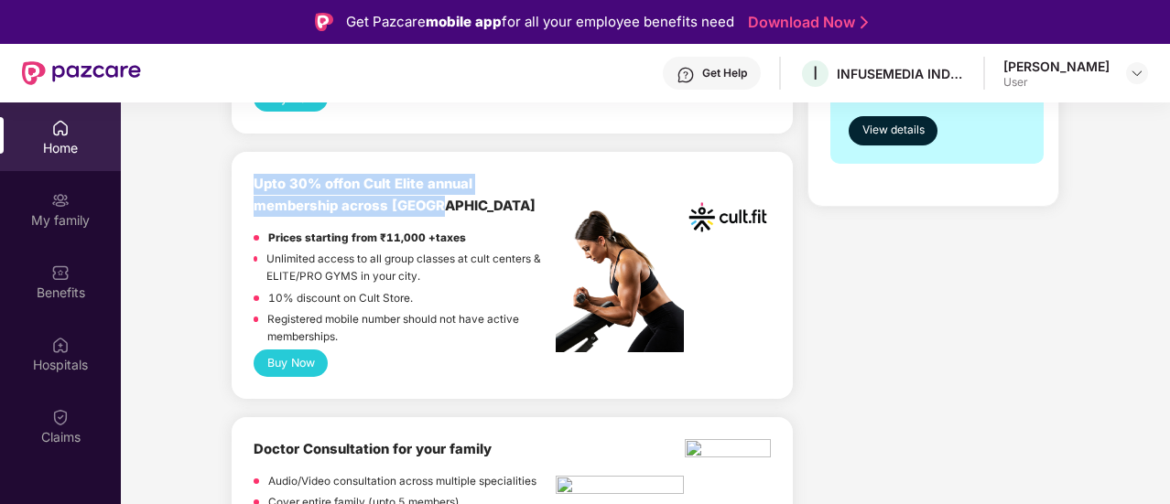
drag, startPoint x: 255, startPoint y: 173, endPoint x: 507, endPoint y: 216, distance: 256.3
click at [507, 216] on div "Upto 30% off on Cult Elite annual membership across India Prices starting from …" at bounding box center [405, 262] width 302 height 176
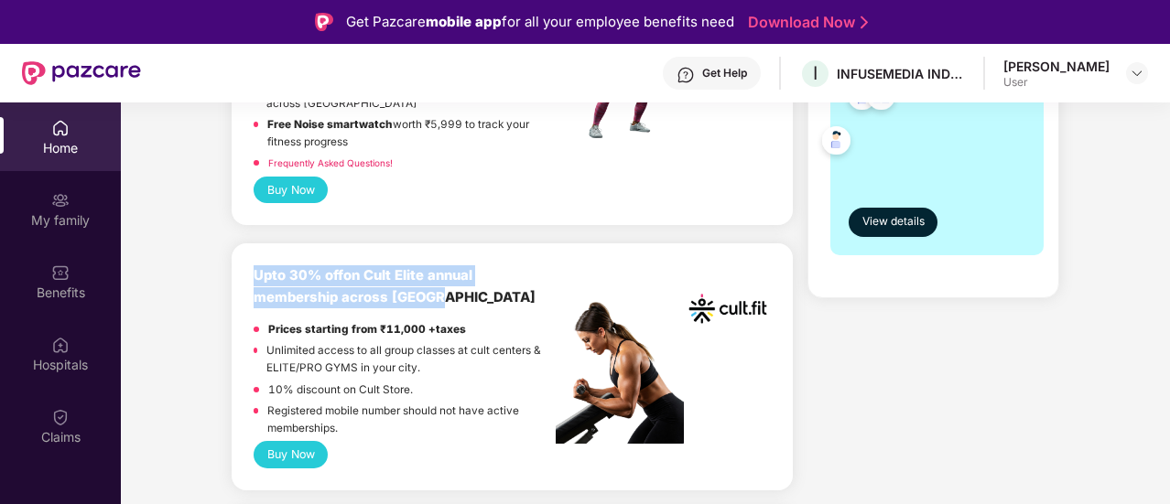
click at [329, 278] on b "Upto 30% off" at bounding box center [299, 275] width 90 height 16
drag, startPoint x: 233, startPoint y: 280, endPoint x: 400, endPoint y: 291, distance: 167.9
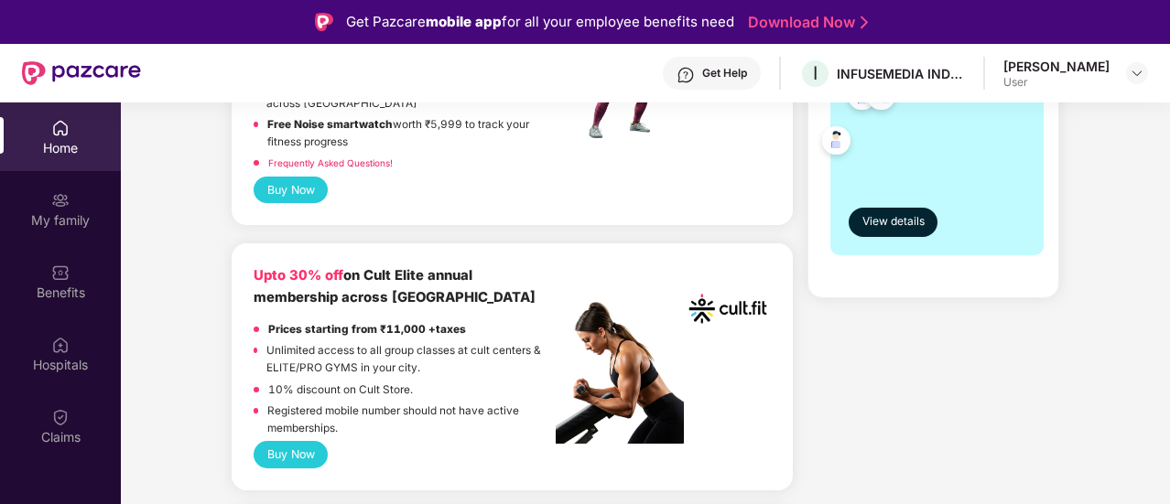
click at [410, 296] on b "Upto 30% off on Cult Elite annual membership across India" at bounding box center [395, 286] width 282 height 38
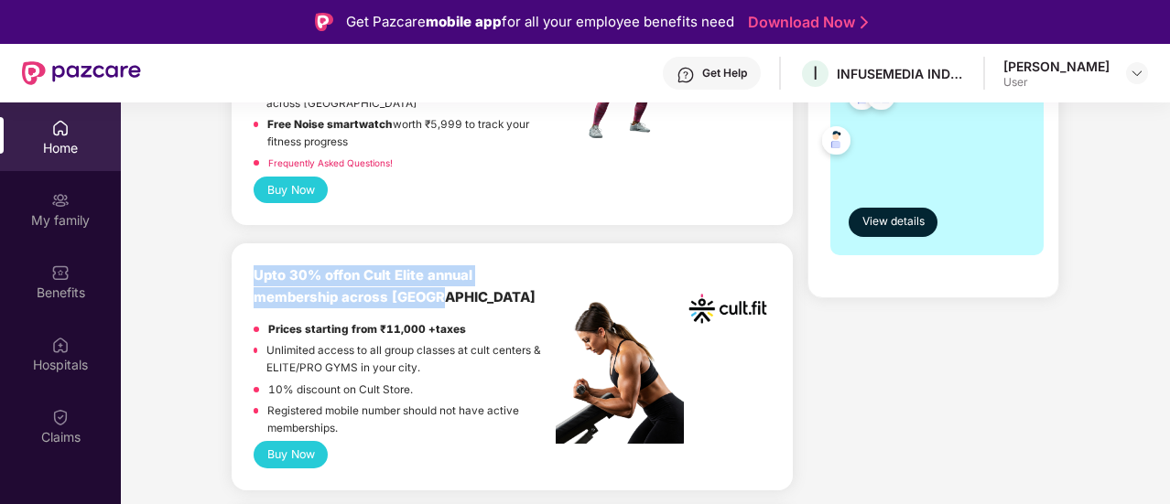
drag, startPoint x: 255, startPoint y: 272, endPoint x: 437, endPoint y: 290, distance: 183.1
click at [437, 290] on div "Upto 30% off on Cult Elite annual membership across India" at bounding box center [405, 287] width 302 height 43
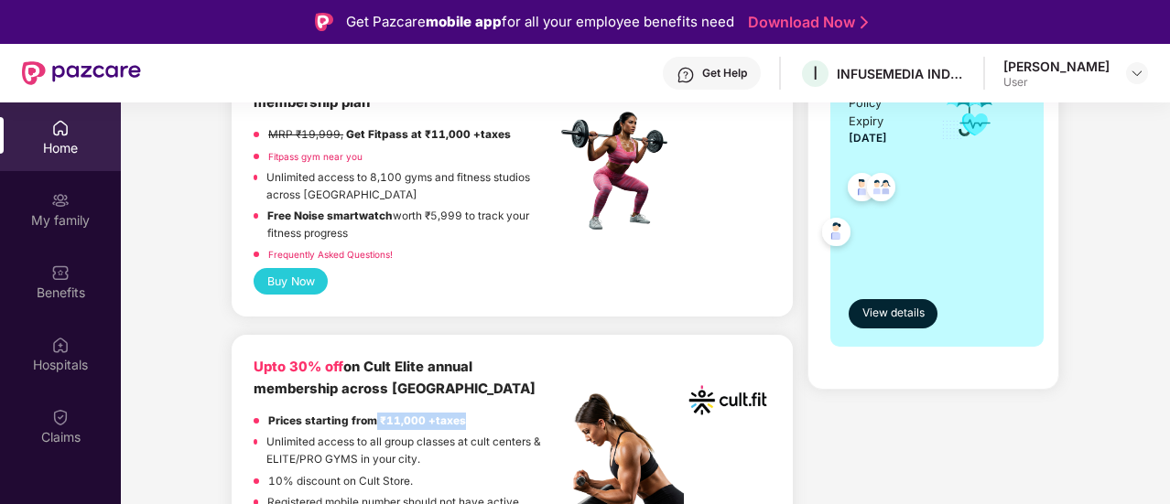
drag, startPoint x: 372, startPoint y: 418, endPoint x: 470, endPoint y: 423, distance: 98.1
click at [470, 423] on div "Prices starting from ₹11,000 +taxes" at bounding box center [405, 424] width 302 height 22
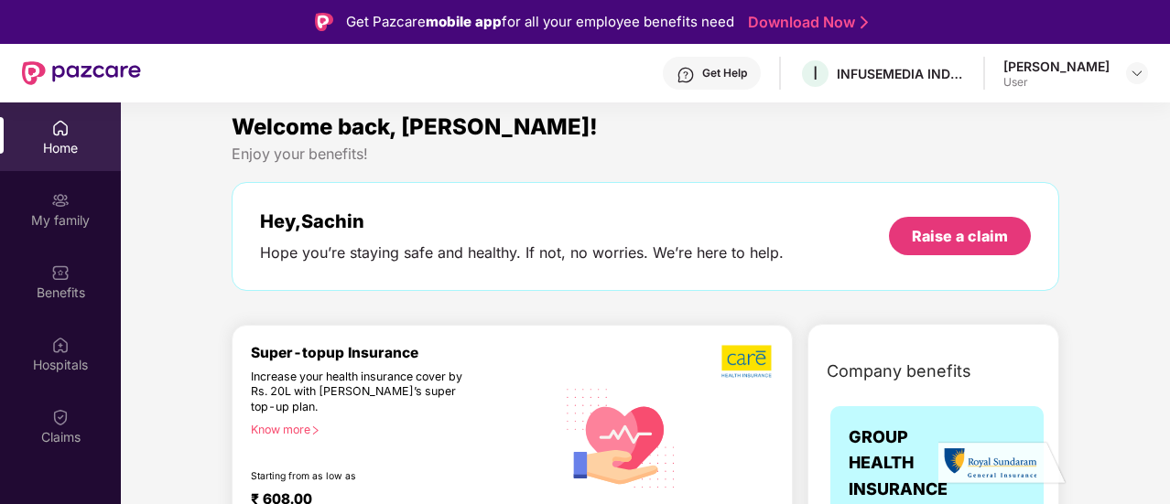
scroll to position [0, 0]
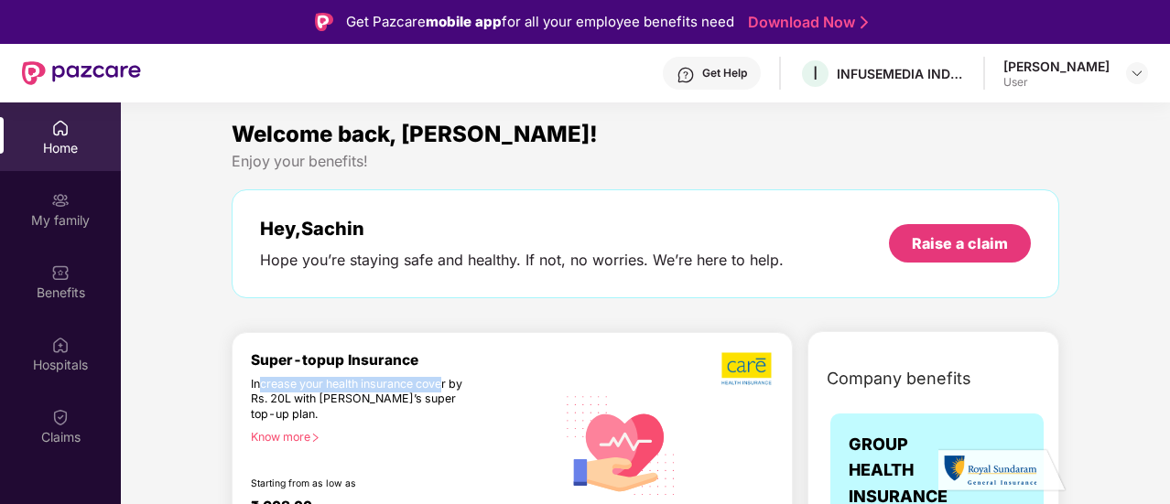
drag, startPoint x: 258, startPoint y: 385, endPoint x: 445, endPoint y: 381, distance: 186.8
click at [445, 381] on div "Increase your health insurance cover by Rs. 20L with [PERSON_NAME]’s super top-…" at bounding box center [364, 400] width 226 height 46
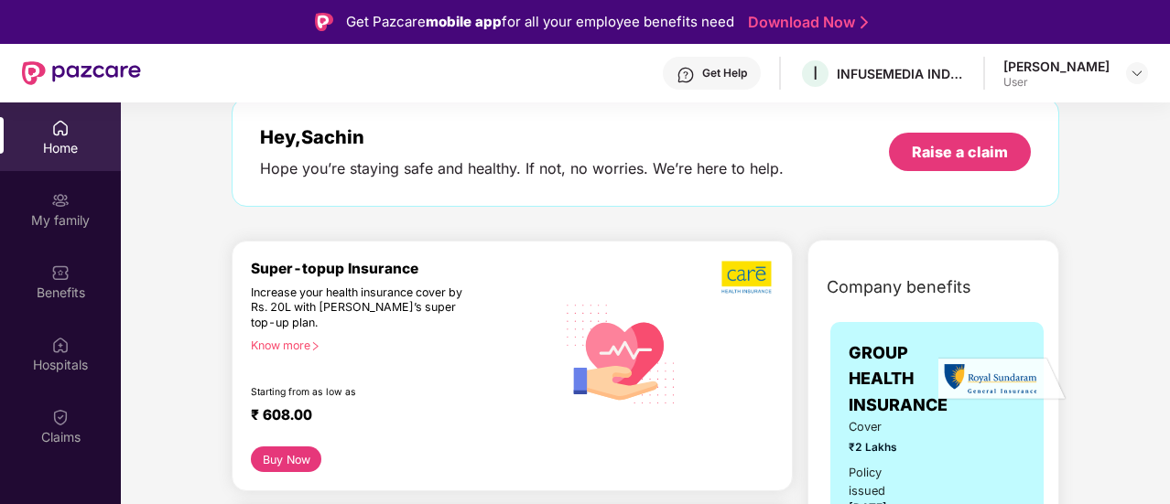
click at [303, 347] on div "Know more" at bounding box center [398, 345] width 294 height 13
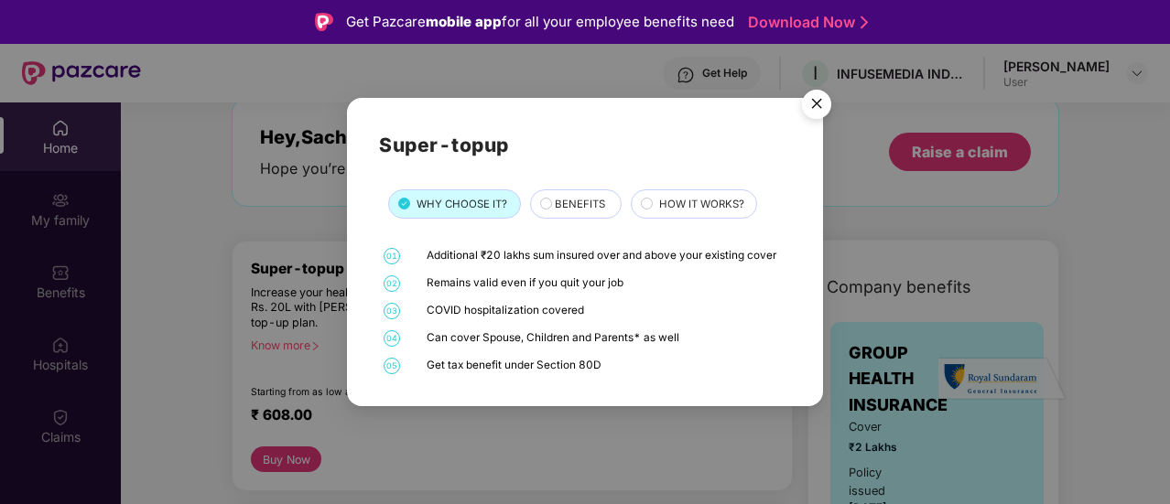
drag, startPoint x: 421, startPoint y: 285, endPoint x: 645, endPoint y: 281, distance: 223.4
click at [645, 281] on div "02 Remains valid even if you quit your job" at bounding box center [585, 284] width 412 height 16
drag, startPoint x: 428, startPoint y: 312, endPoint x: 597, endPoint y: 303, distance: 168.7
click at [597, 303] on div "COVID hospitalization covered" at bounding box center [607, 311] width 361 height 16
drag, startPoint x: 425, startPoint y: 343, endPoint x: 673, endPoint y: 348, distance: 248.2
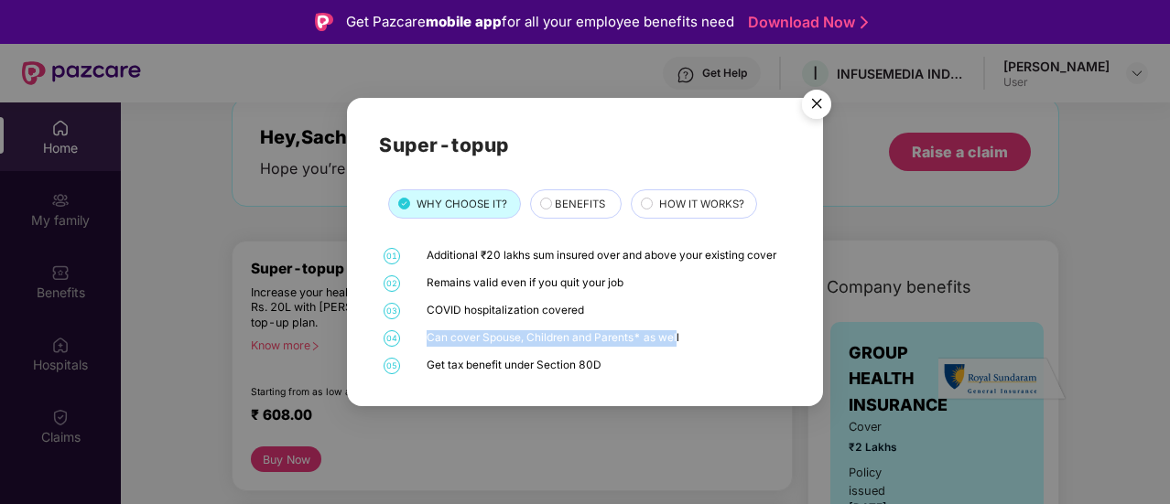
click at [673, 348] on div "01 Additional ₹20 lakhs sum insured over and above your existing cover 02 Remai…" at bounding box center [585, 311] width 412 height 126
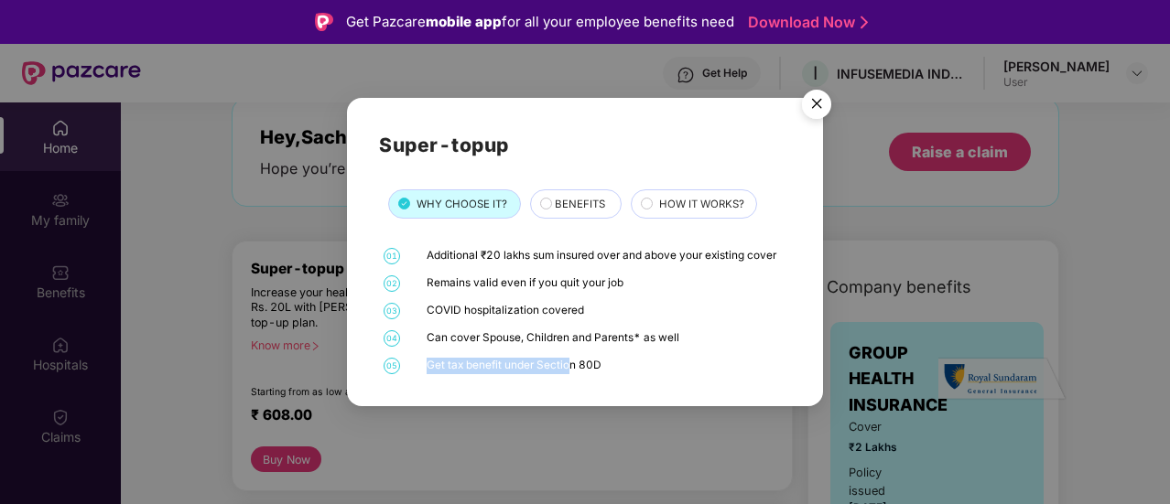
drag, startPoint x: 428, startPoint y: 368, endPoint x: 573, endPoint y: 292, distance: 164.2
click at [571, 368] on div "Get tax benefit under Section 80D" at bounding box center [607, 366] width 361 height 16
click at [579, 211] on span "BENEFITS" at bounding box center [580, 204] width 50 height 16
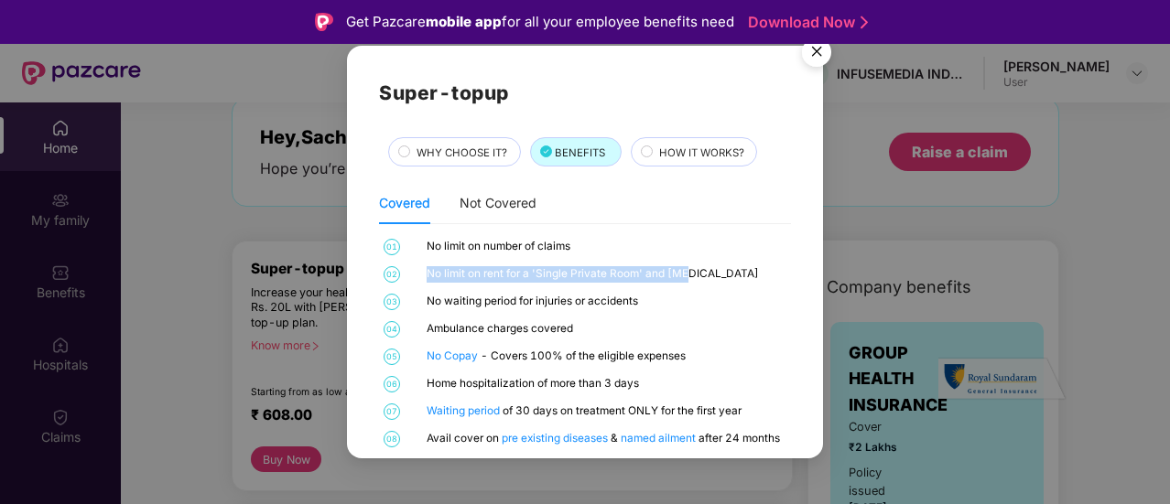
drag, startPoint x: 434, startPoint y: 274, endPoint x: 720, endPoint y: 272, distance: 285.7
click at [720, 272] on div "No limit on rent for a 'Single Private Room' and ICU" at bounding box center [607, 274] width 361 height 16
click at [710, 282] on div "No limit on rent for a 'Single Private Room' and ICU" at bounding box center [607, 274] width 361 height 16
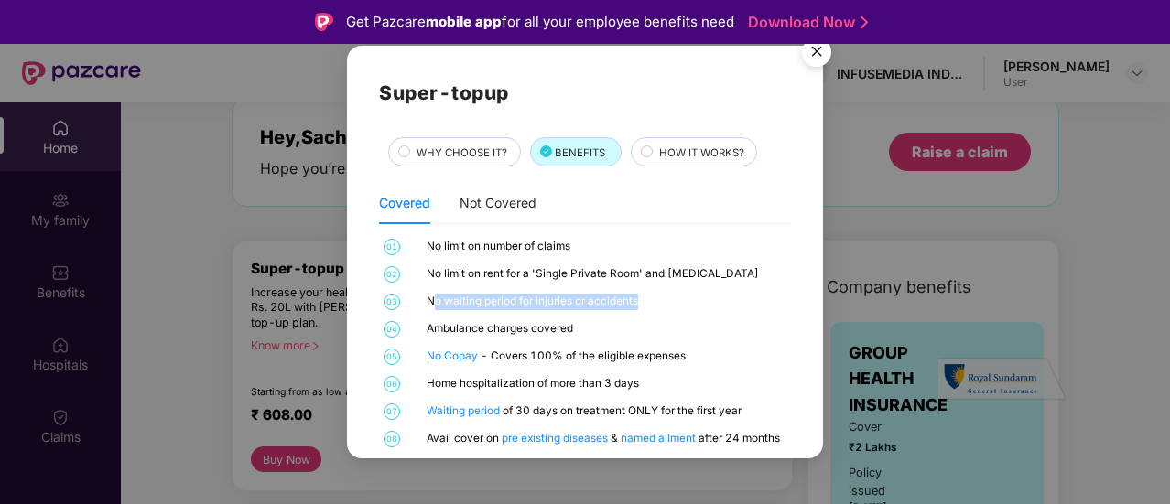
drag, startPoint x: 432, startPoint y: 301, endPoint x: 660, endPoint y: 298, distance: 228.0
click at [660, 298] on div "No waiting period for injuries or accidents" at bounding box center [607, 302] width 361 height 16
drag, startPoint x: 427, startPoint y: 332, endPoint x: 653, endPoint y: 309, distance: 227.4
click at [587, 323] on div "Ambulance charges covered" at bounding box center [607, 329] width 361 height 16
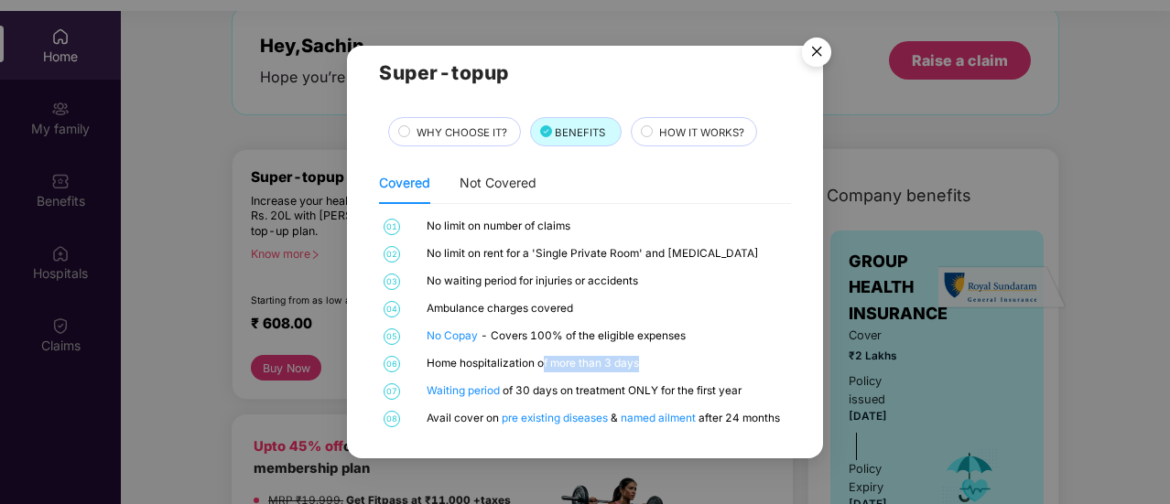
drag, startPoint x: 542, startPoint y: 362, endPoint x: 668, endPoint y: 358, distance: 126.4
click at [668, 358] on div "Home hospitalization of more than 3 days" at bounding box center [607, 364] width 361 height 16
click at [556, 417] on link "pre existing diseases" at bounding box center [556, 418] width 109 height 13
click at [714, 132] on span "HOW IT WORKS?" at bounding box center [701, 133] width 85 height 16
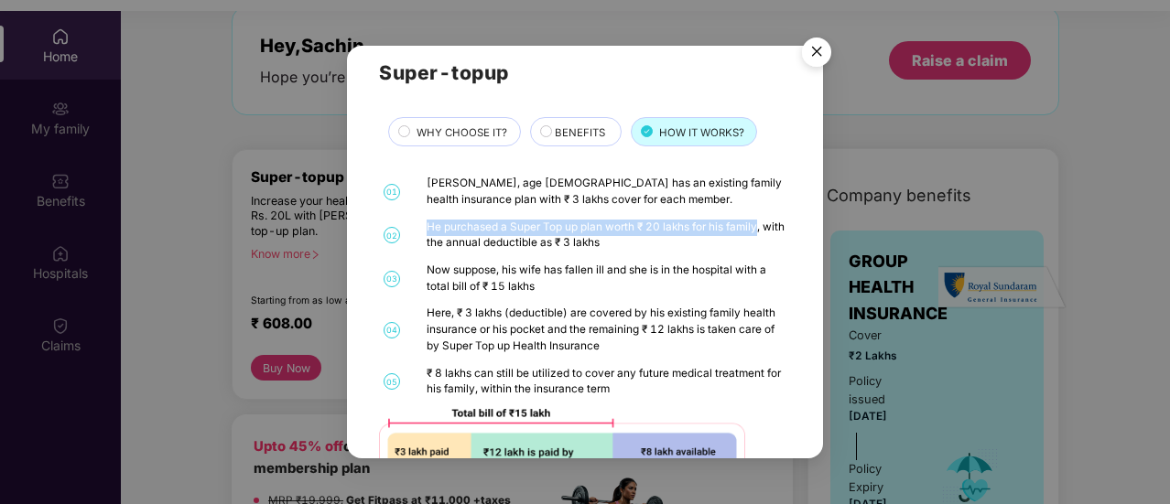
drag, startPoint x: 424, startPoint y: 224, endPoint x: 756, endPoint y: 219, distance: 332.4
click at [756, 220] on div "02 He purchased a Super Top up plan worth ₹ 20 lakhs for his family, with the a…" at bounding box center [585, 236] width 412 height 32
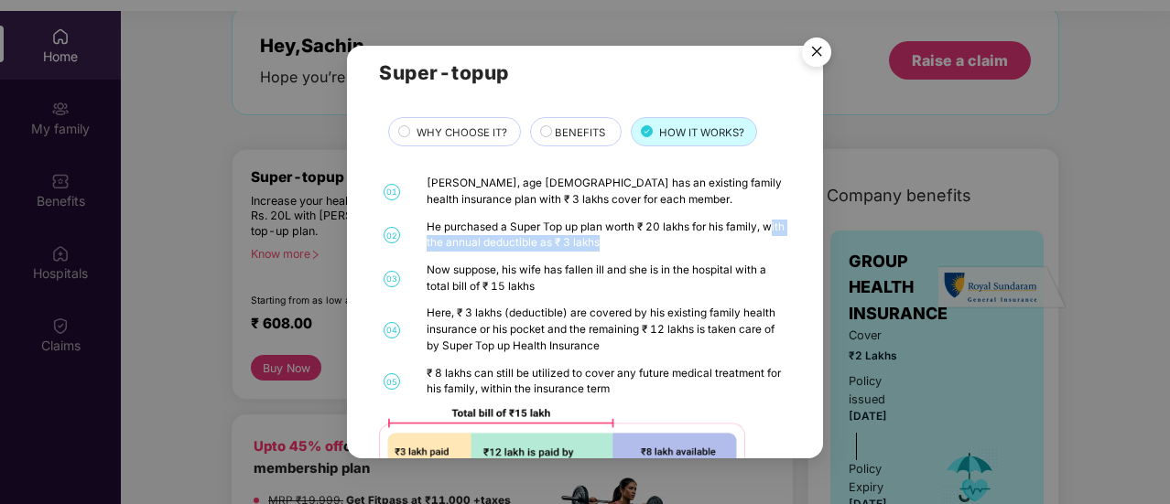
drag, startPoint x: 431, startPoint y: 251, endPoint x: 642, endPoint y: 239, distance: 210.9
click at [642, 239] on div "He purchased a Super Top up plan worth ₹ 20 lakhs for his family, with the annu…" at bounding box center [607, 236] width 361 height 32
drag, startPoint x: 430, startPoint y: 287, endPoint x: 532, endPoint y: 285, distance: 101.6
click at [531, 285] on div "Now suppose, his wife has fallen ill and she is in the hospital with a total bi…" at bounding box center [607, 279] width 361 height 32
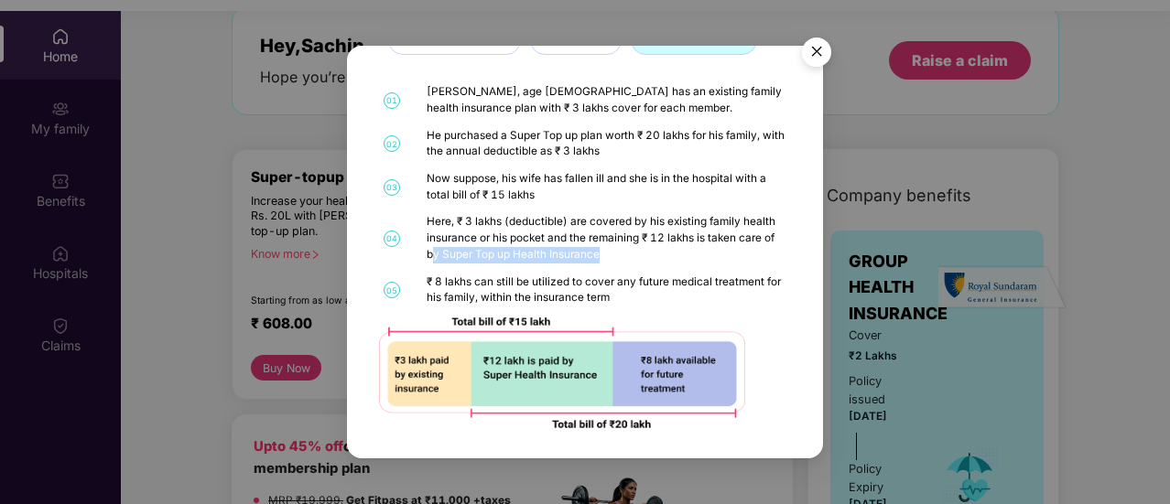
drag, startPoint x: 432, startPoint y: 257, endPoint x: 610, endPoint y: 248, distance: 177.9
click at [610, 248] on div "Here, ₹ 3 lakhs (deductible) are covered by his existing family health insuranc…" at bounding box center [607, 238] width 361 height 49
click at [822, 58] on img "Close" at bounding box center [816, 54] width 51 height 51
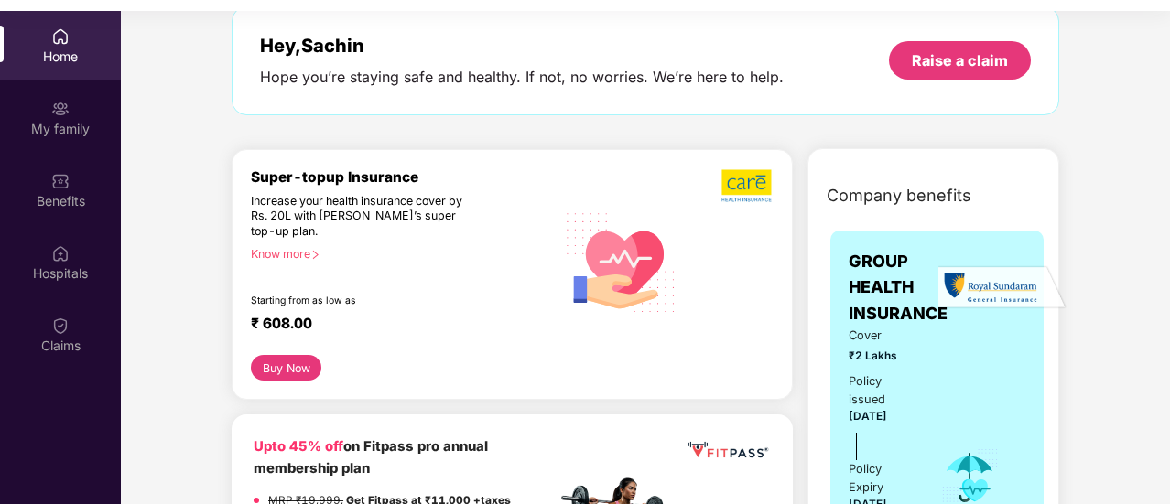
click at [302, 254] on div "Know more" at bounding box center [398, 253] width 294 height 13
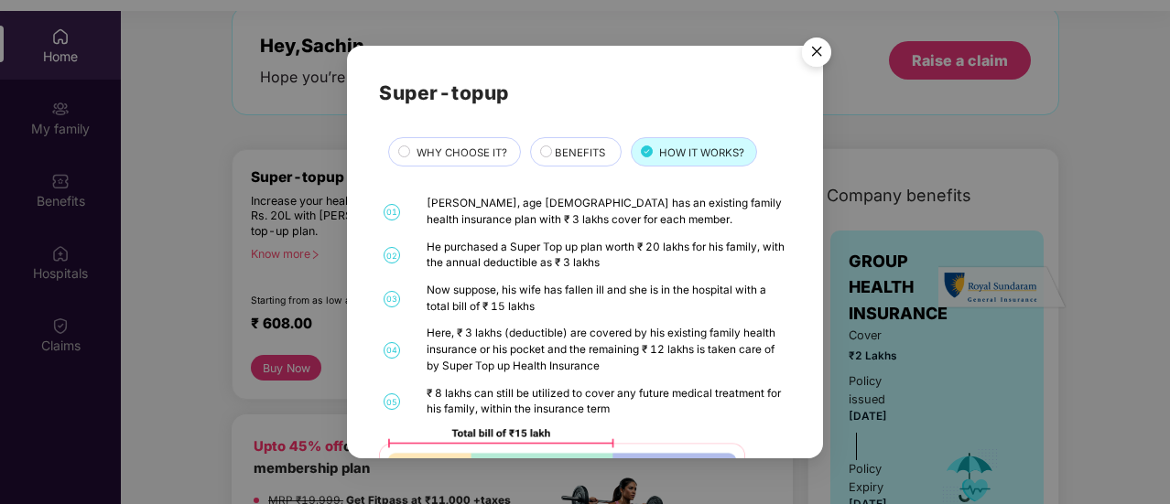
click at [710, 153] on span "HOW IT WORKS?" at bounding box center [701, 153] width 85 height 16
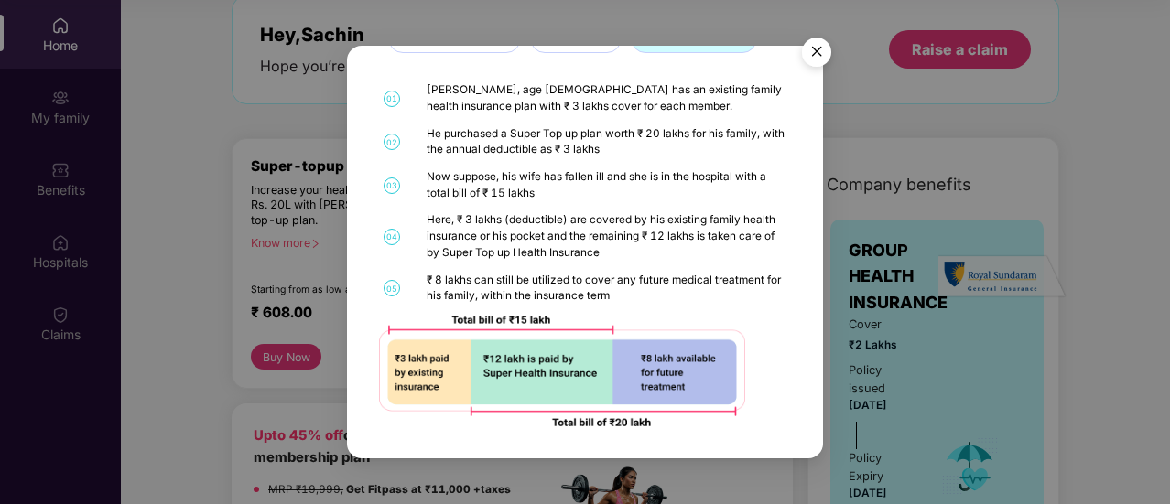
scroll to position [22, 0]
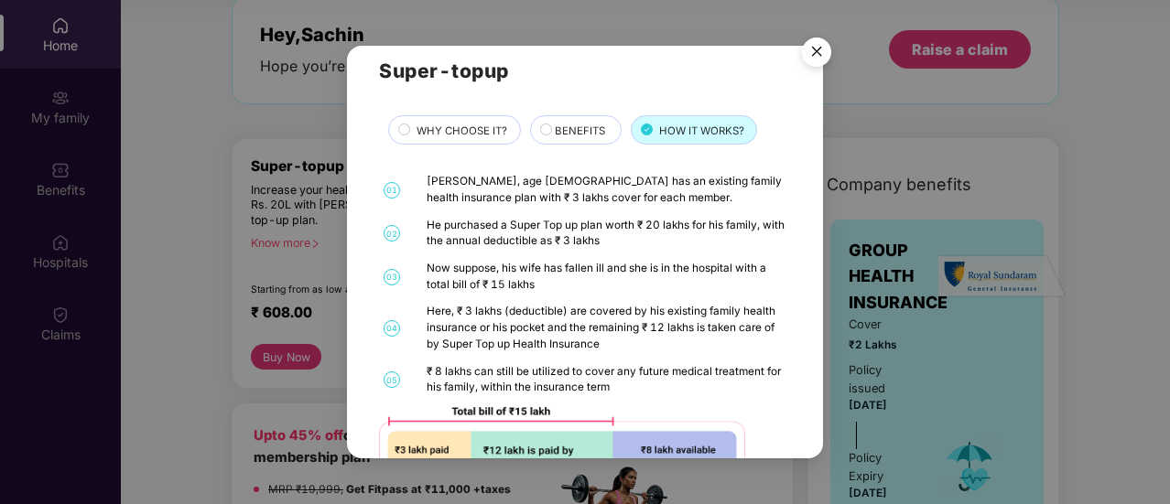
click at [826, 52] on img "Close" at bounding box center [816, 54] width 51 height 51
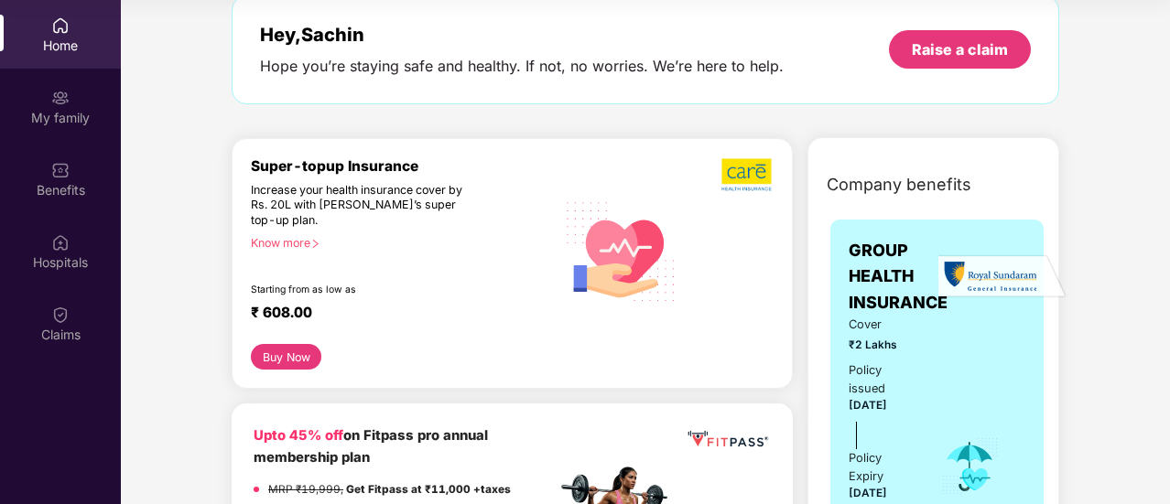
click at [287, 363] on button "Buy Now" at bounding box center [286, 357] width 70 height 26
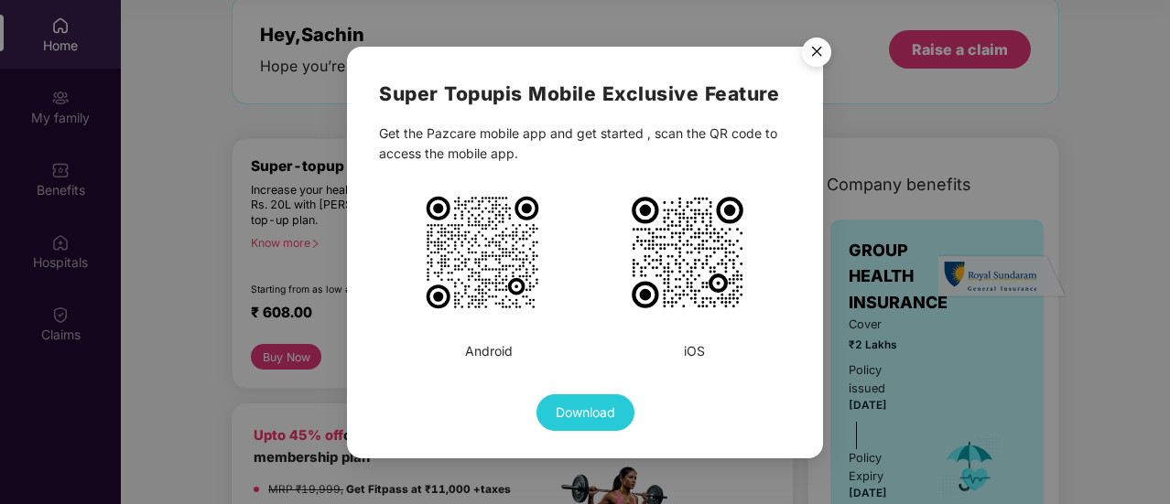
click at [828, 56] on img "Close" at bounding box center [816, 54] width 51 height 51
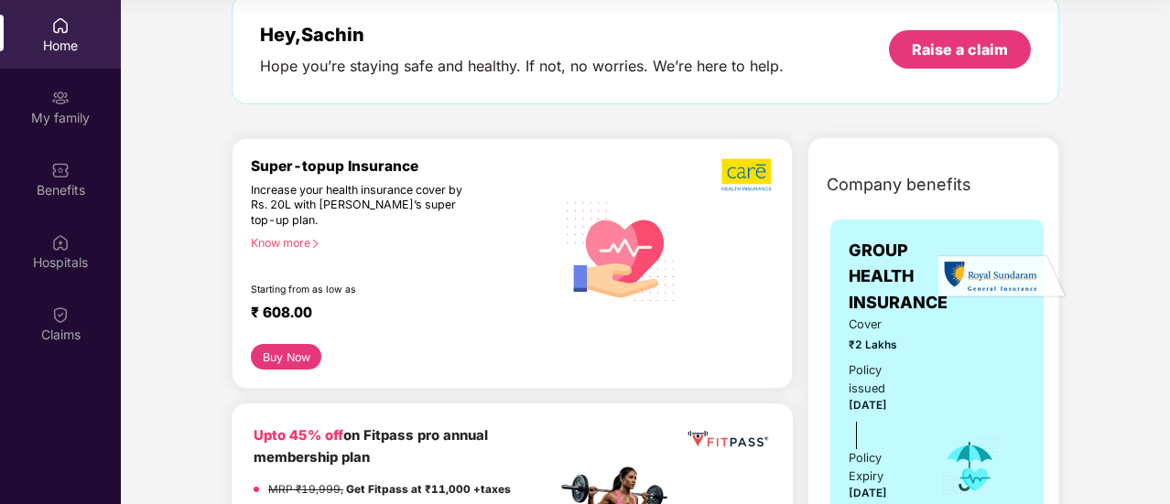
click at [306, 238] on div "Know more" at bounding box center [398, 242] width 294 height 13
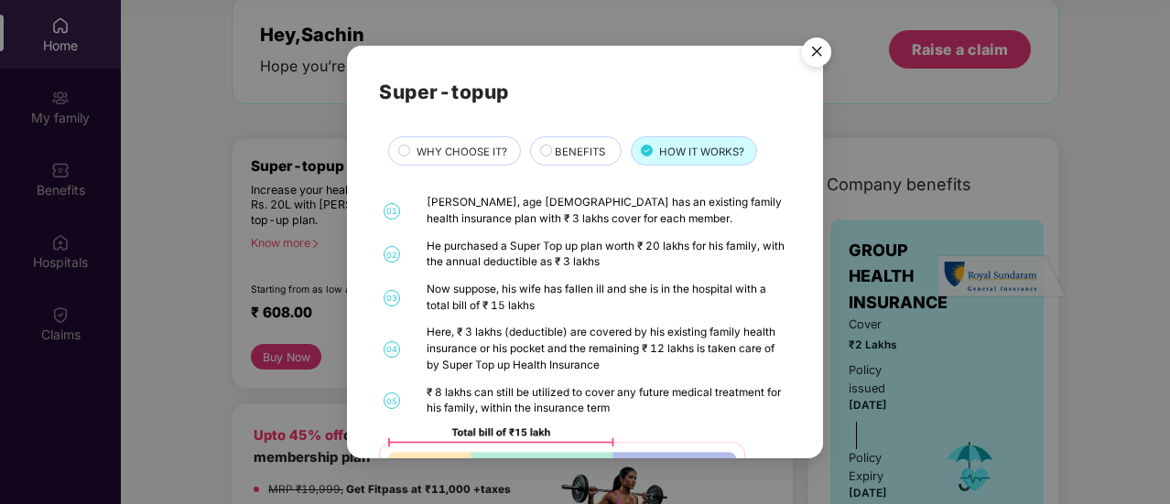
scroll to position [0, 0]
click at [823, 54] on img "Close" at bounding box center [816, 54] width 51 height 51
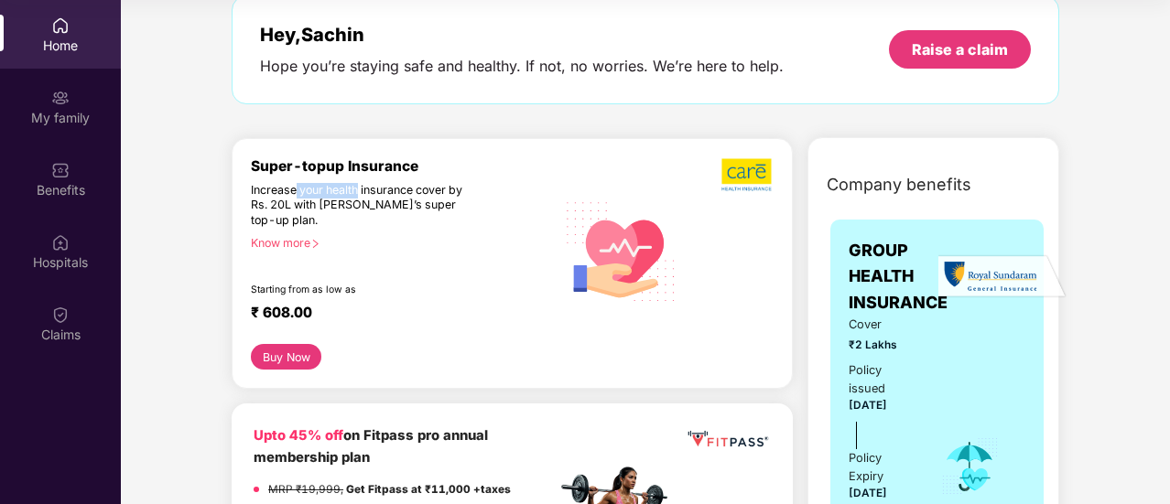
drag, startPoint x: 307, startPoint y: 196, endPoint x: 359, endPoint y: 190, distance: 52.6
click at [359, 190] on div "Increase your health insurance cover by Rs. 20L with [PERSON_NAME]’s super top-…" at bounding box center [364, 206] width 226 height 46
drag, startPoint x: 255, startPoint y: 206, endPoint x: 305, endPoint y: 206, distance: 50.4
click at [305, 206] on div "Increase your health insurance cover by Rs. 20L with [PERSON_NAME]’s super top-…" at bounding box center [364, 206] width 226 height 46
click at [298, 238] on div "Know more" at bounding box center [398, 242] width 294 height 13
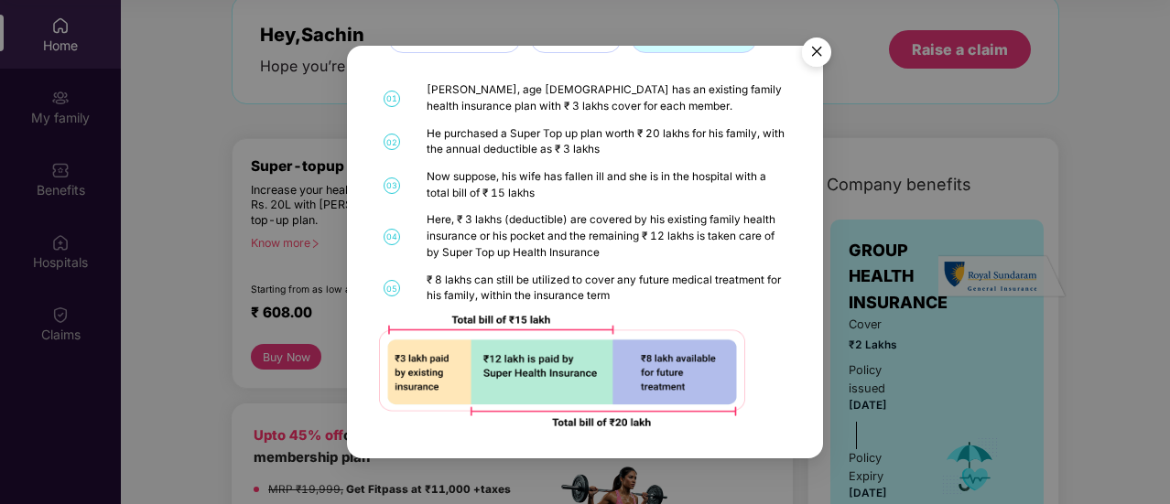
scroll to position [22, 0]
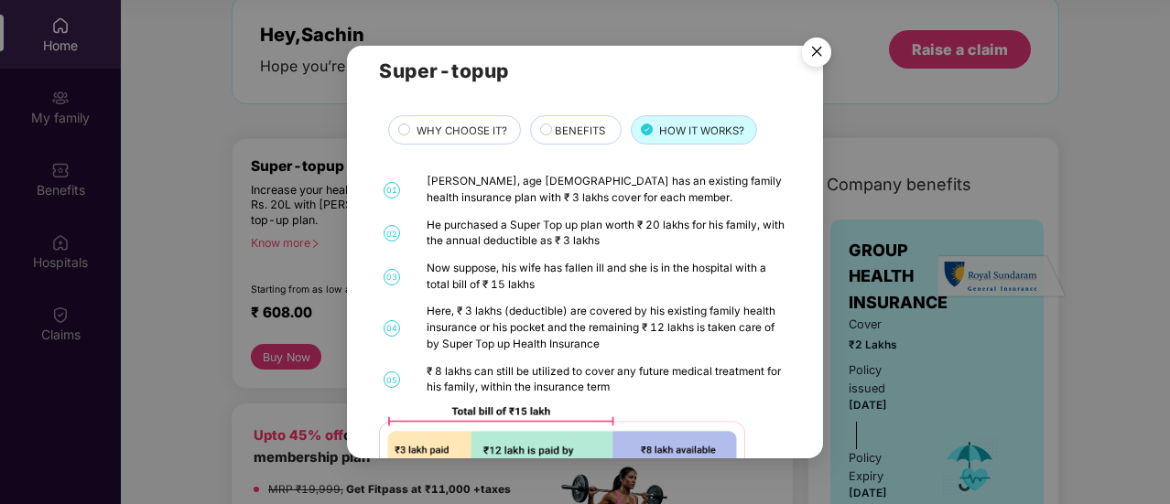
click at [813, 53] on img "Close" at bounding box center [816, 54] width 51 height 51
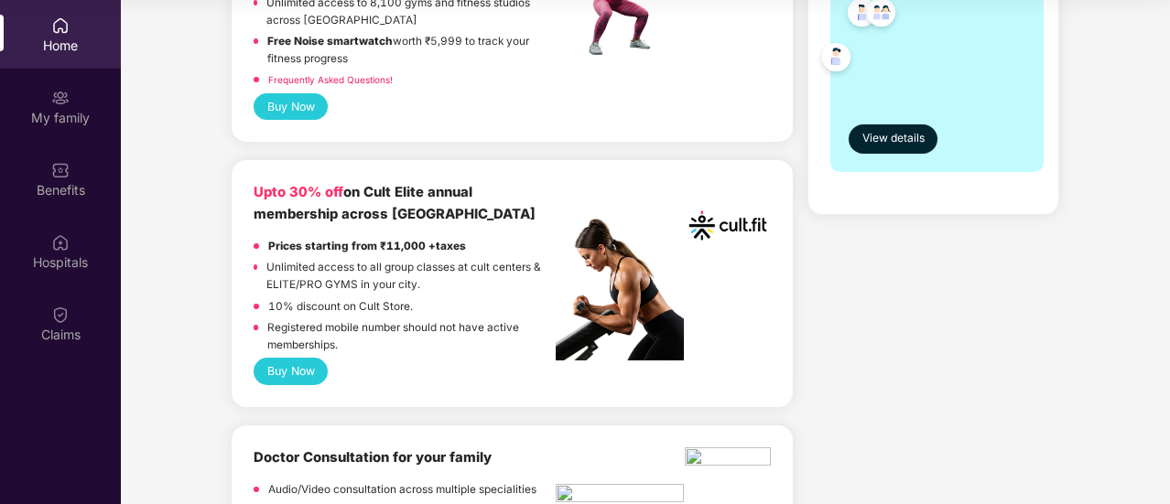
scroll to position [824, 0]
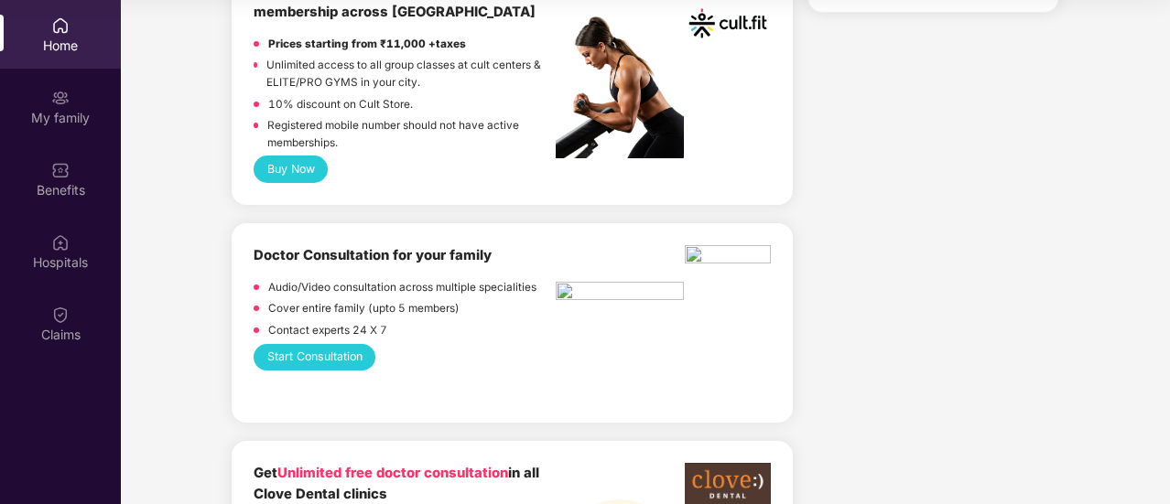
click at [635, 289] on img at bounding box center [620, 294] width 128 height 24
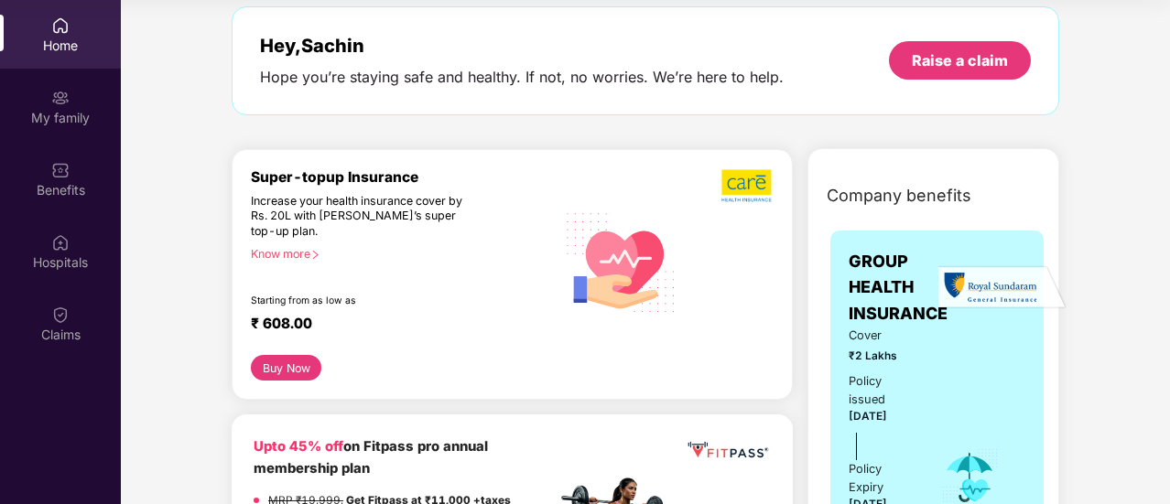
scroll to position [0, 0]
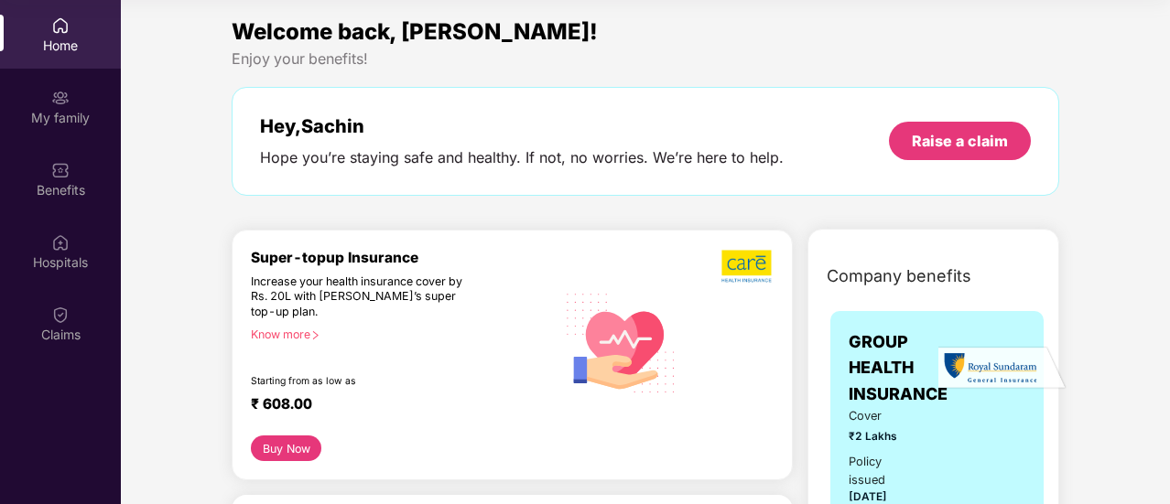
click at [298, 450] on button "Buy Now" at bounding box center [286, 449] width 70 height 26
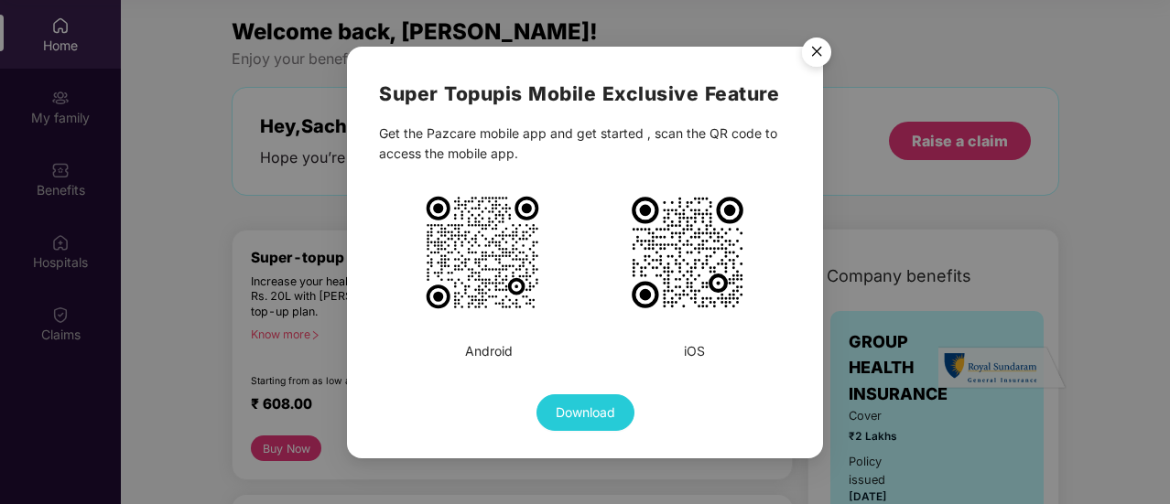
click at [677, 246] on img at bounding box center [687, 252] width 119 height 119
